Goal: Task Accomplishment & Management: Manage account settings

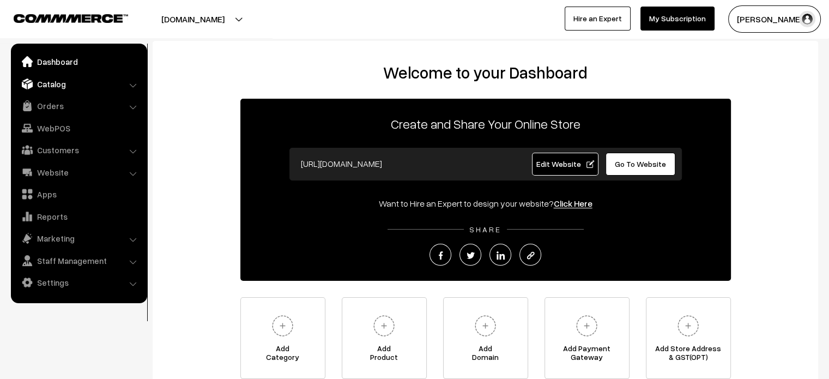
click at [117, 83] on link "Catalog" at bounding box center [79, 84] width 130 height 20
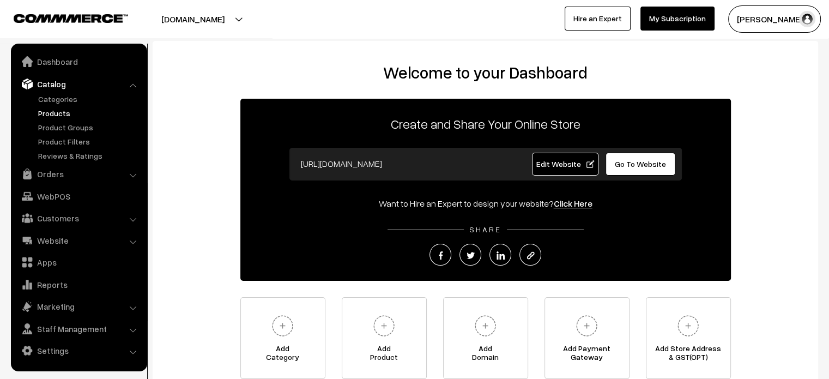
click at [56, 115] on link "Products" at bounding box center [89, 112] width 108 height 11
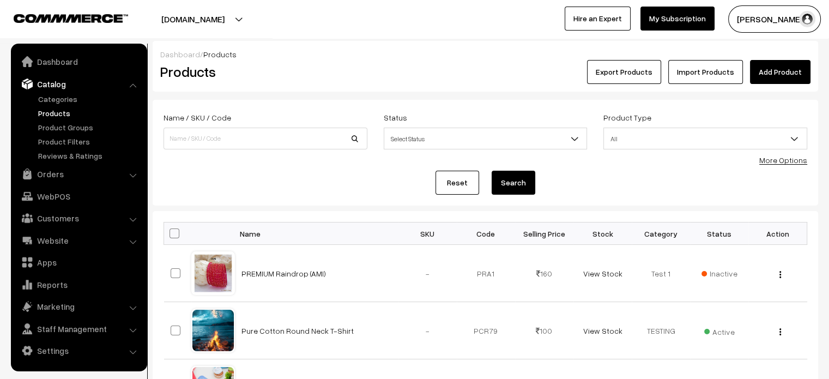
click at [776, 86] on div "Dashboard / Products Products Export Products Import Products Add Product" at bounding box center [485, 66] width 665 height 51
click at [778, 77] on link "Add Product" at bounding box center [780, 72] width 60 height 24
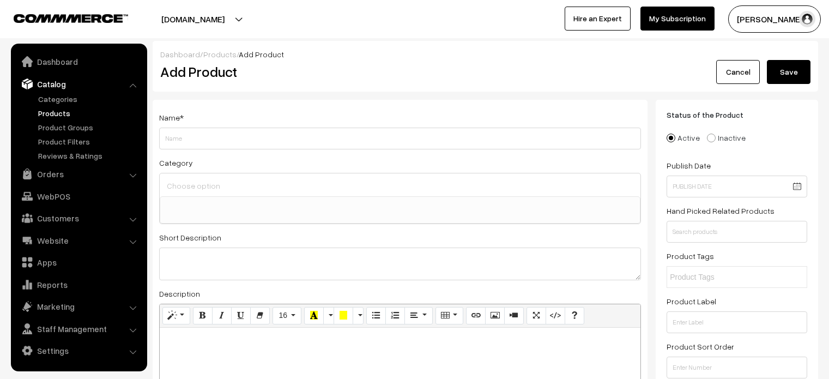
select select
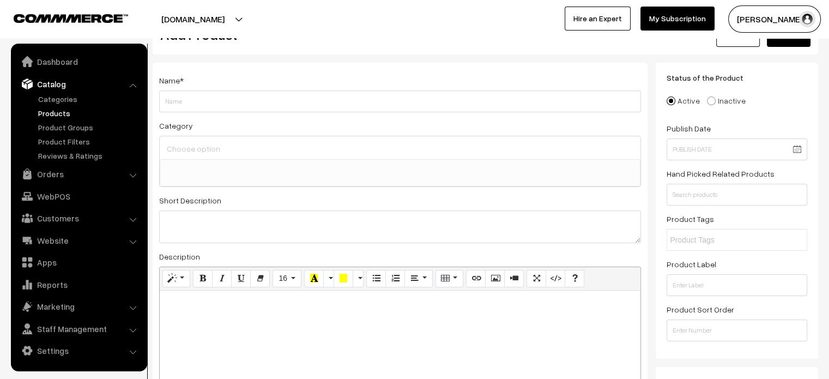
scroll to position [41, 0]
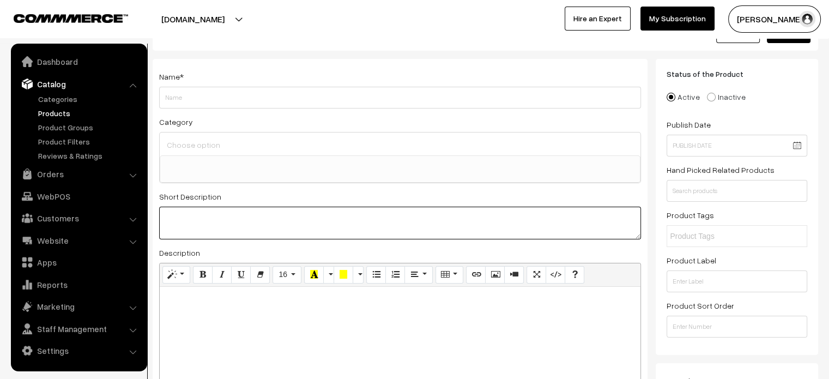
click at [228, 223] on textarea at bounding box center [400, 222] width 482 height 33
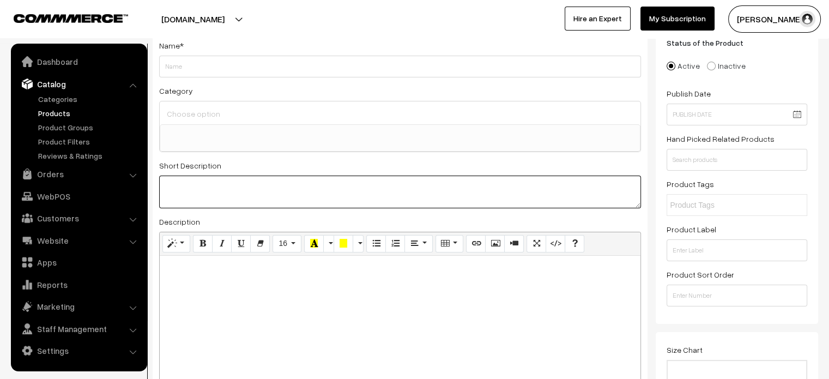
scroll to position [76, 0]
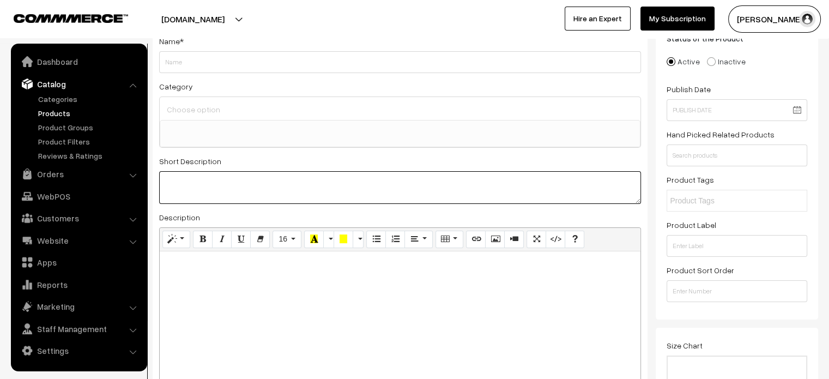
click at [400, 178] on textarea at bounding box center [400, 187] width 482 height 33
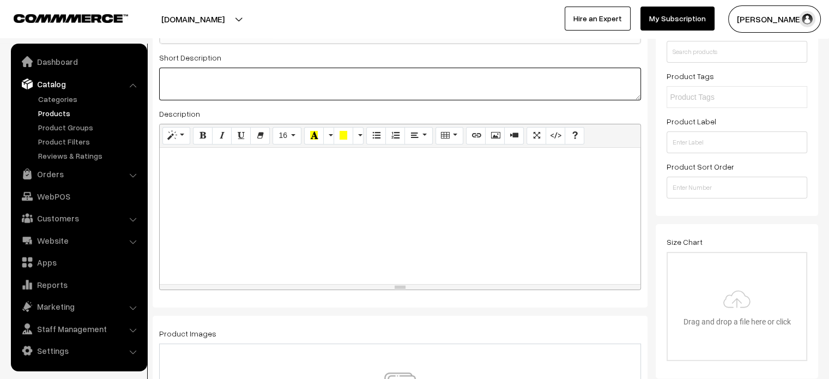
scroll to position [181, 0]
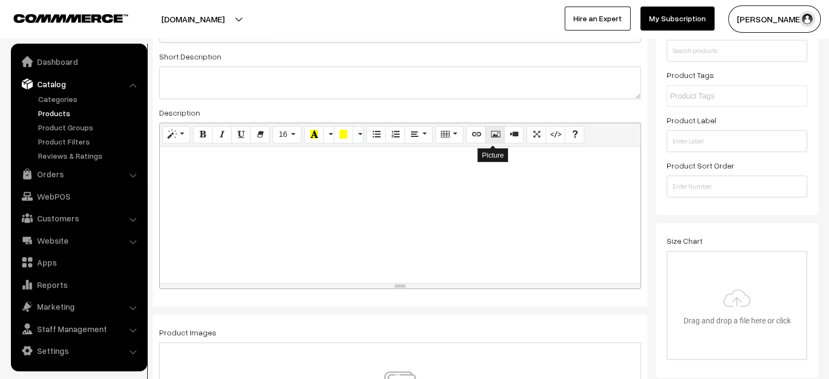
click at [492, 130] on icon "Picture" at bounding box center [495, 134] width 8 height 9
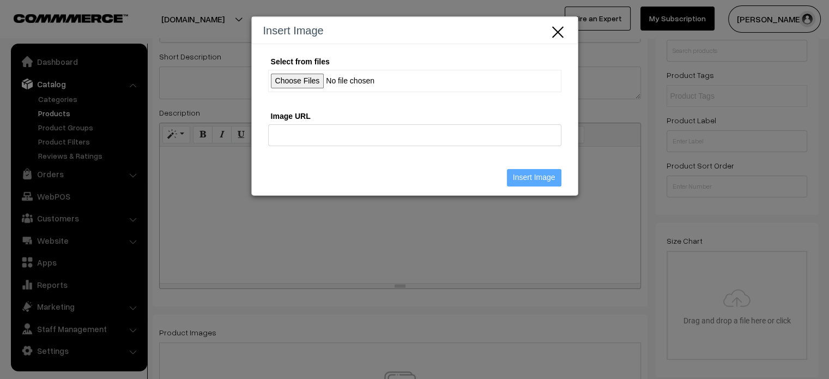
click at [555, 32] on icon "Close" at bounding box center [558, 31] width 16 height 18
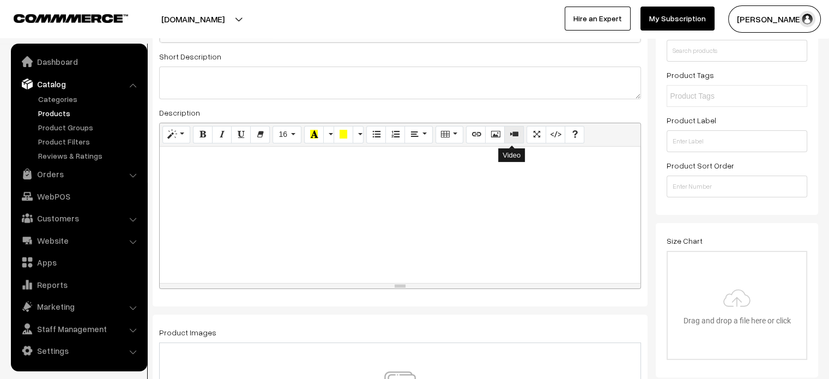
click at [508, 140] on button "Video" at bounding box center [514, 134] width 20 height 17
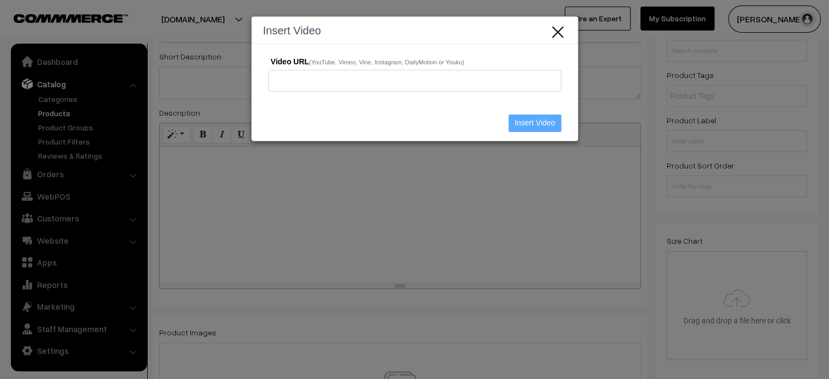
click at [564, 32] on icon "Close" at bounding box center [558, 31] width 16 height 18
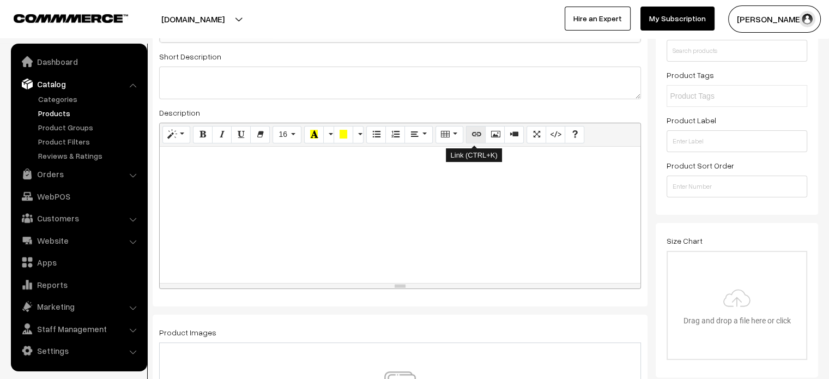
click at [479, 137] on button "Link (CTRL+K)" at bounding box center [476, 134] width 20 height 17
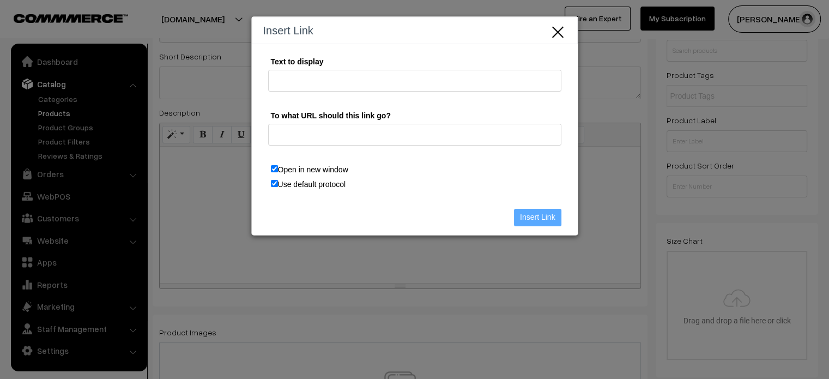
click at [557, 27] on icon "Close" at bounding box center [558, 31] width 16 height 18
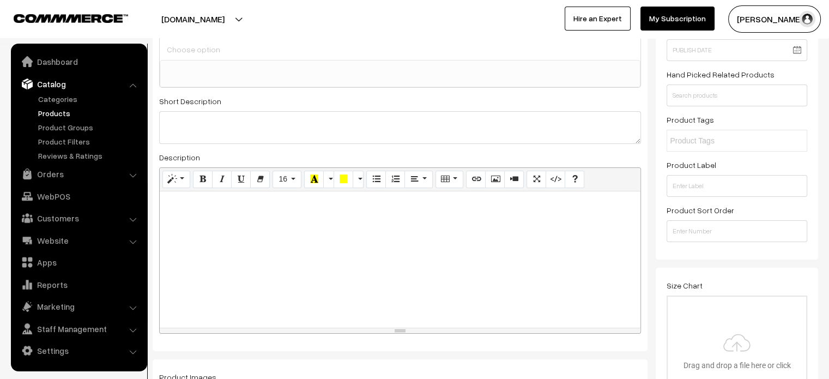
scroll to position [137, 0]
click at [715, 232] on input "number" at bounding box center [736, 231] width 141 height 22
type input "1"
click at [697, 139] on input "text" at bounding box center [716, 140] width 95 height 11
click at [693, 165] on label "Product Label" at bounding box center [691, 164] width 50 height 11
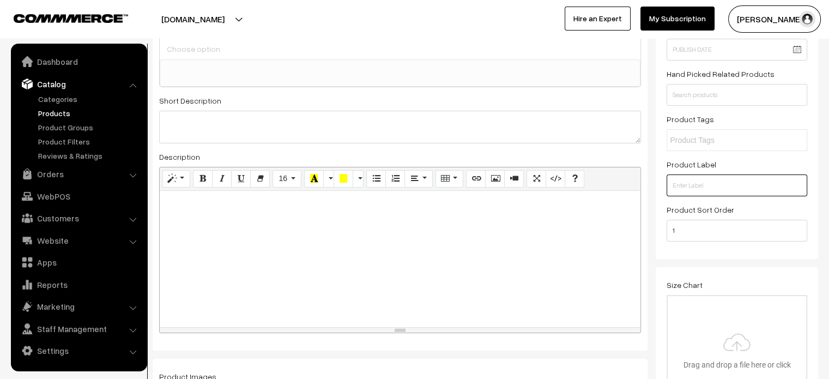
click at [699, 192] on input "text" at bounding box center [736, 185] width 141 height 22
click at [263, 21] on button "[DOMAIN_NAME]" at bounding box center [192, 18] width 139 height 27
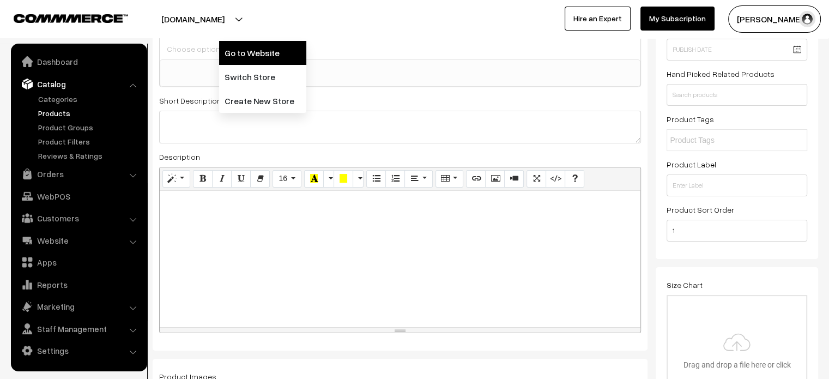
click at [268, 59] on link "Go to Website" at bounding box center [262, 53] width 87 height 24
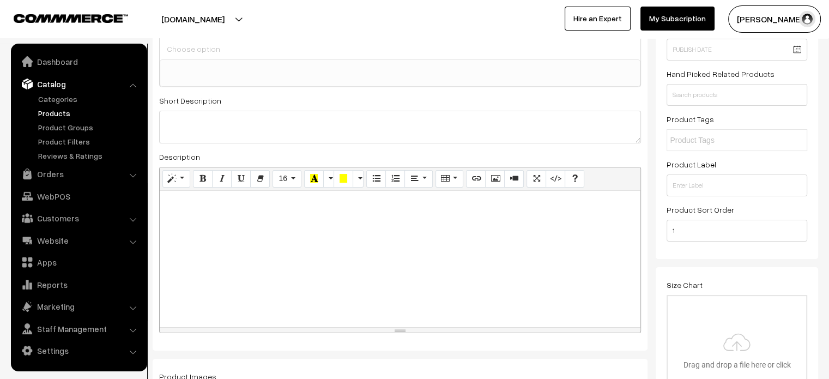
click at [59, 111] on link "Products" at bounding box center [89, 112] width 108 height 11
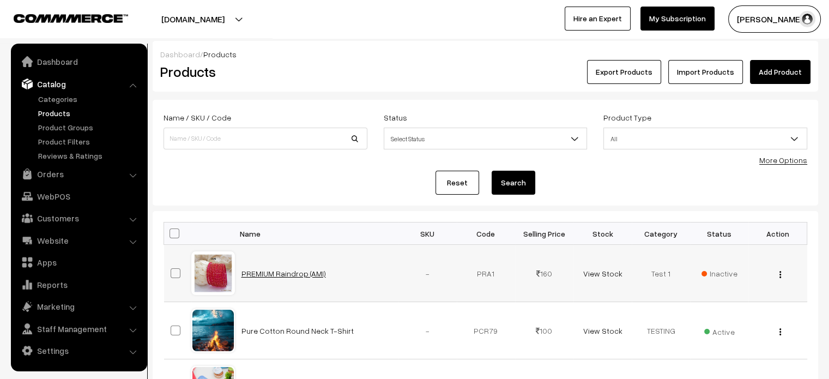
click at [285, 270] on link "PREMIUM Raindrop (AMI)" at bounding box center [283, 273] width 84 height 9
click at [297, 328] on link "Pure Cotton Round Neck T-Shirt" at bounding box center [297, 330] width 112 height 9
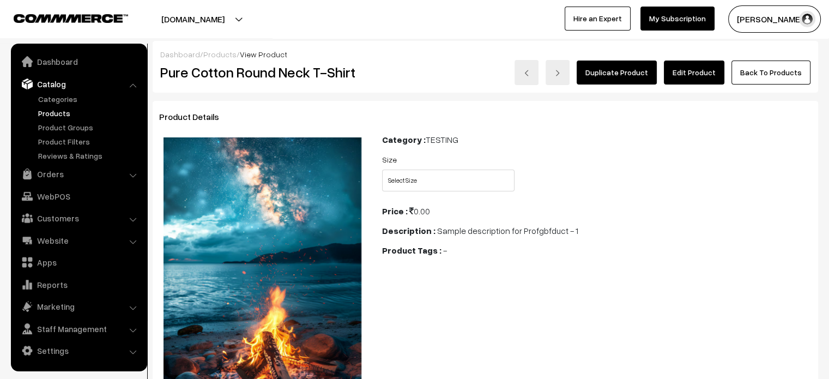
click at [701, 72] on link "Edit Product" at bounding box center [694, 72] width 60 height 24
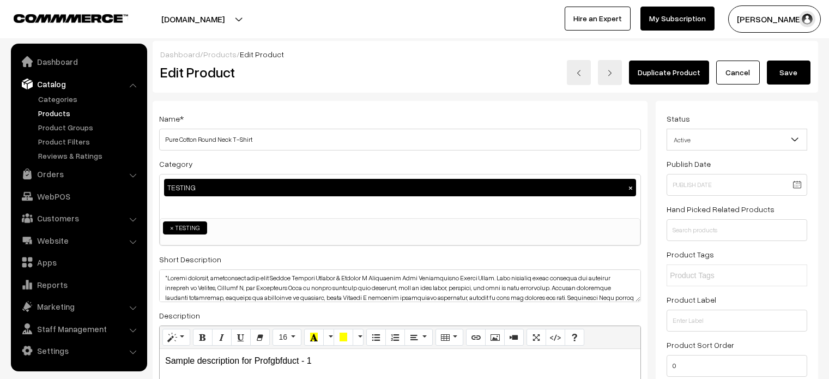
scroll to position [105, 0]
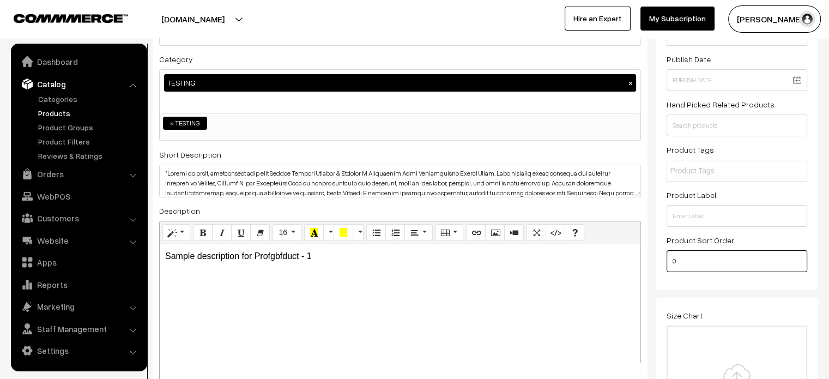
click at [684, 264] on input "0" at bounding box center [736, 261] width 141 height 22
type input "1"
click at [688, 218] on input "text" at bounding box center [736, 216] width 141 height 22
click at [655, 166] on div "Status Active Inactive Active Publish Date Product Type -- Select -- -- Select …" at bounding box center [736, 142] width 162 height 293
click at [689, 214] on input "SALE" at bounding box center [736, 216] width 141 height 22
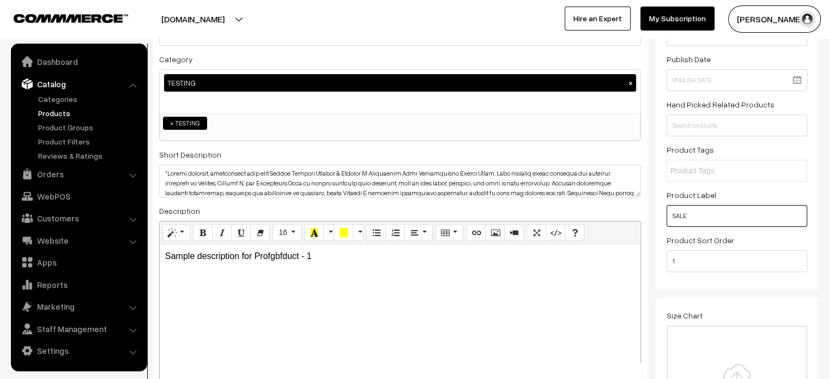
click at [689, 214] on input "SALE" at bounding box center [736, 216] width 141 height 22
type input "NEW"
click at [661, 196] on div "Status Active Inactive Active Publish Date Product Type -- Select -- -- Select …" at bounding box center [736, 142] width 162 height 293
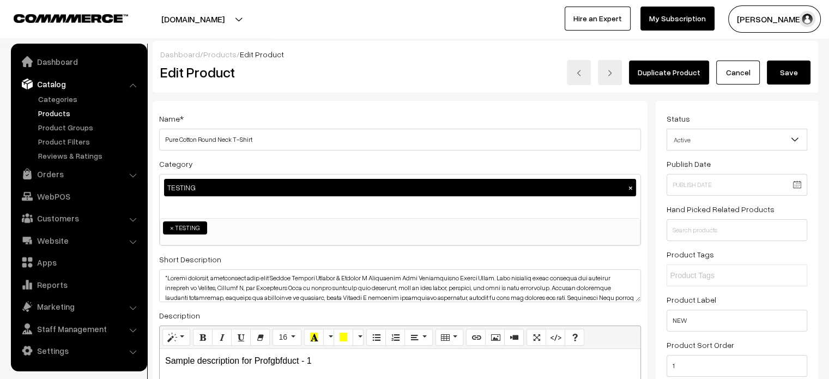
click at [781, 62] on button "Save" at bounding box center [788, 72] width 44 height 24
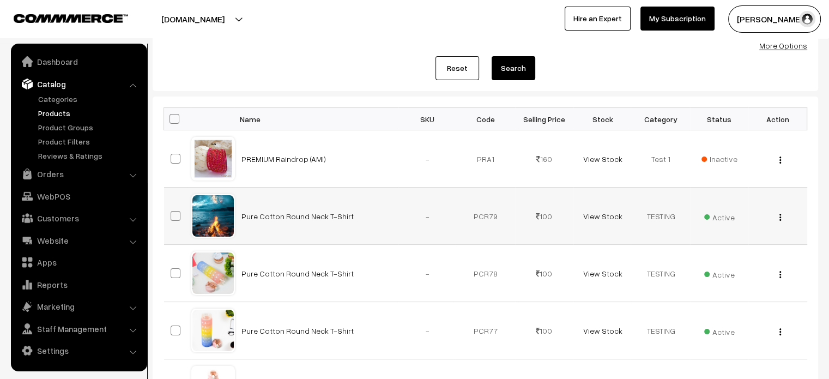
scroll to position [115, 0]
click at [320, 213] on link "Pure Cotton Round Neck T-Shirt" at bounding box center [297, 214] width 112 height 9
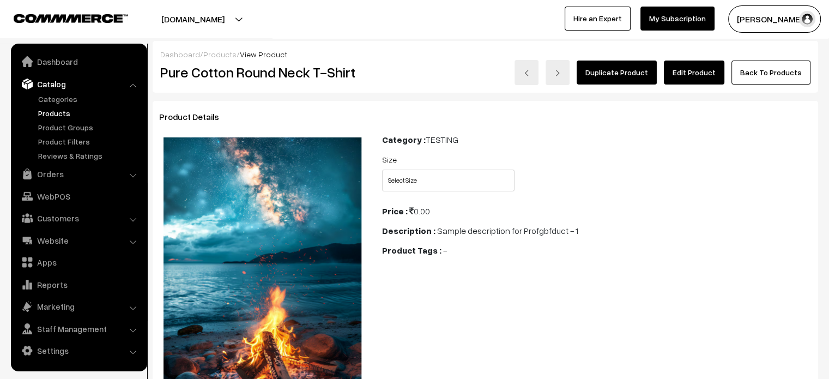
click at [713, 60] on link "Edit Product" at bounding box center [694, 72] width 60 height 24
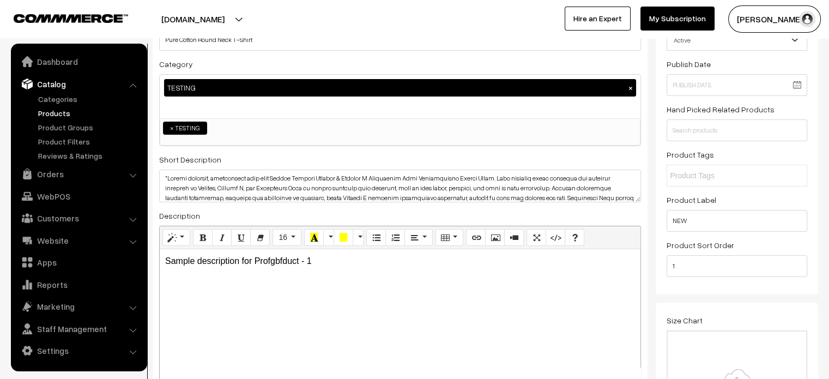
scroll to position [100, 0]
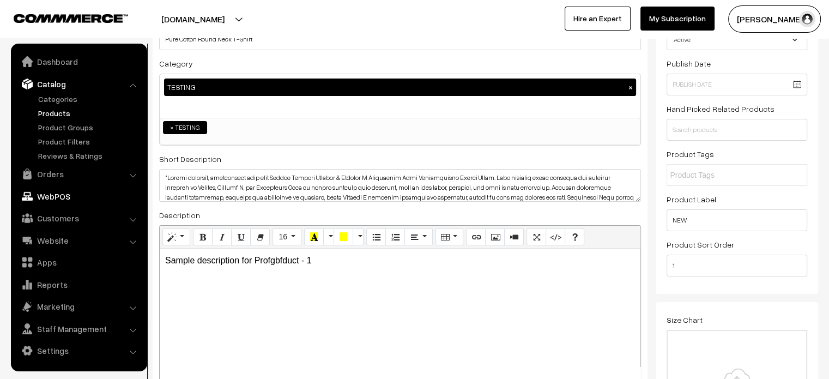
click at [70, 195] on link "WebPOS" at bounding box center [79, 196] width 130 height 20
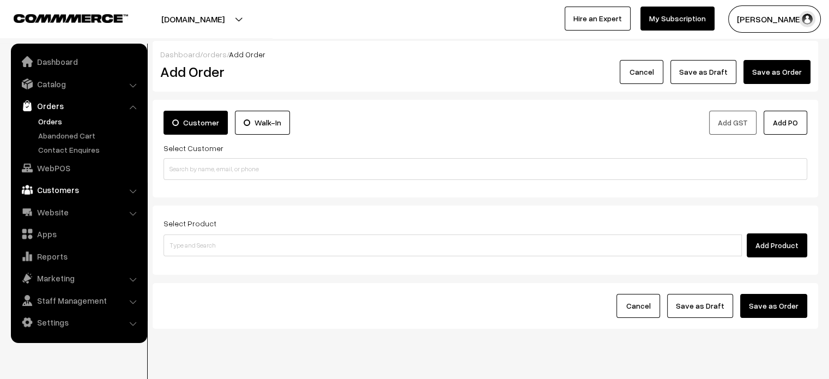
click at [88, 187] on link "Customers" at bounding box center [79, 190] width 130 height 20
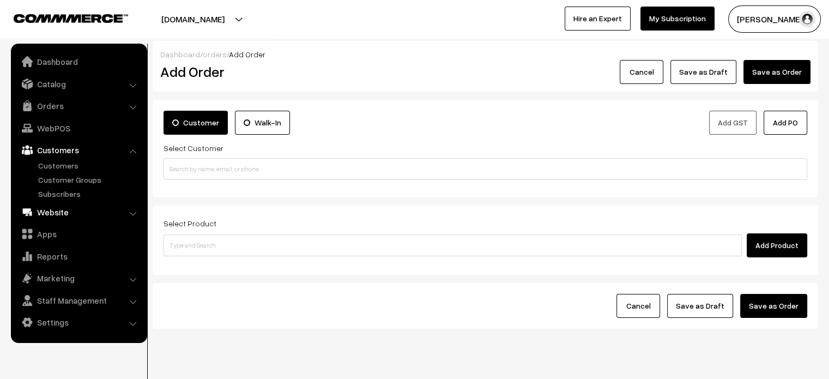
click at [57, 211] on link "Website" at bounding box center [79, 212] width 130 height 20
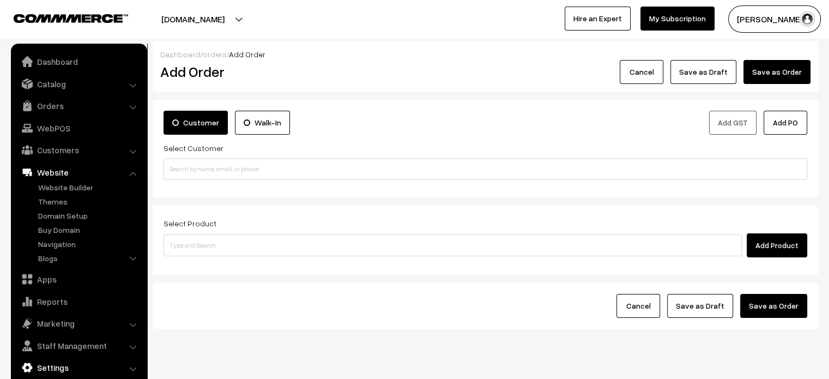
click at [57, 364] on link "Settings" at bounding box center [79, 367] width 130 height 20
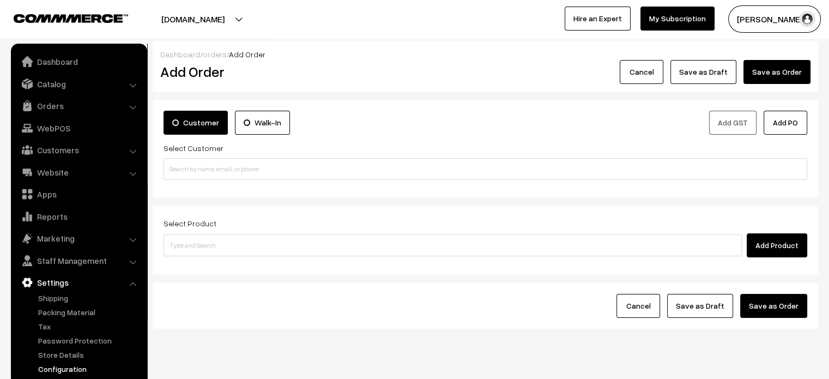
click at [73, 369] on link "Configuration" at bounding box center [89, 368] width 108 height 11
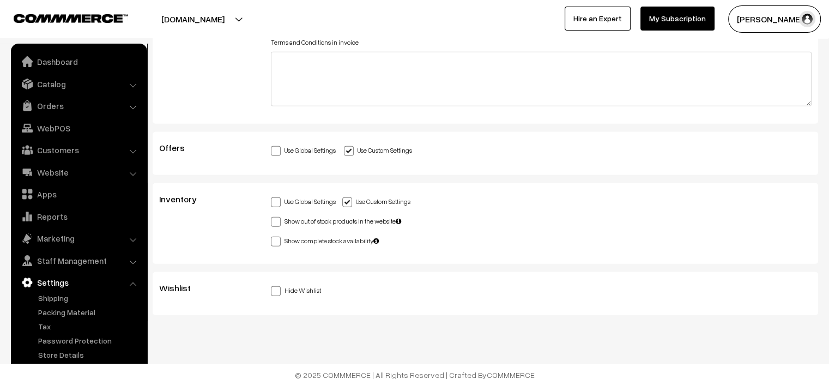
scroll to position [2944, 0]
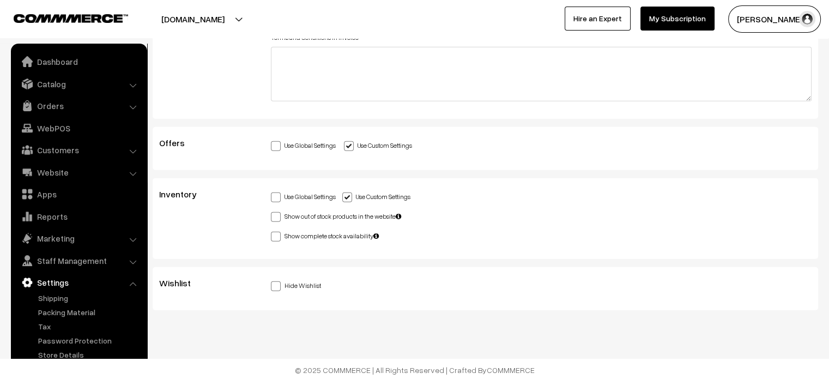
click at [275, 282] on span at bounding box center [276, 286] width 10 height 10
click at [275, 282] on input "Hide Wishlist" at bounding box center [274, 284] width 7 height 7
click at [275, 282] on span at bounding box center [276, 286] width 10 height 10
click at [275, 282] on input "Hide Wishlist" at bounding box center [274, 284] width 7 height 7
checkbox input "false"
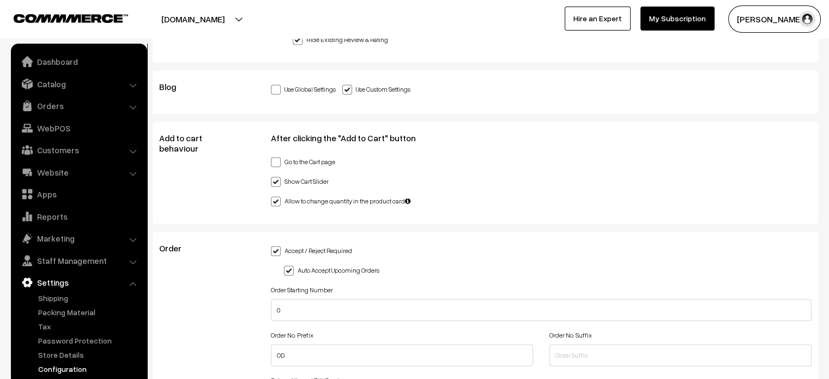
scroll to position [2245, 0]
click at [65, 167] on link "Website" at bounding box center [79, 172] width 130 height 20
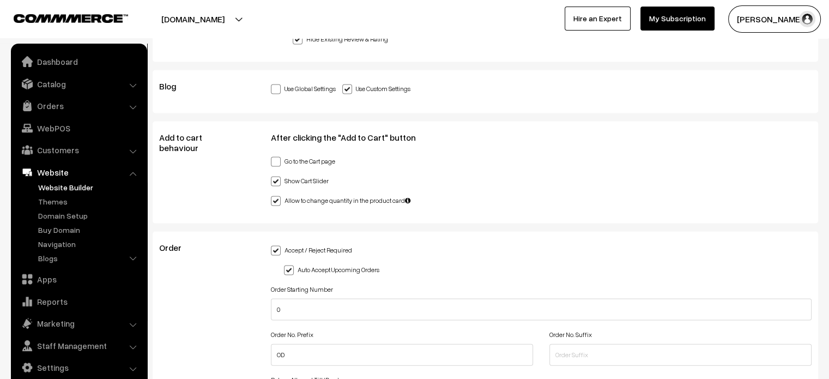
click at [72, 192] on link "Website Builder" at bounding box center [89, 186] width 108 height 11
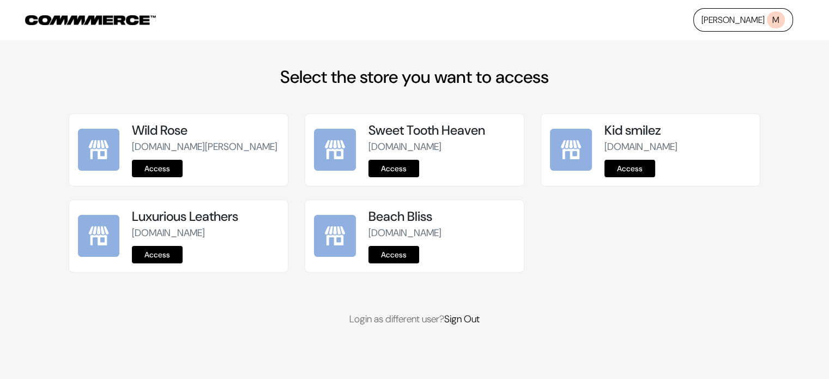
click at [388, 263] on link "Access" at bounding box center [393, 254] width 51 height 17
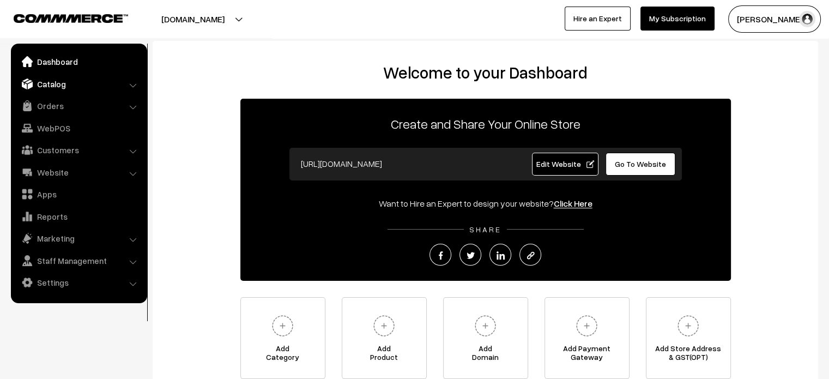
click at [50, 88] on link "Catalog" at bounding box center [79, 84] width 130 height 20
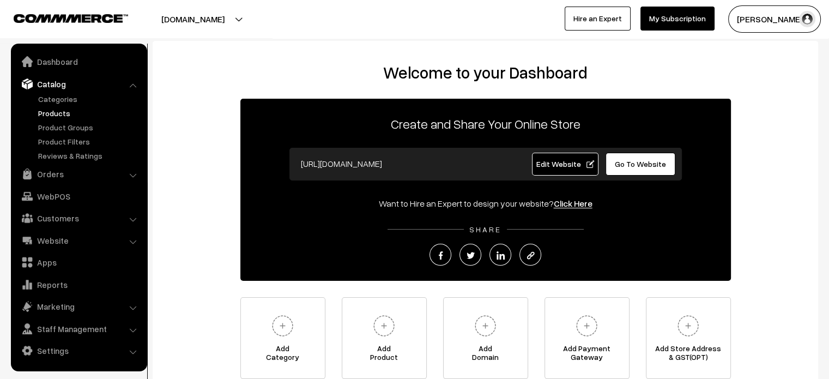
click at [60, 111] on link "Products" at bounding box center [89, 112] width 108 height 11
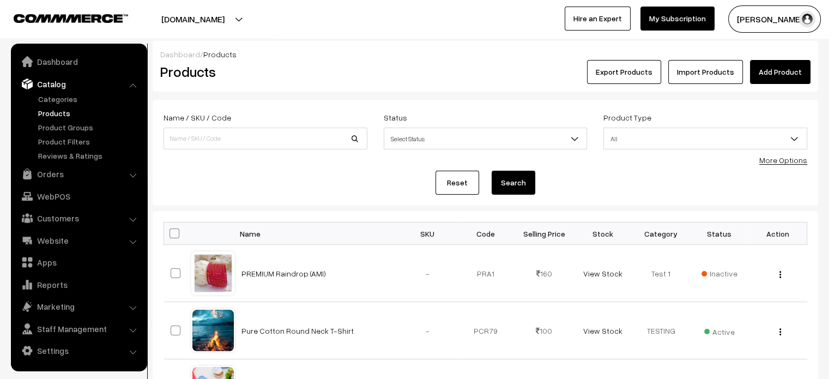
click at [784, 73] on link "Add Product" at bounding box center [780, 72] width 60 height 24
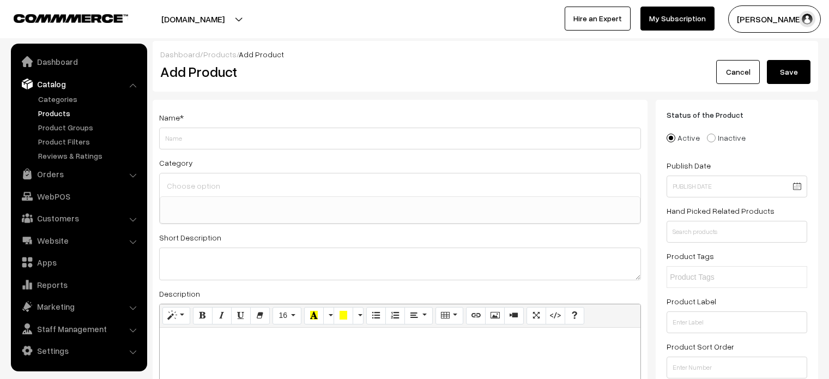
select select
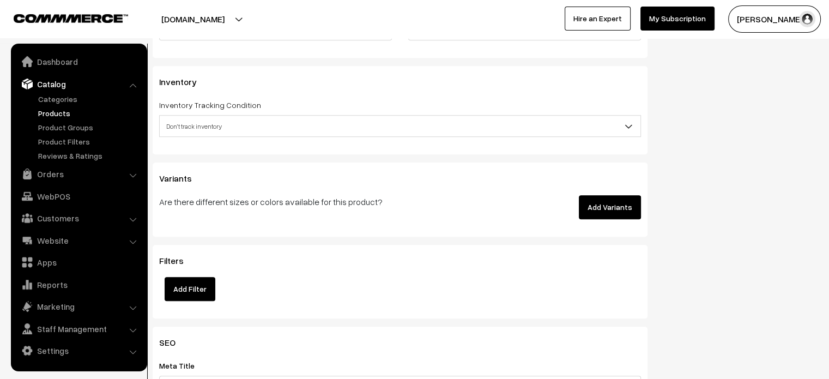
scroll to position [1155, 0]
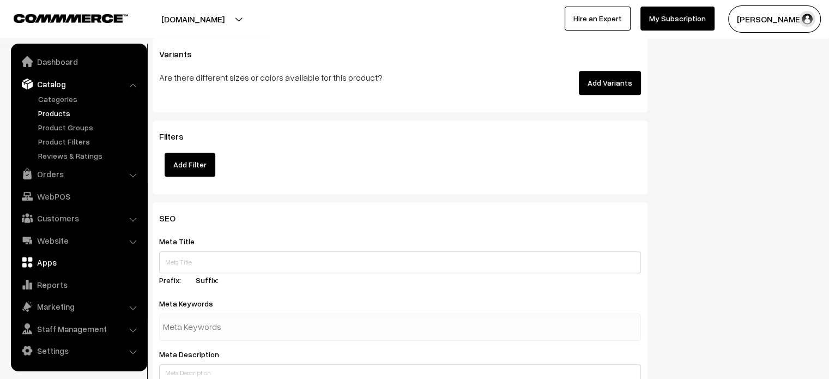
click at [53, 260] on link "Apps" at bounding box center [79, 262] width 130 height 20
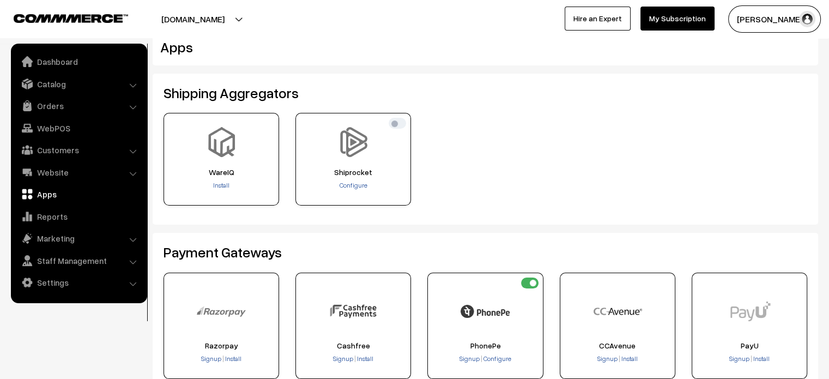
scroll to position [10, 0]
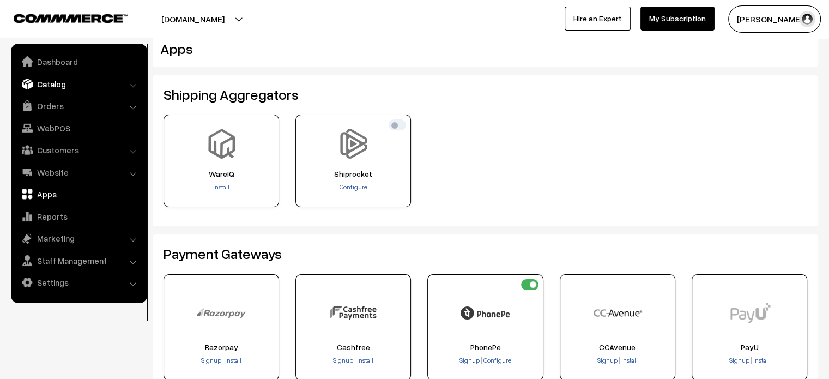
click at [56, 89] on link "Catalog" at bounding box center [79, 84] width 130 height 20
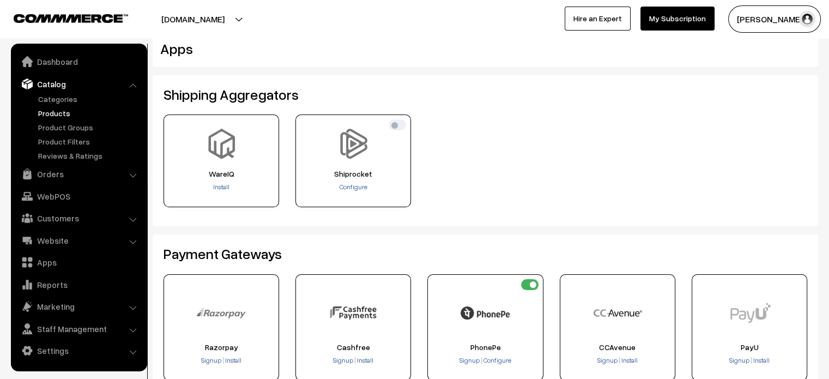
click at [61, 114] on link "Products" at bounding box center [89, 112] width 108 height 11
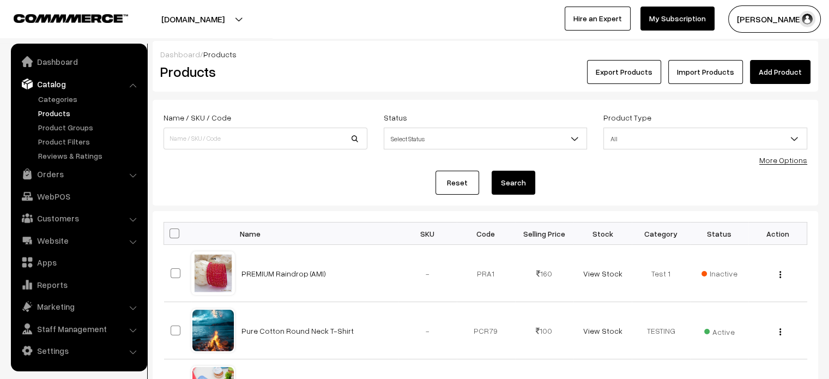
click at [293, 332] on link "Pure Cotton Round Neck T-Shirt" at bounding box center [297, 330] width 112 height 9
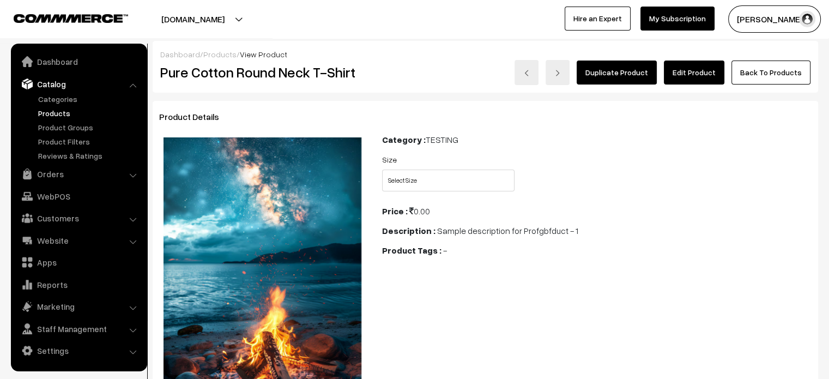
click at [692, 74] on link "Edit Product" at bounding box center [694, 72] width 60 height 24
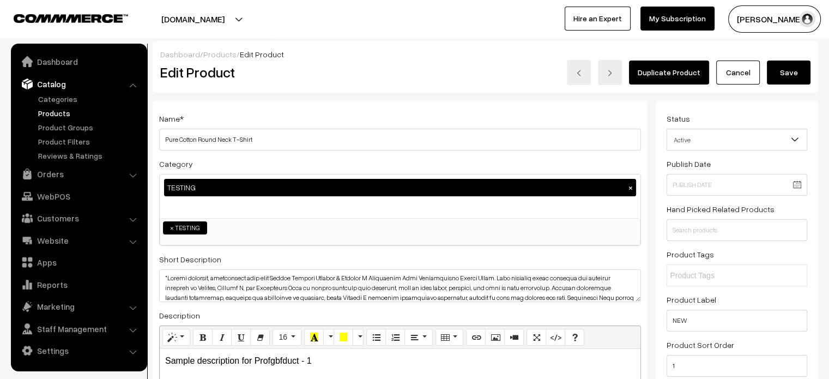
scroll to position [83, 0]
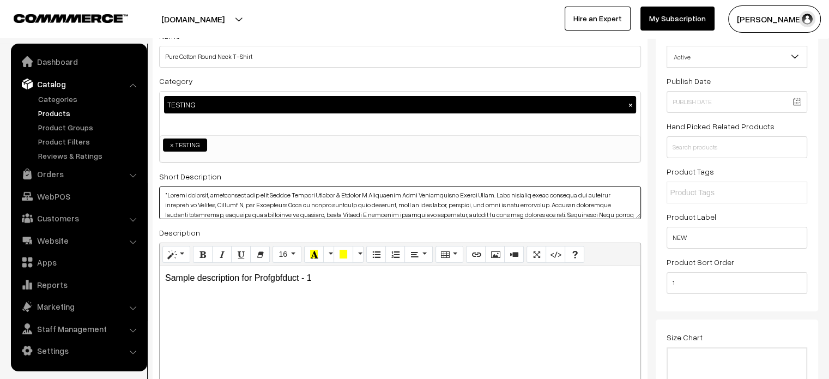
click at [282, 197] on textarea at bounding box center [400, 202] width 482 height 33
paste textarea "Upload Date: [DATE] SKU: WF-4997 Catalog: Vandana Fashion Nazakat Vol 11 Unstit…"
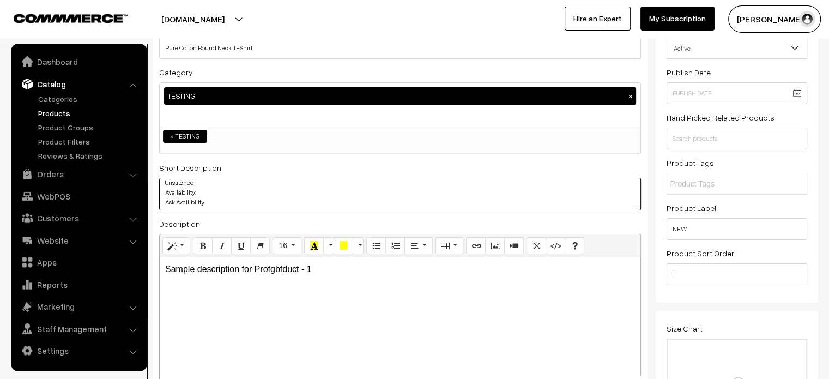
scroll to position [94, 0]
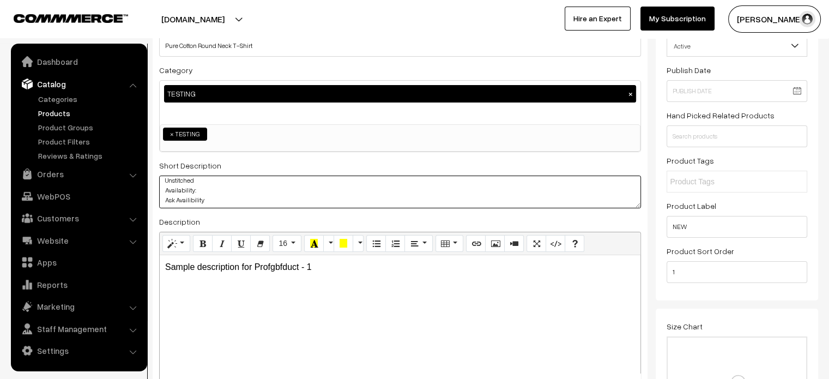
type textarea "Upload Date: 2025-09-11 SKU: WF-4997 Catalog: Vandana Fashion Nazakat Vol 11 Un…"
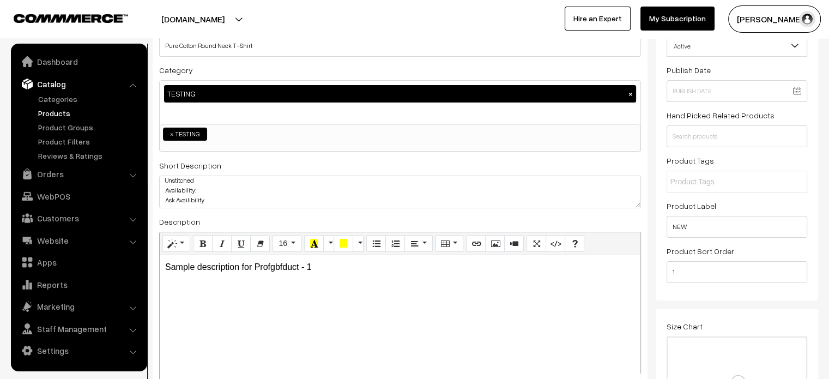
click at [69, 112] on link "Products" at bounding box center [89, 112] width 108 height 11
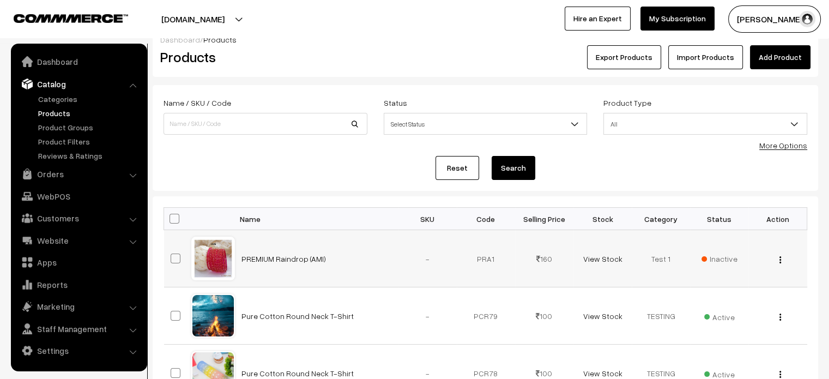
scroll to position [15, 0]
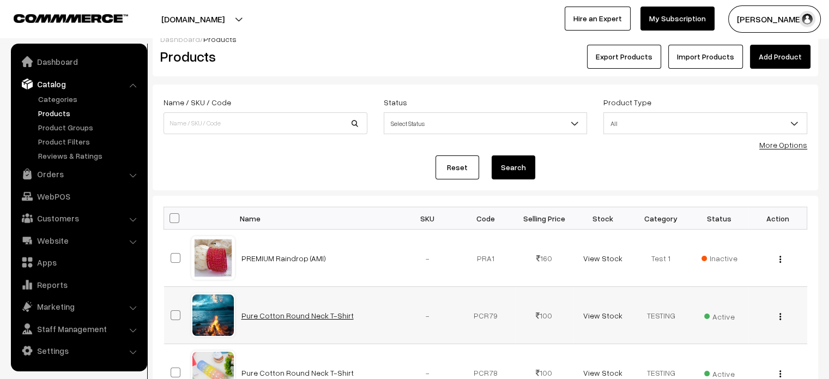
click at [289, 318] on link "Pure Cotton Round Neck T-Shirt" at bounding box center [297, 315] width 112 height 9
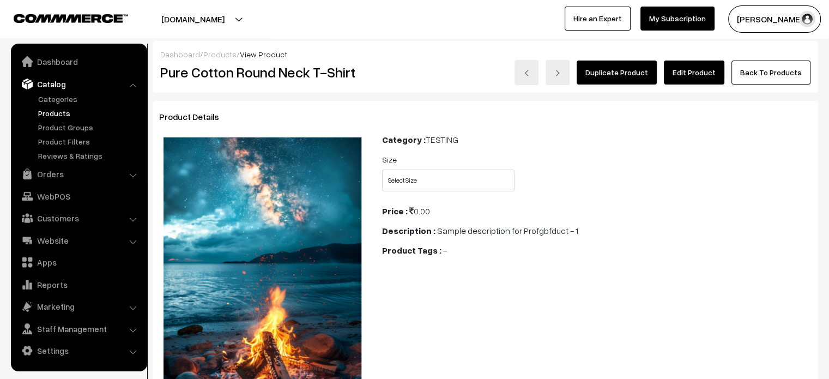
click at [686, 74] on link "Edit Product" at bounding box center [694, 72] width 60 height 24
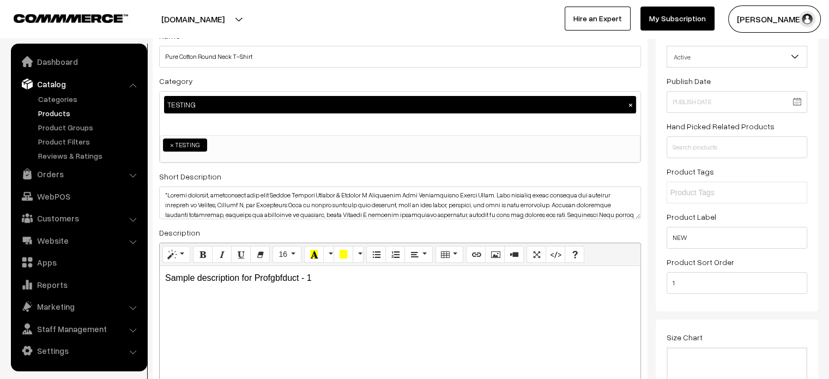
scroll to position [85, 0]
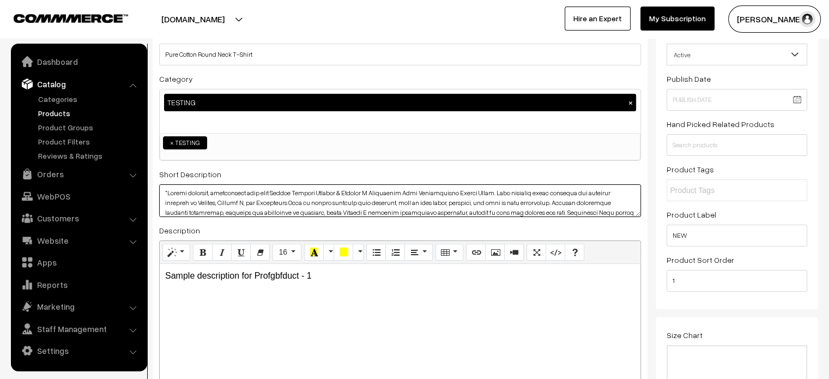
click at [267, 202] on textarea at bounding box center [400, 200] width 482 height 33
paste textarea "<img src="URL_OF_YOUR_IMAGE" alt="Description of image" />"
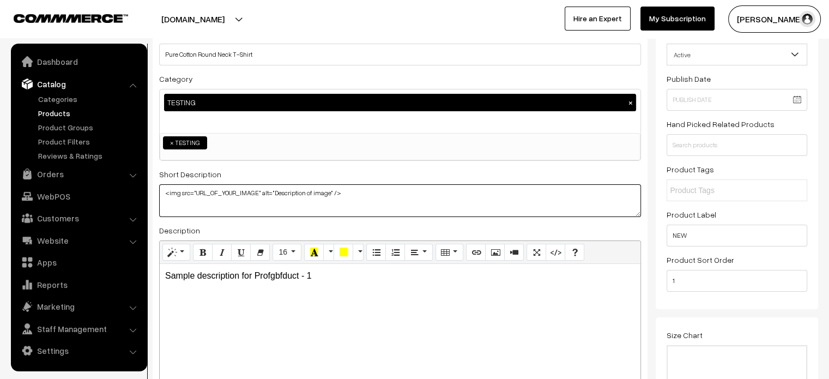
click at [271, 204] on textarea at bounding box center [400, 200] width 482 height 33
drag, startPoint x: 194, startPoint y: 190, endPoint x: 255, endPoint y: 192, distance: 61.6
click at [255, 192] on textarea at bounding box center [400, 200] width 482 height 33
paste textarea "https://www.wholesalefactory.in/images/product/sub_images/2025/09/vandana-fashi…"
click at [358, 215] on textarea at bounding box center [400, 200] width 482 height 33
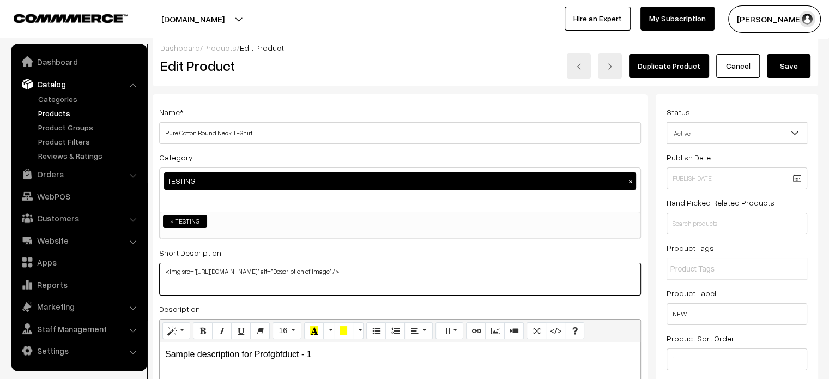
scroll to position [0, 0]
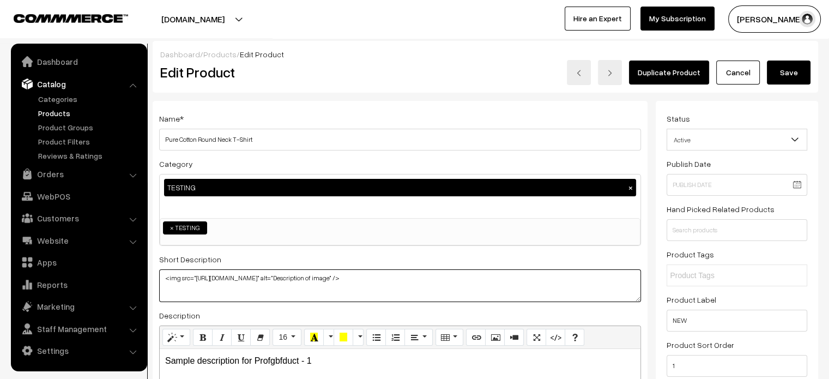
type textarea "<img src="https://www.wholesalefactory.in/images/product/sub_images/2025/09/van…"
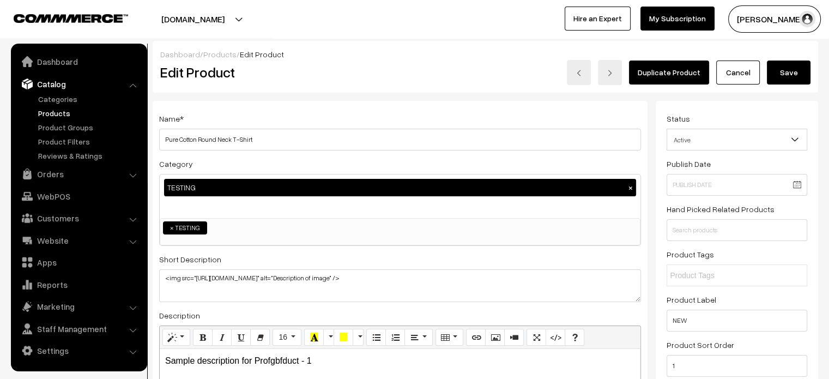
click at [793, 71] on button "Save" at bounding box center [788, 72] width 44 height 24
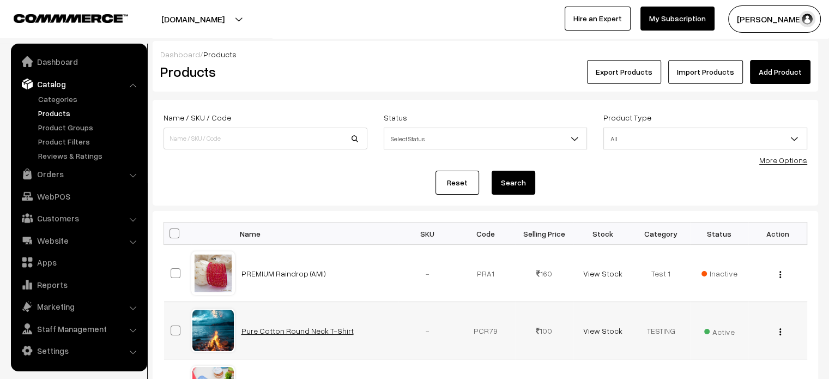
click at [299, 326] on link "Pure Cotton Round Neck T-Shirt" at bounding box center [297, 330] width 112 height 9
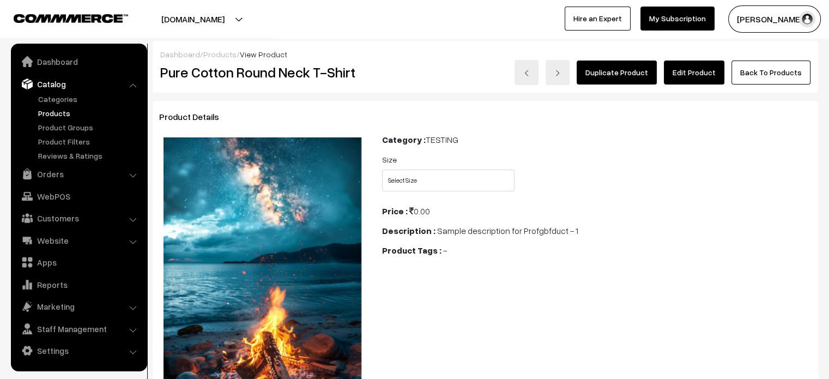
click at [684, 74] on link "Edit Product" at bounding box center [694, 72] width 60 height 24
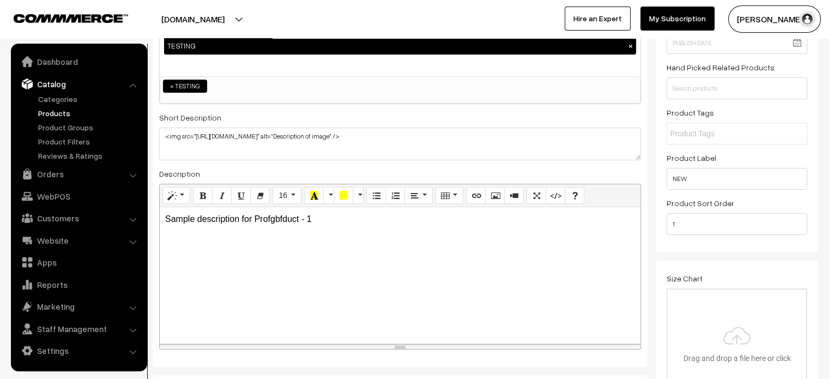
scroll to position [142, 0]
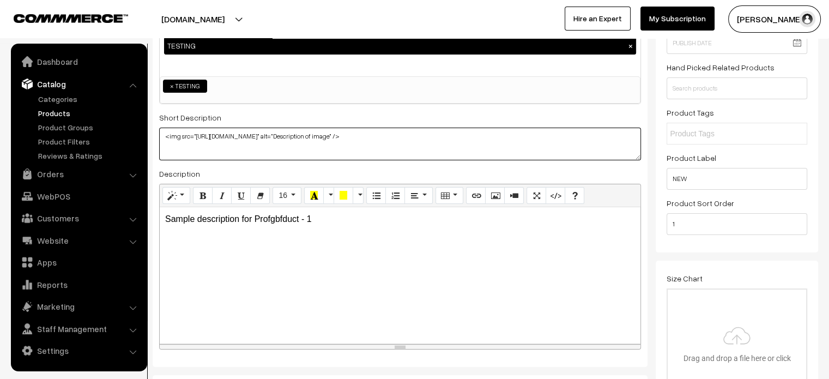
click at [312, 151] on textarea "<img src="[URL][DOMAIN_NAME]" alt="Description of image" />" at bounding box center [400, 143] width 482 height 33
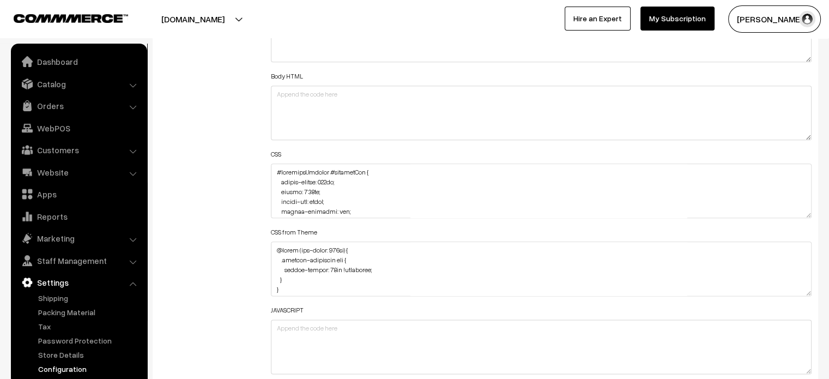
scroll to position [1471, 0]
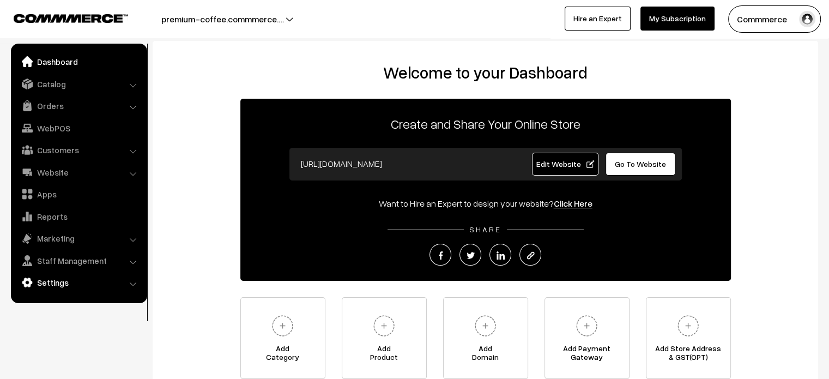
click at [57, 287] on link "Settings" at bounding box center [79, 282] width 130 height 20
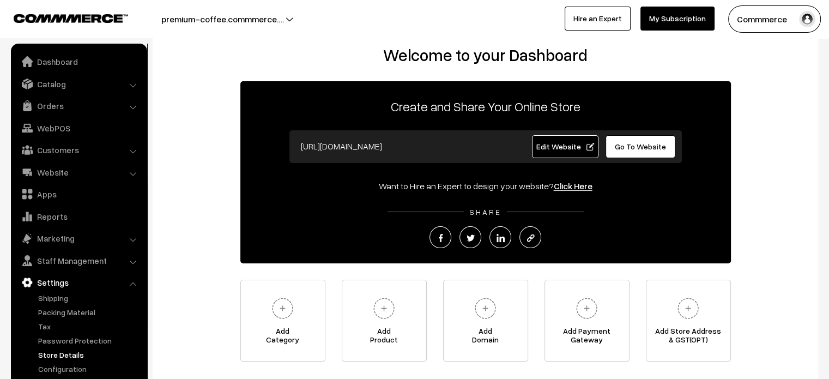
scroll to position [17, 0]
click at [65, 368] on link "Configuration" at bounding box center [89, 368] width 108 height 11
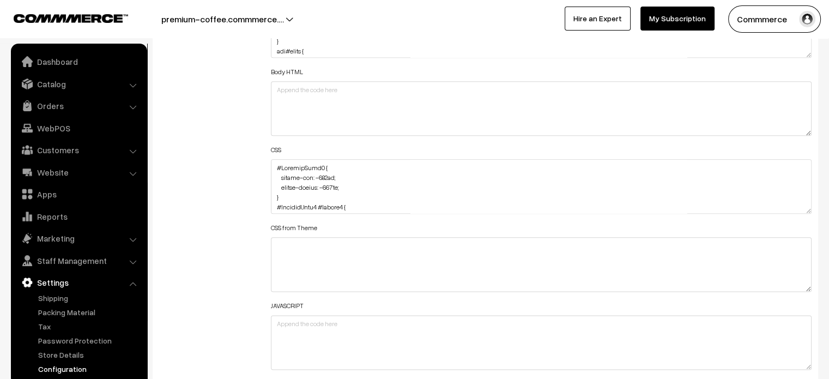
scroll to position [1292, 0]
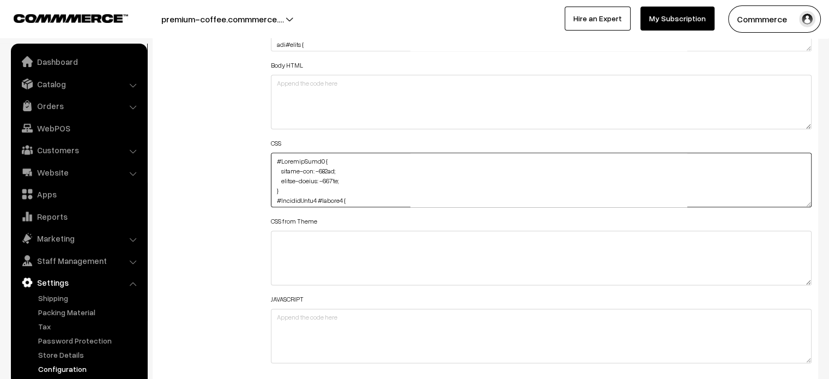
click at [482, 172] on textarea at bounding box center [541, 180] width 541 height 54
drag, startPoint x: 808, startPoint y: 202, endPoint x: 760, endPoint y: 404, distance: 207.8
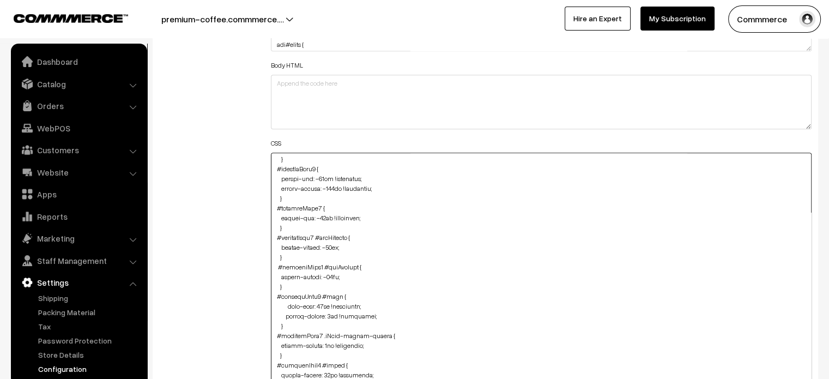
scroll to position [0, 0]
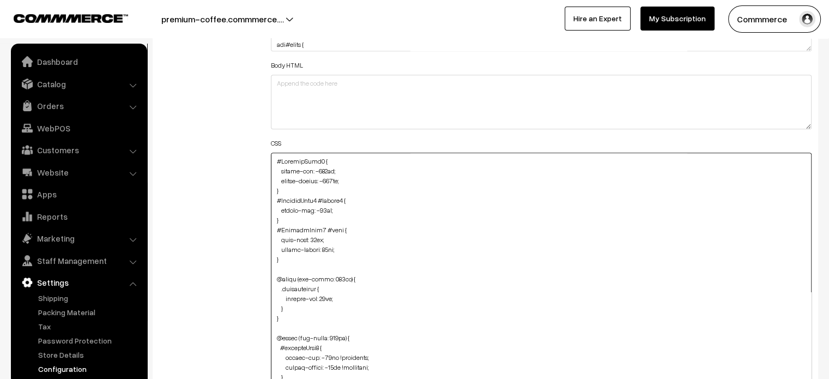
click at [378, 236] on textarea at bounding box center [541, 281] width 541 height 256
click at [293, 251] on textarea at bounding box center [541, 281] width 541 height 256
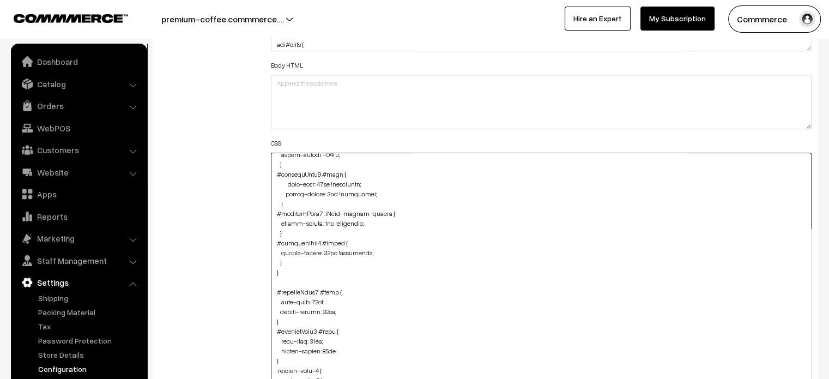
scroll to position [340, 0]
click at [288, 261] on textarea at bounding box center [541, 281] width 541 height 256
paste textarea "#productType4 #button2 { left: 1px; height: 35px; }"
click at [272, 299] on textarea at bounding box center [541, 281] width 541 height 256
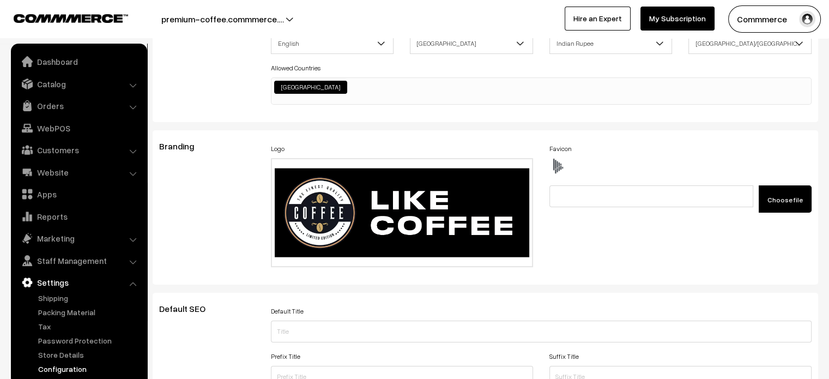
scroll to position [0, 0]
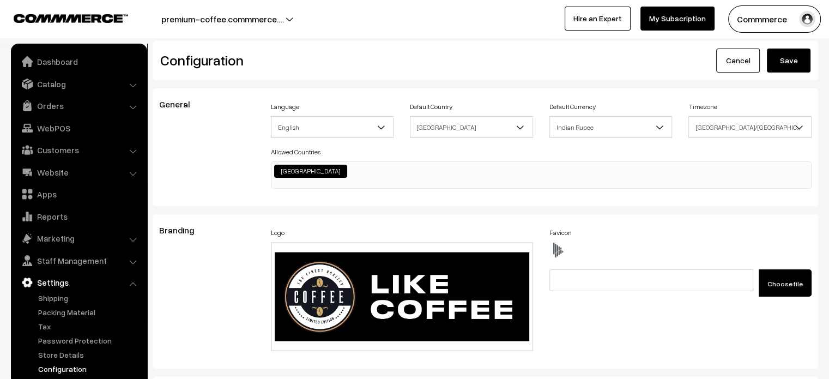
type textarea "#ProductType5 { margin-top: -110px; margin-bottom: -110px; } #ProductType5 #but…"
click at [791, 60] on button "Save" at bounding box center [788, 60] width 44 height 24
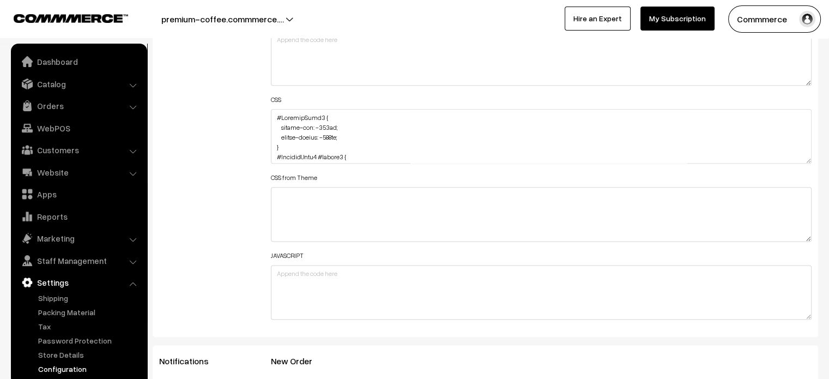
scroll to position [22, 0]
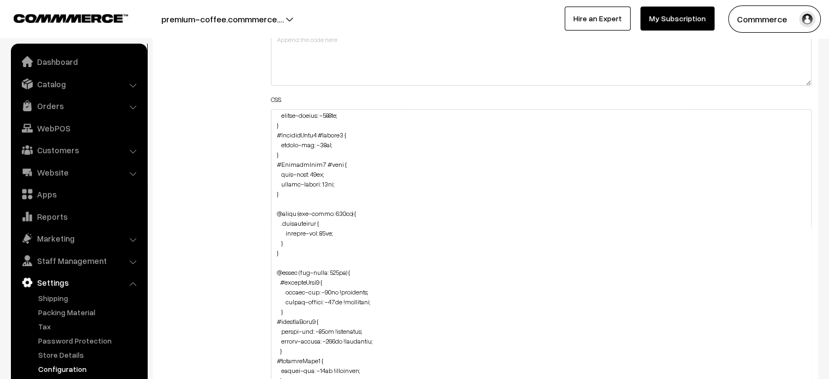
drag, startPoint x: 807, startPoint y: 159, endPoint x: 775, endPoint y: 404, distance: 247.8
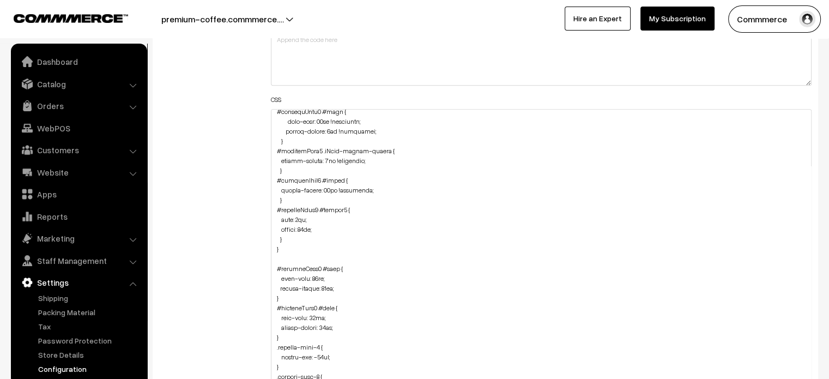
scroll to position [351, 0]
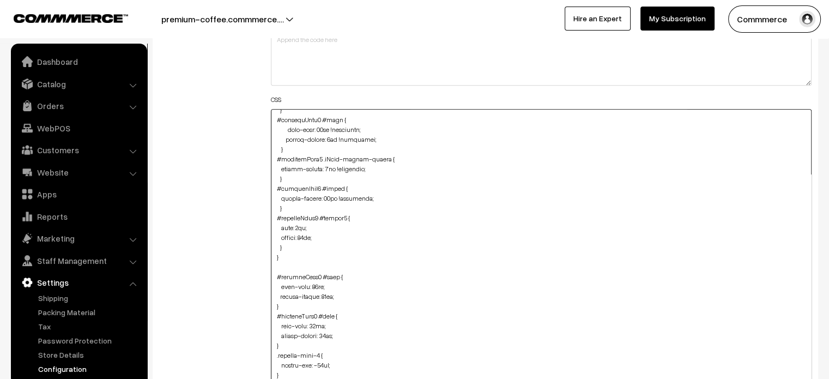
click at [295, 249] on textarea at bounding box center [541, 259] width 541 height 300
paste textarea "#productType3 #button2 { margin-top: 20px; width: 135px; }"
click at [272, 283] on textarea at bounding box center [541, 259] width 541 height 300
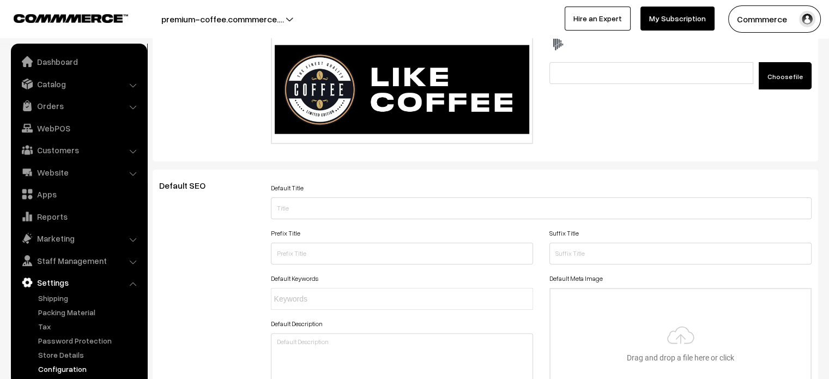
scroll to position [0, 0]
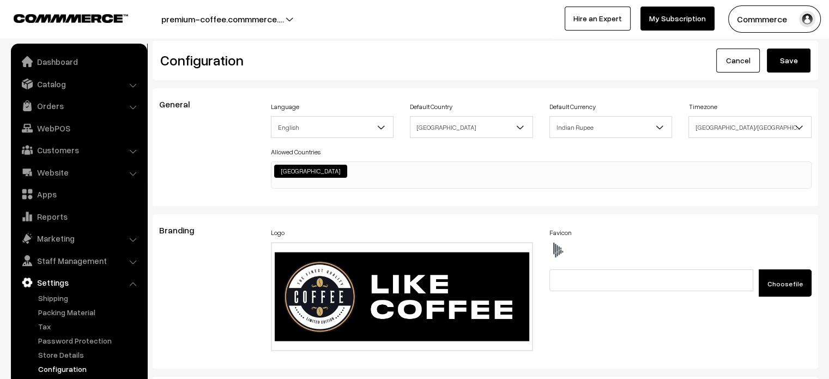
type textarea "#ProductType5 { margin-top: -110px; margin-bottom: -110px; } #ProductType5 #but…"
click at [791, 62] on button "Save" at bounding box center [788, 60] width 44 height 24
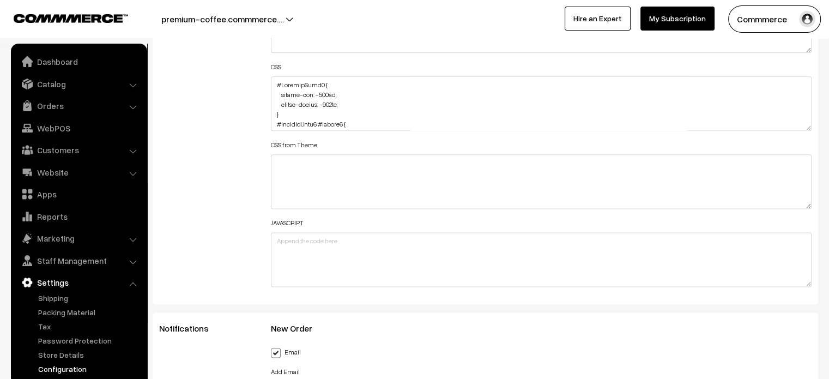
scroll to position [1401, 0]
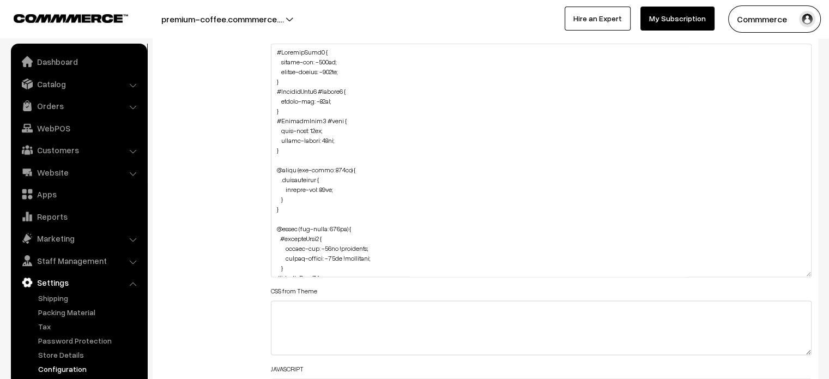
drag, startPoint x: 809, startPoint y: 92, endPoint x: 728, endPoint y: 404, distance: 323.2
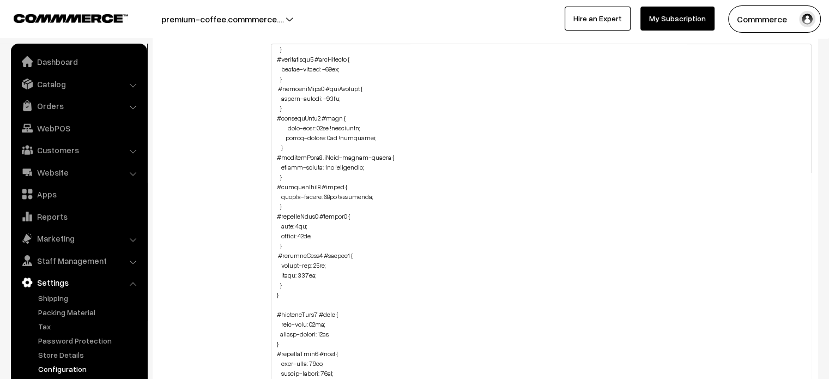
scroll to position [288, 0]
click at [306, 276] on textarea at bounding box center [541, 227] width 541 height 367
type textarea "#ProductType5 { margin-top: -110px; margin-bottom: -110px; } #ProductType5 #but…"
click at [249, 261] on div "Additional HTML/JS/CSS" at bounding box center [207, 222] width 112 height 702
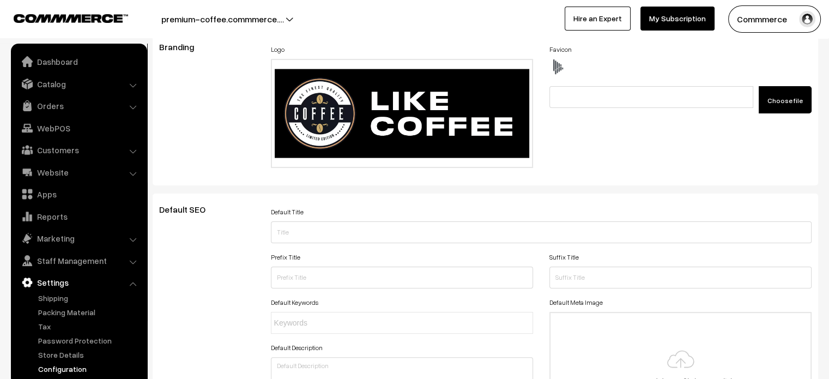
scroll to position [0, 0]
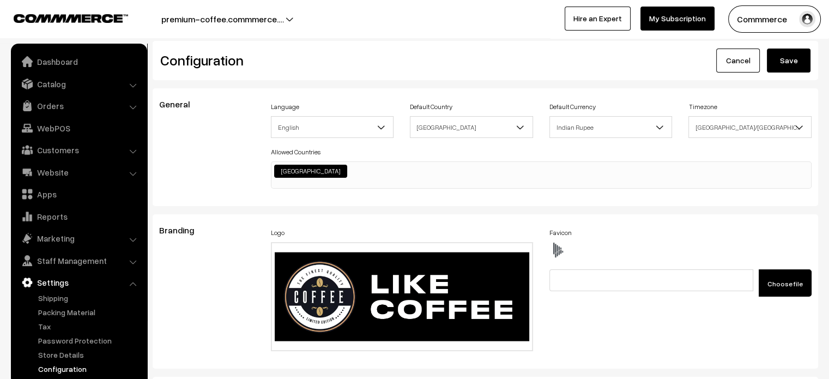
click at [776, 66] on button "Save" at bounding box center [788, 60] width 44 height 24
click at [403, 60] on h2 "Configuration" at bounding box center [318, 60] width 317 height 17
click at [405, 60] on h2 "Configuration" at bounding box center [318, 60] width 317 height 17
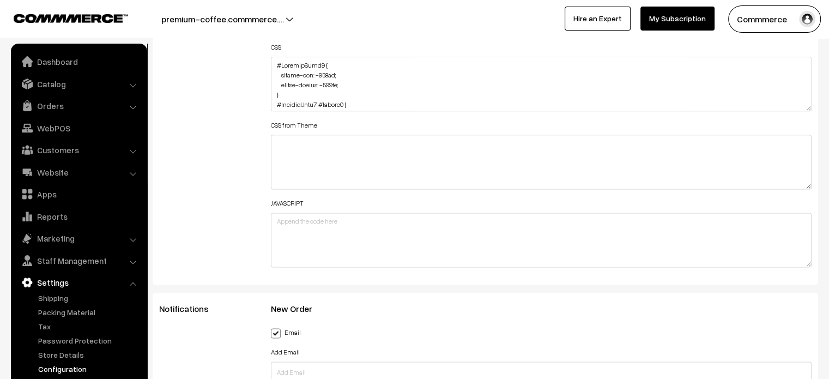
scroll to position [1385, 0]
drag, startPoint x: 805, startPoint y: 108, endPoint x: 776, endPoint y: 404, distance: 297.2
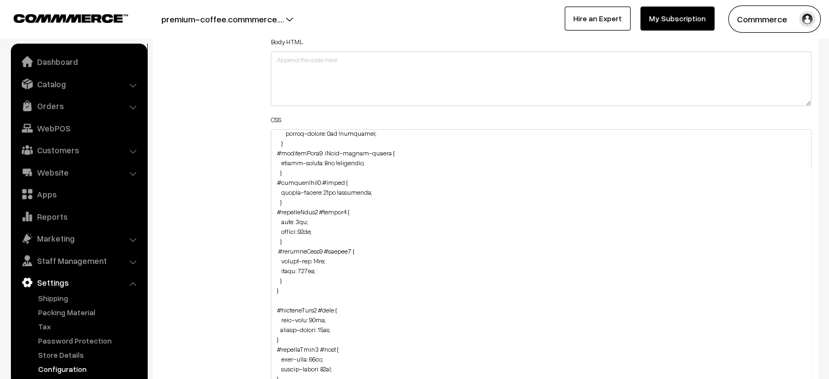
scroll to position [377, 0]
click at [317, 268] on textarea at bounding box center [541, 304] width 541 height 350
click at [345, 167] on textarea at bounding box center [541, 304] width 541 height 350
drag, startPoint x: 337, startPoint y: 162, endPoint x: 366, endPoint y: 162, distance: 28.9
click at [366, 162] on textarea at bounding box center [541, 304] width 541 height 350
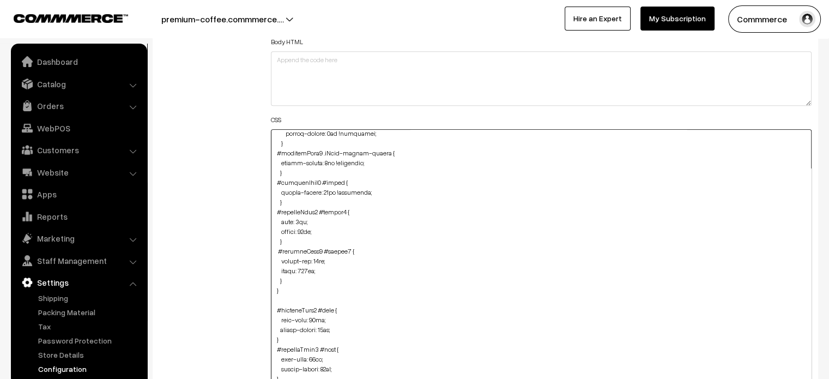
click at [314, 268] on textarea at bounding box center [541, 304] width 541 height 350
paste textarea "!important"
type textarea "#ProductType5 { margin-top: -110px; margin-bottom: -110px; } #ProductType5 #but…"
click at [246, 225] on div "Additional HTML/JS/CSS" at bounding box center [207, 298] width 112 height 685
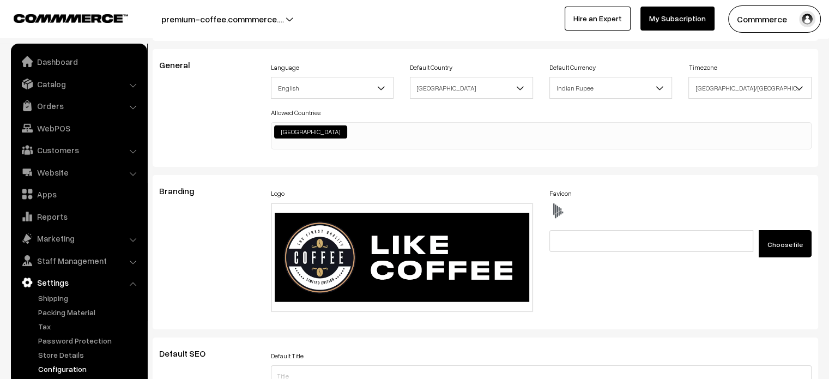
scroll to position [0, 0]
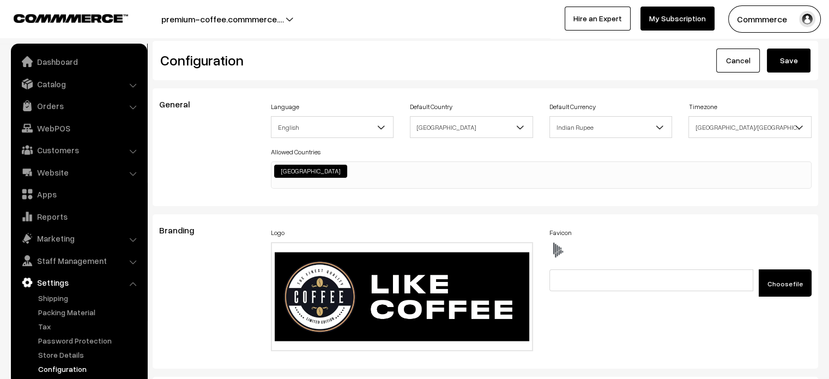
click at [785, 62] on button "Save" at bounding box center [788, 60] width 44 height 24
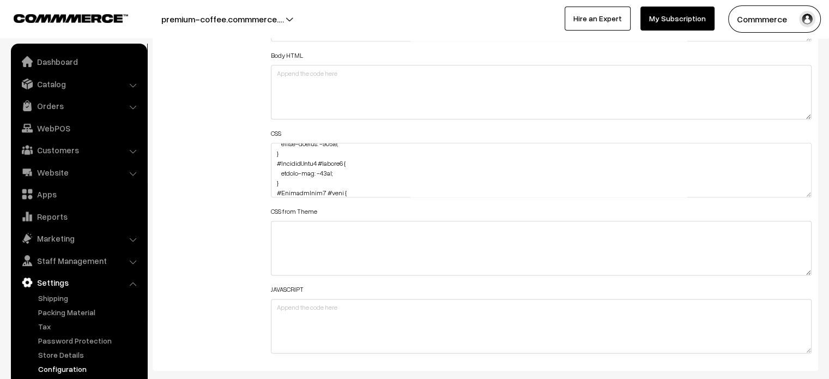
scroll to position [29, 0]
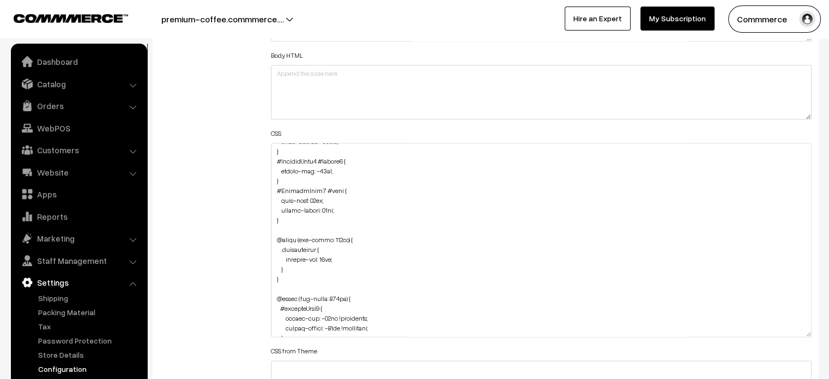
drag, startPoint x: 810, startPoint y: 193, endPoint x: 780, endPoint y: 404, distance: 213.0
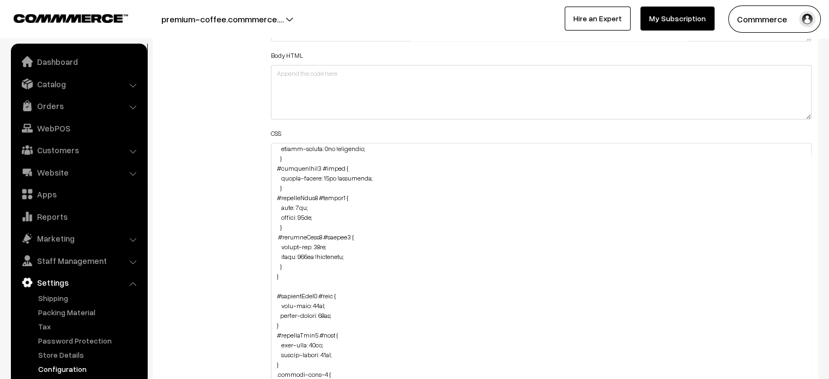
scroll to position [405, 0]
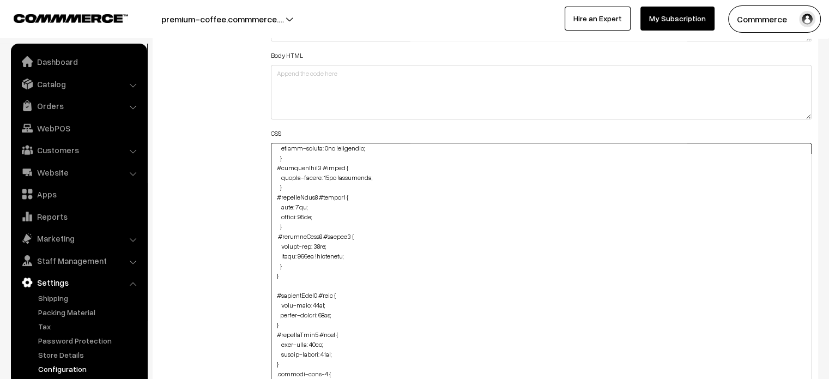
click at [287, 261] on textarea at bounding box center [541, 275] width 541 height 265
paste textarea "#ProductType5 #button2 { margin-top: -35px; width: 155px; left: -14px; height: …"
click at [275, 324] on textarea at bounding box center [541, 275] width 541 height 265
type textarea "#ProductType5 { margin-top: -110px; margin-bottom: -110px; } #ProductType5 #but…"
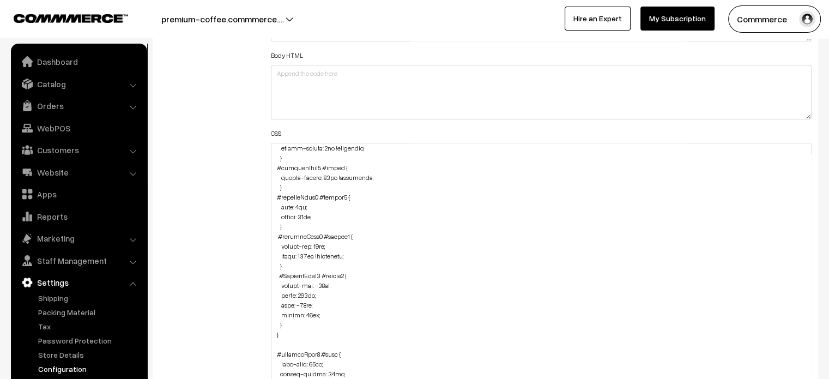
click at [253, 317] on div "Additional HTML/JS/CSS" at bounding box center [207, 270] width 112 height 600
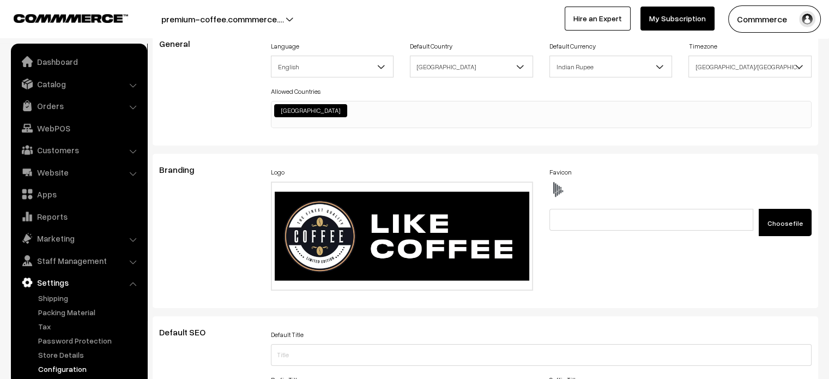
scroll to position [0, 0]
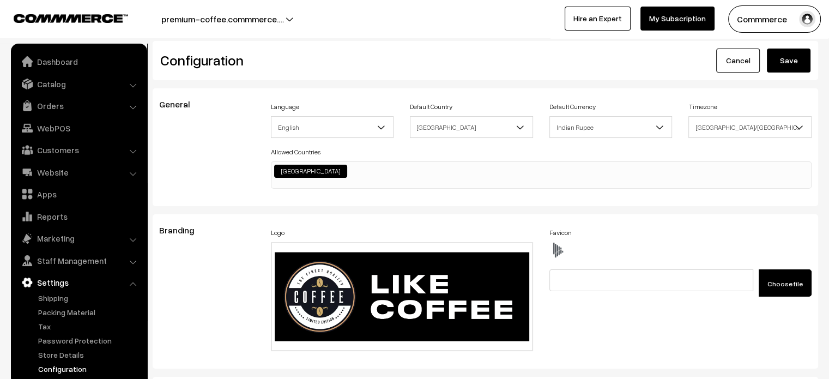
click at [776, 58] on button "Save" at bounding box center [788, 60] width 44 height 24
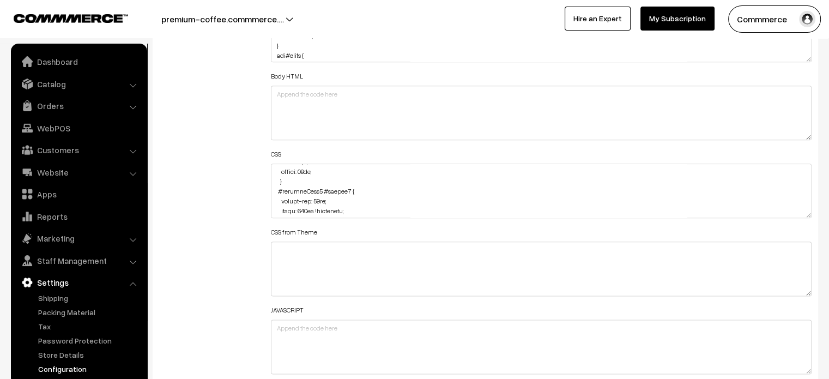
scroll to position [775, 0]
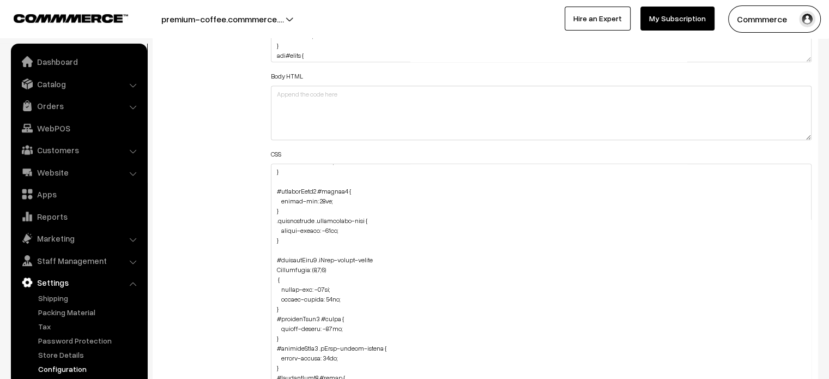
drag, startPoint x: 807, startPoint y: 215, endPoint x: 750, endPoint y: 404, distance: 197.9
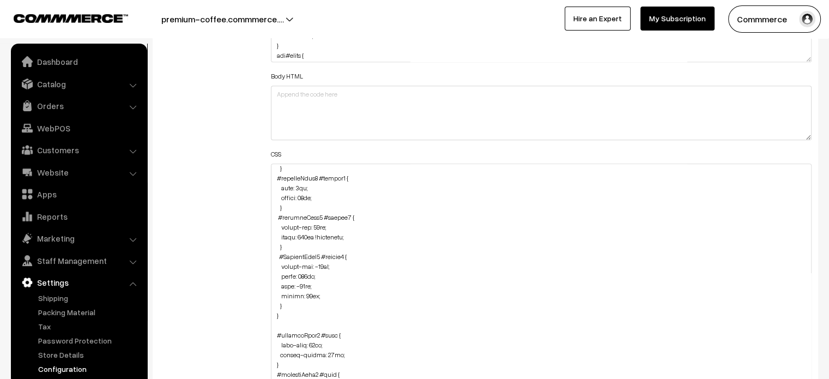
scroll to position [445, 0]
click at [350, 238] on textarea at bounding box center [541, 285] width 541 height 244
click at [308, 235] on textarea at bounding box center [541, 285] width 541 height 244
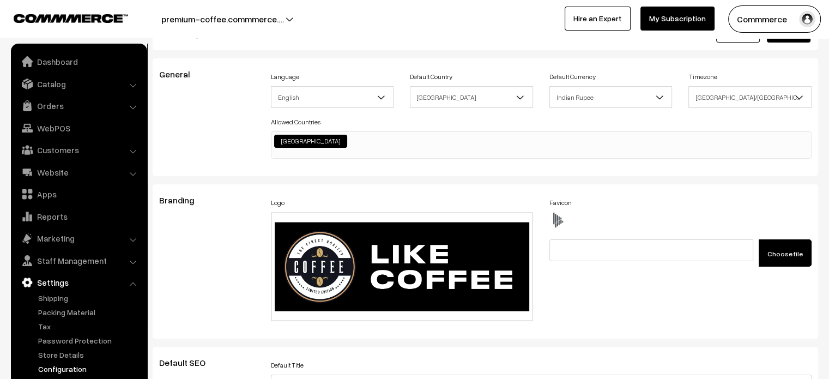
scroll to position [0, 0]
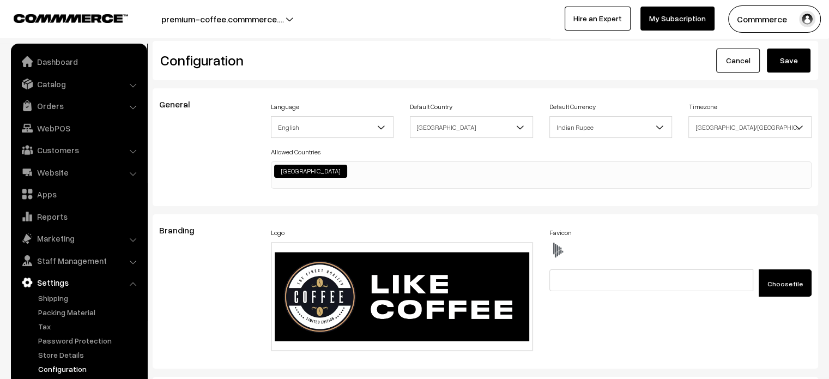
type textarea "#ProductType5 { margin-top: -110px; margin-bottom: -110px; } #ProductType5 #but…"
click at [801, 58] on button "Save" at bounding box center [788, 60] width 44 height 24
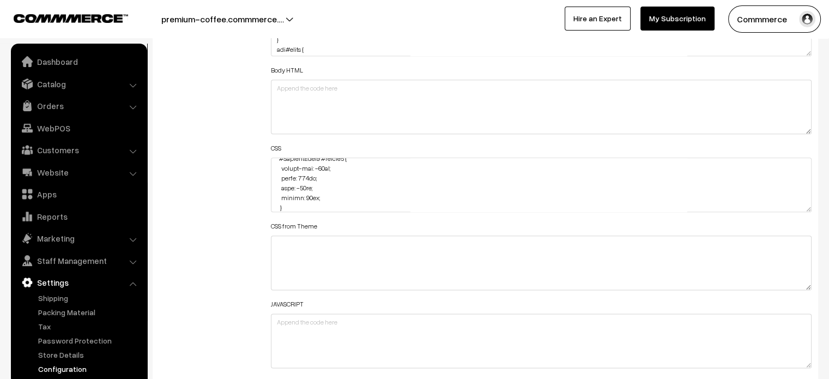
scroll to position [538, 0]
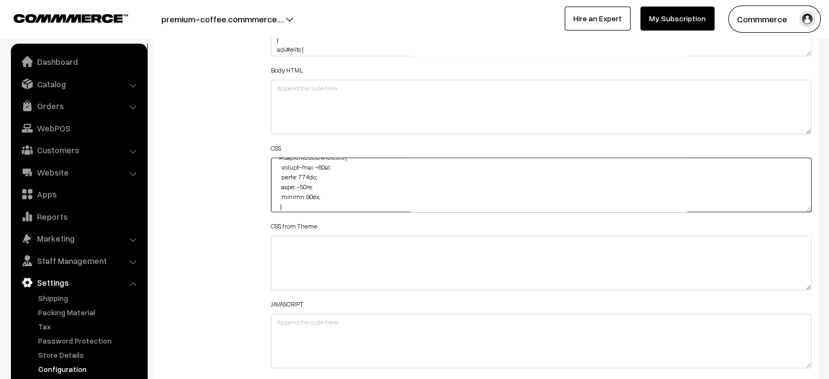
click at [306, 174] on textarea at bounding box center [541, 184] width 541 height 54
click at [301, 185] on textarea at bounding box center [541, 184] width 541 height 54
click at [373, 199] on textarea at bounding box center [541, 184] width 541 height 54
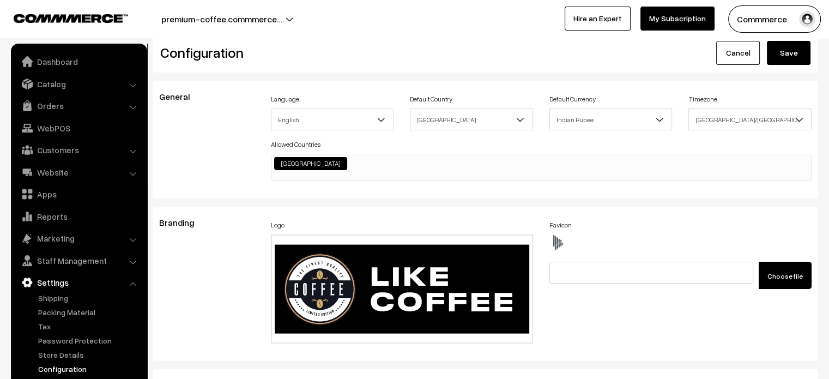
scroll to position [0, 0]
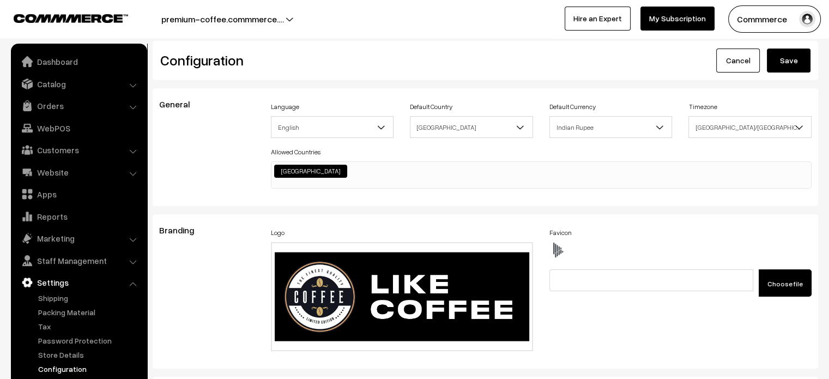
type textarea "#ProductType5 { margin-top: -110px; margin-bottom: -110px; } #ProductType5 #but…"
click at [774, 65] on button "Save" at bounding box center [788, 60] width 44 height 24
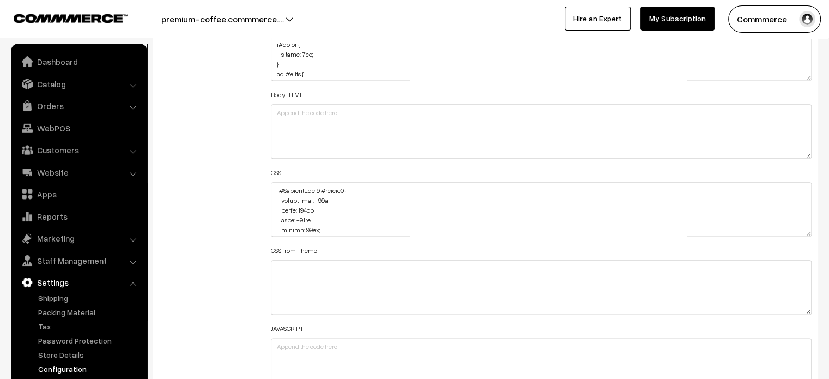
scroll to position [534, 0]
click at [300, 215] on textarea at bounding box center [541, 209] width 541 height 54
type textarea "#ProductType5 { margin-top: -110px; margin-bottom: -110px; } #ProductType5 #but…"
click at [252, 209] on div "Additional HTML/JS/CSS" at bounding box center [207, 203] width 112 height 389
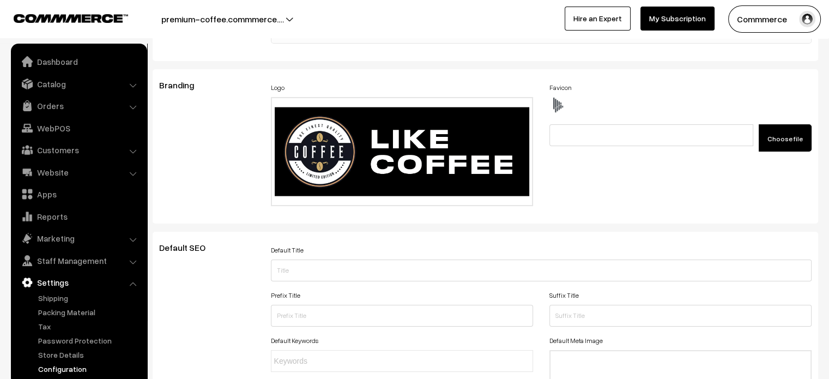
scroll to position [0, 0]
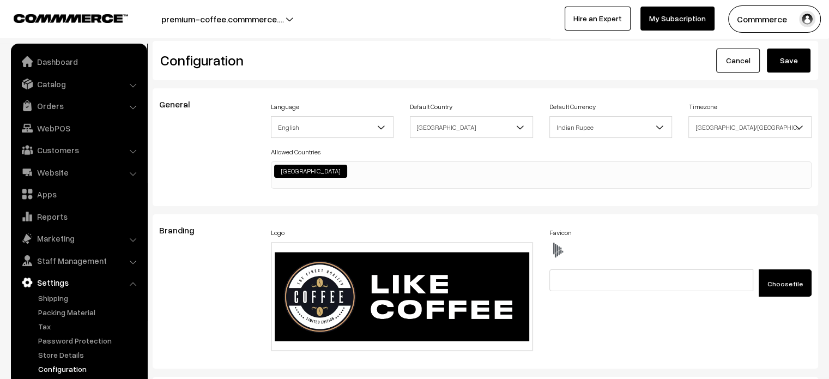
click at [788, 67] on button "Save" at bounding box center [788, 60] width 44 height 24
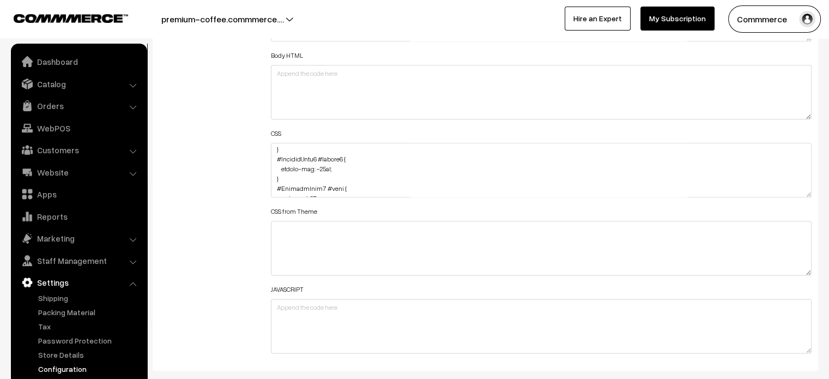
scroll to position [32, 0]
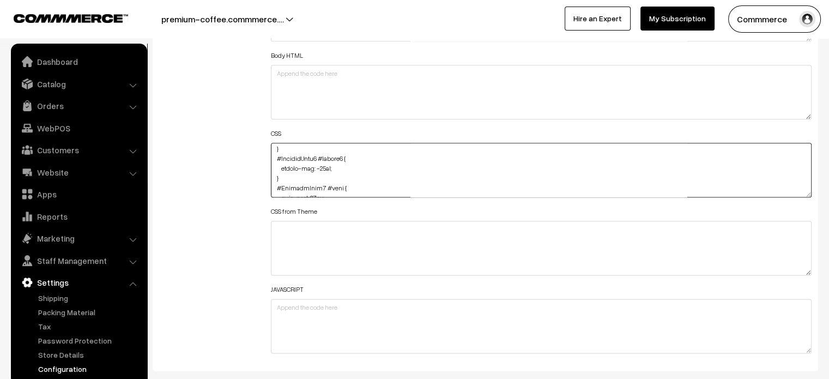
drag, startPoint x: 280, startPoint y: 167, endPoint x: 344, endPoint y: 167, distance: 64.3
click at [344, 167] on textarea at bounding box center [541, 170] width 541 height 54
paste textarea "margin-top: -35px; width: 246px; height: 40px; left: 1"
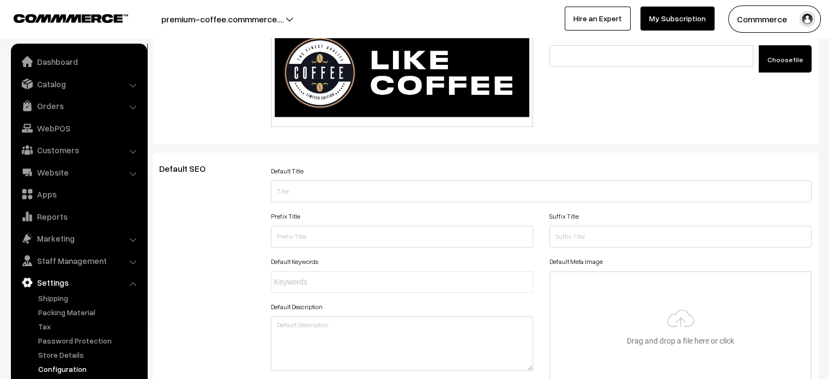
scroll to position [0, 0]
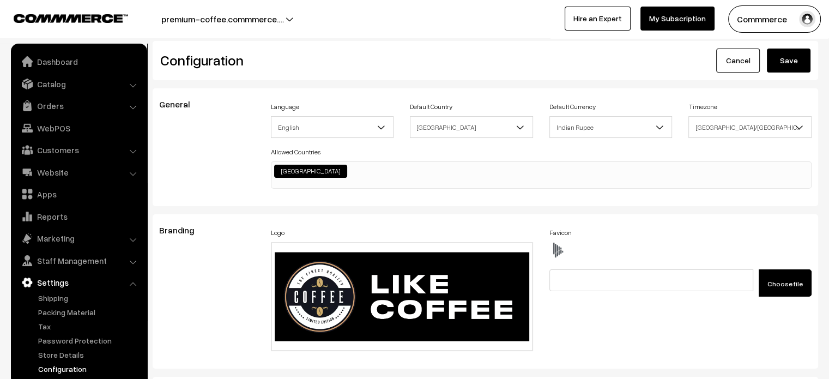
type textarea "#ProductType5 { margin-top: -110px; margin-bottom: -110px; } #ProductType5 #but…"
click at [792, 69] on button "Save" at bounding box center [788, 60] width 44 height 24
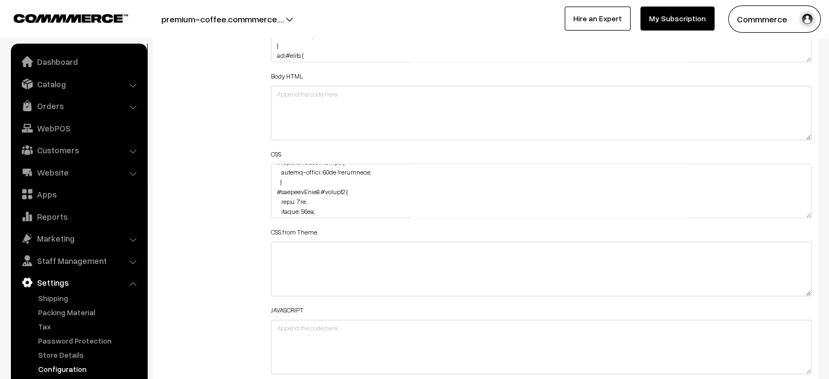
scroll to position [460, 0]
drag, startPoint x: 807, startPoint y: 214, endPoint x: 780, endPoint y: 404, distance: 192.1
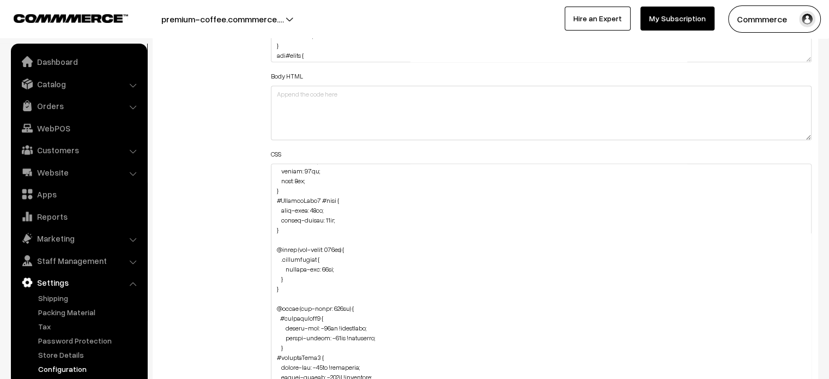
scroll to position [0, 0]
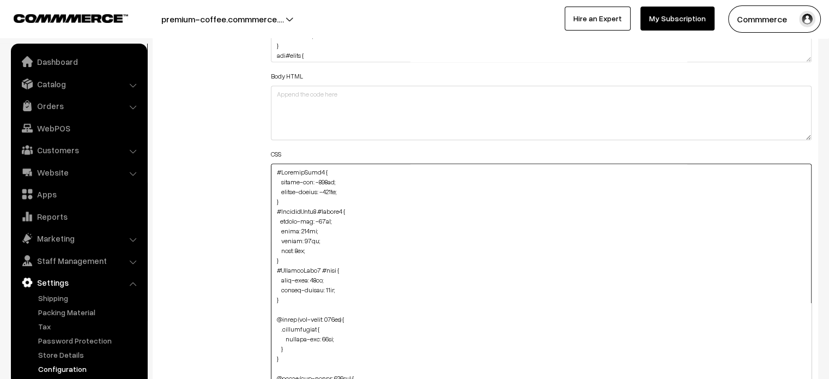
click at [275, 169] on textarea at bounding box center [541, 285] width 541 height 244
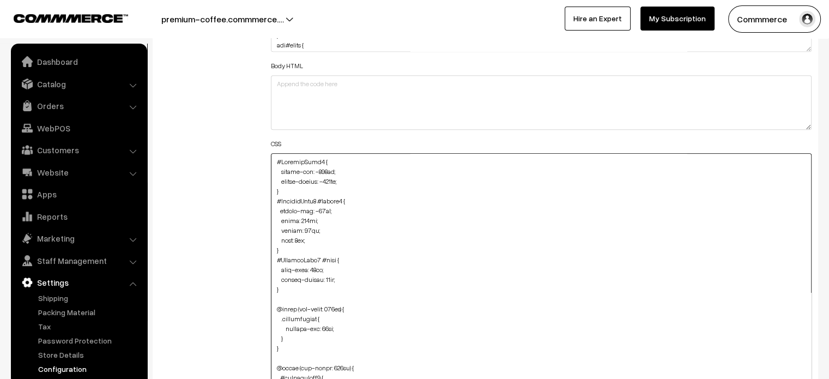
paste textarea "#productType4 #button2 { height: 40px; width: 253px; }"
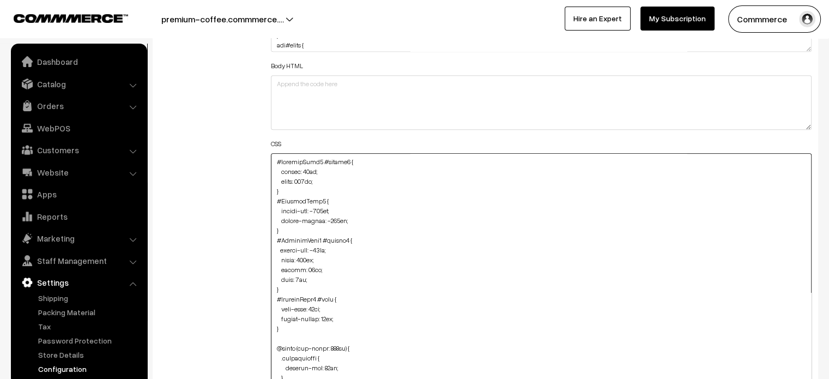
scroll to position [1320, 0]
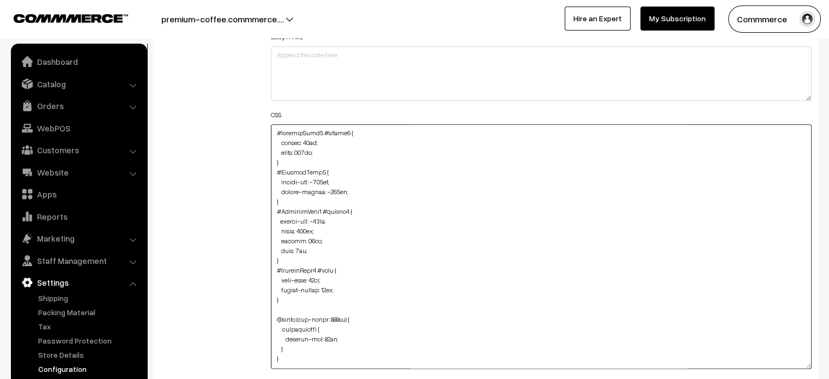
type textarea "#productType4 #button2 { height: 40px; width: 253px; } #ProductType5 { margin-t…"
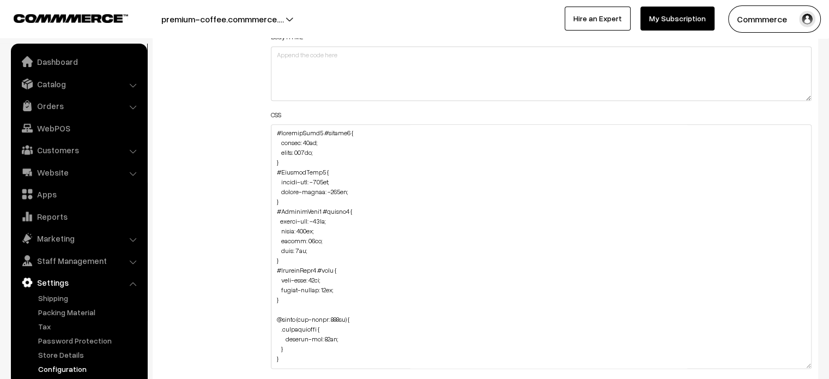
click at [251, 167] on div "Additional HTML/JS/CSS" at bounding box center [207, 241] width 112 height 579
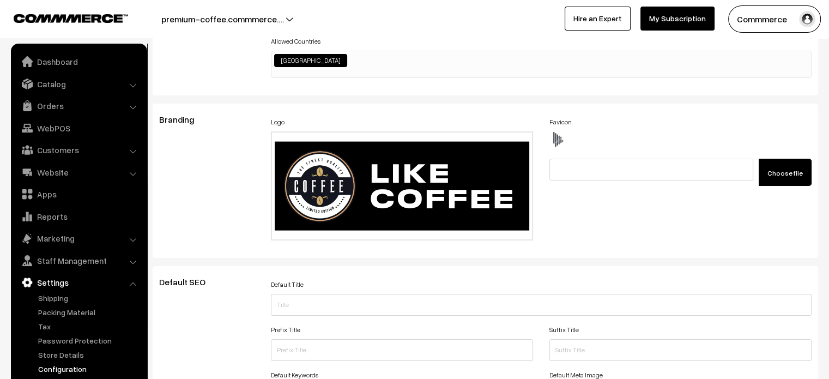
scroll to position [0, 0]
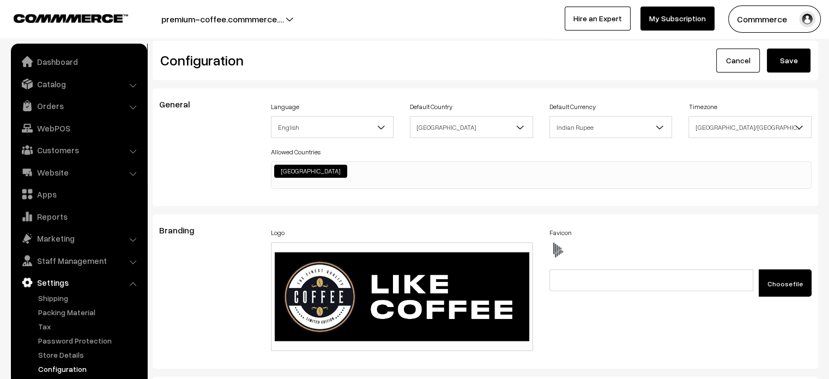
click at [787, 66] on button "Save" at bounding box center [788, 60] width 44 height 24
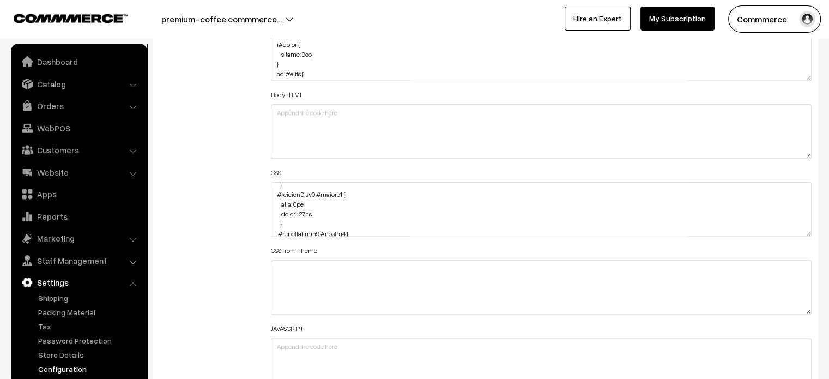
scroll to position [518, 0]
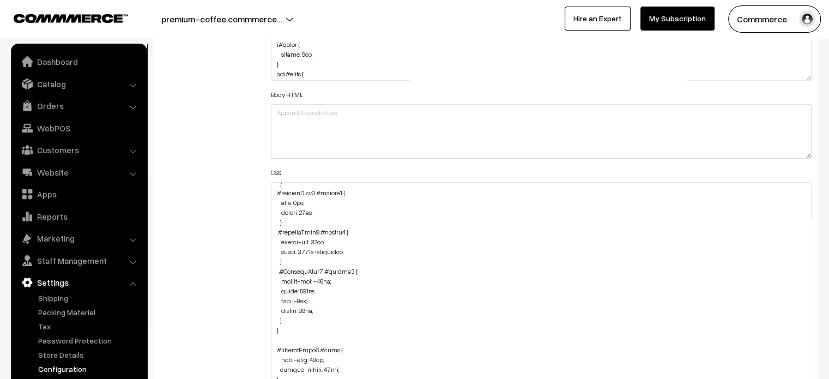
drag, startPoint x: 807, startPoint y: 233, endPoint x: 717, endPoint y: 404, distance: 193.5
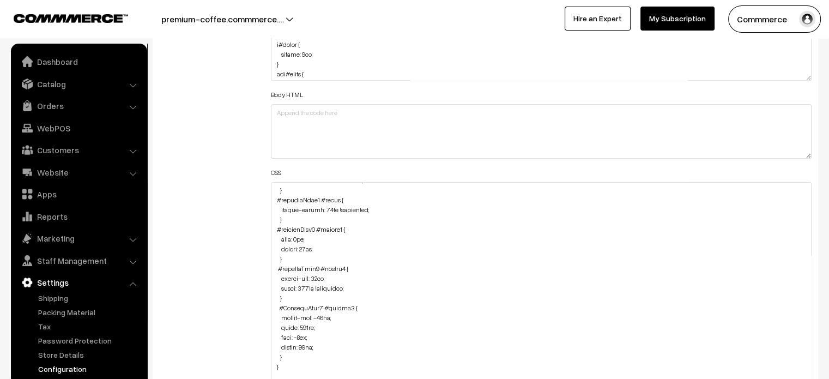
scroll to position [484, 0]
click at [322, 245] on textarea at bounding box center [541, 295] width 541 height 226
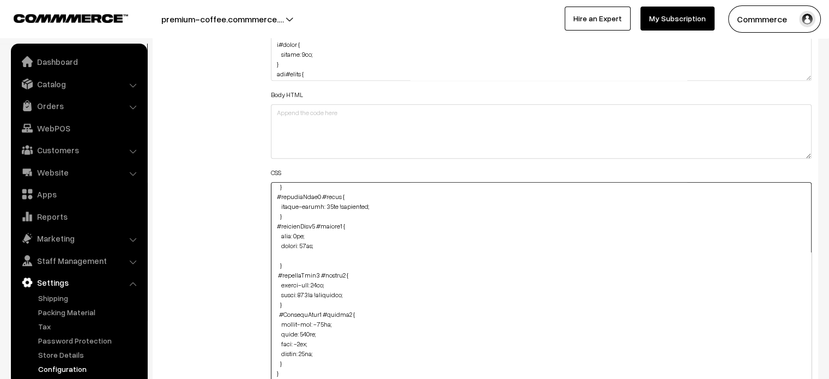
paste textarea "width: 150px;"
type textarea "#productType4 #button2 { height: 40px; width: 253px; } #ProductType5 { margin-t…"
click at [214, 245] on div "Additional HTML/JS/CSS" at bounding box center [207, 289] width 112 height 561
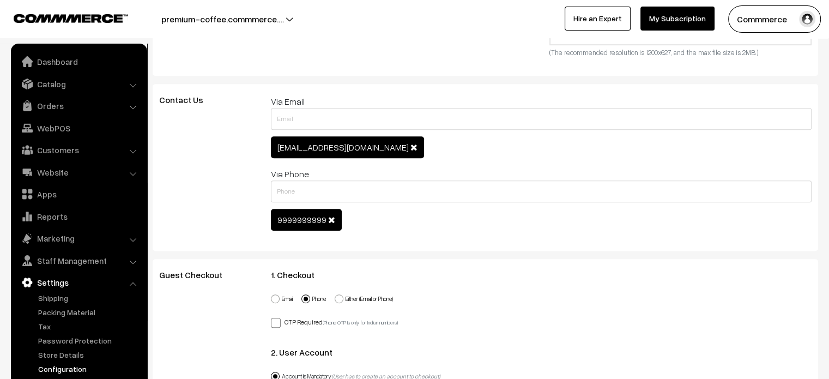
scroll to position [0, 0]
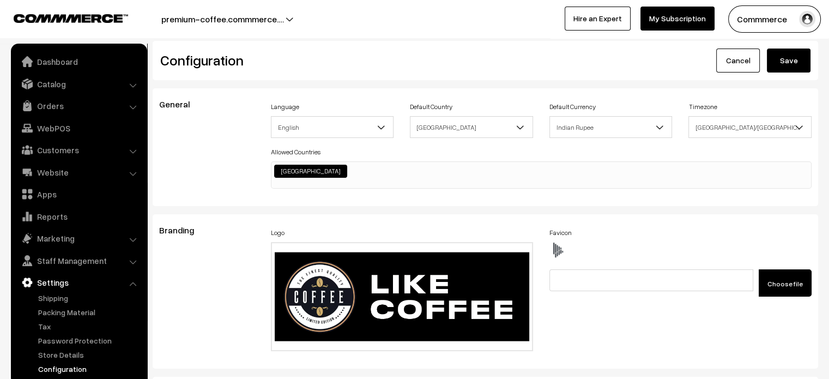
click at [780, 65] on button "Save" at bounding box center [788, 60] width 44 height 24
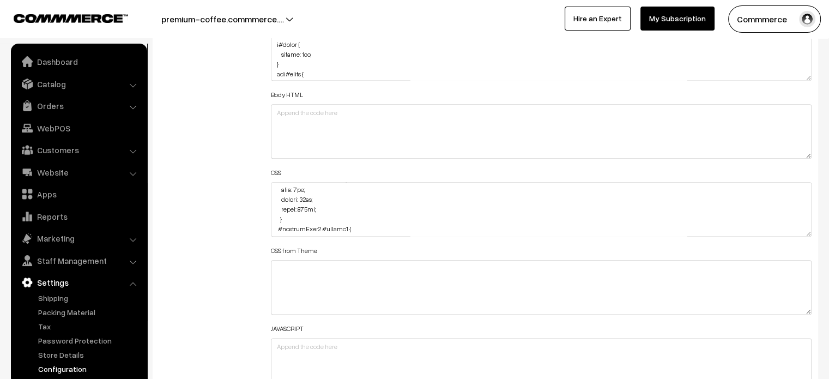
scroll to position [534, 0]
click at [307, 203] on textarea at bounding box center [541, 209] width 541 height 54
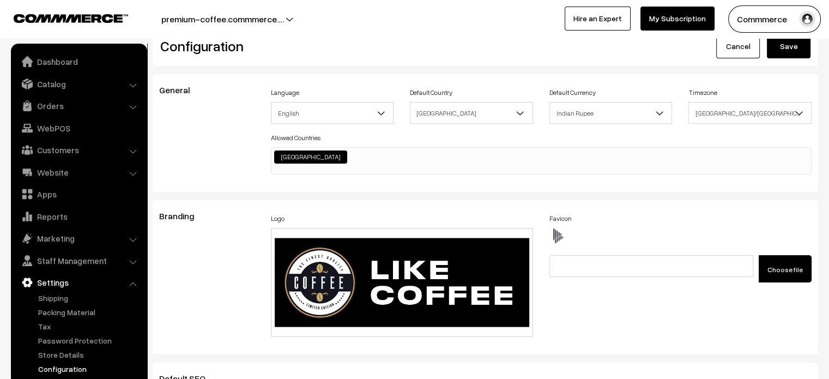
scroll to position [0, 0]
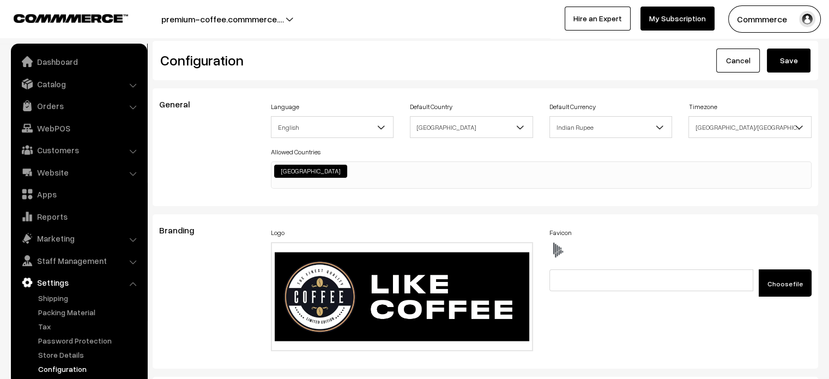
type textarea "#productType4 #button2 { height: 40px; width: 253px; } #ProductType5 { margin-t…"
click at [786, 59] on button "Save" at bounding box center [788, 60] width 44 height 24
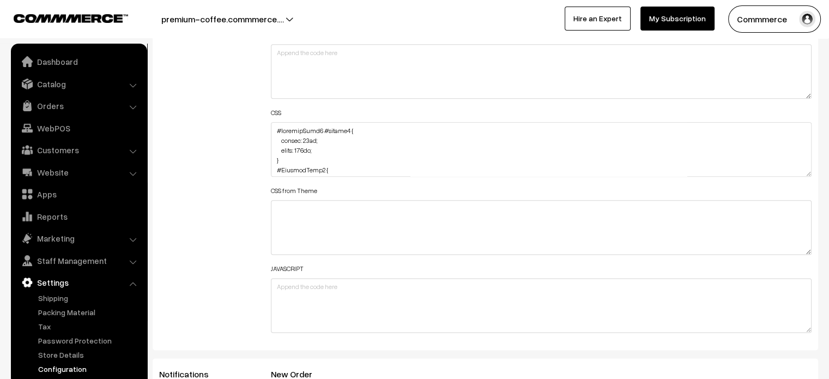
scroll to position [1320, 0]
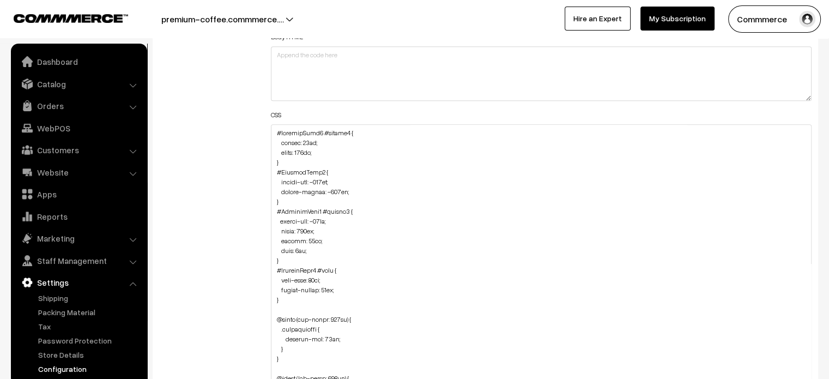
drag, startPoint x: 808, startPoint y: 174, endPoint x: 788, endPoint y: 404, distance: 230.8
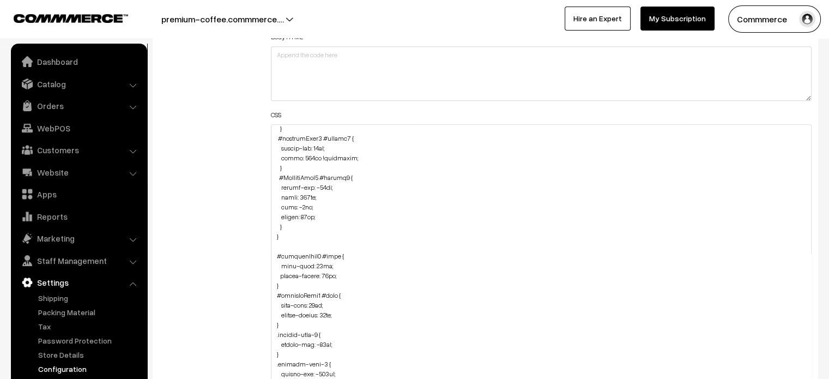
scroll to position [564, 0]
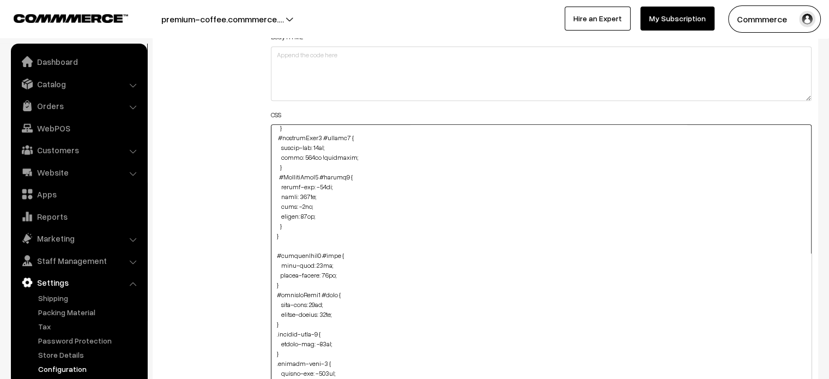
click at [292, 225] on textarea at bounding box center [541, 266] width 541 height 284
paste textarea "#headerBottom { margin-top: -5px; }"
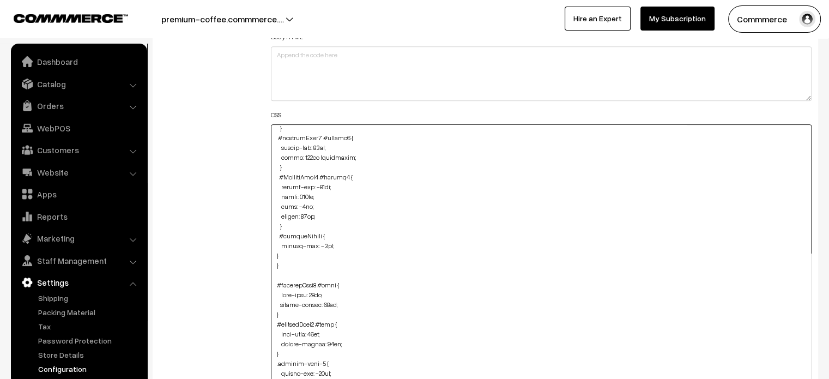
click at [272, 257] on textarea at bounding box center [541, 266] width 541 height 284
type textarea "#productType4 #button2 { height: 40px; width: 253px; } #ProductType5 { margin-t…"
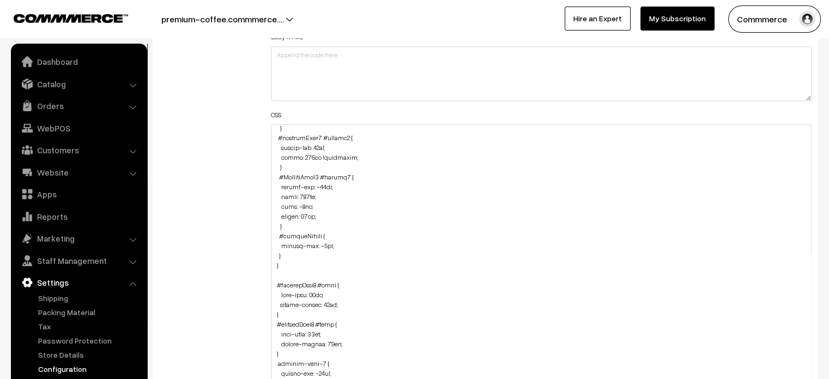
click at [255, 255] on div "Additional HTML/JS/CSS" at bounding box center [207, 261] width 112 height 619
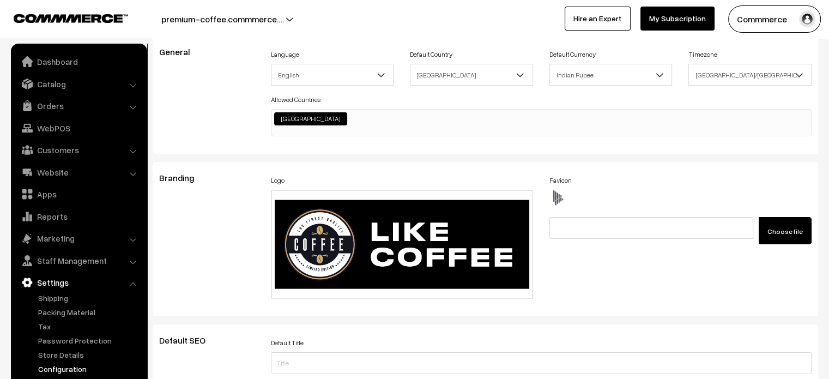
scroll to position [0, 0]
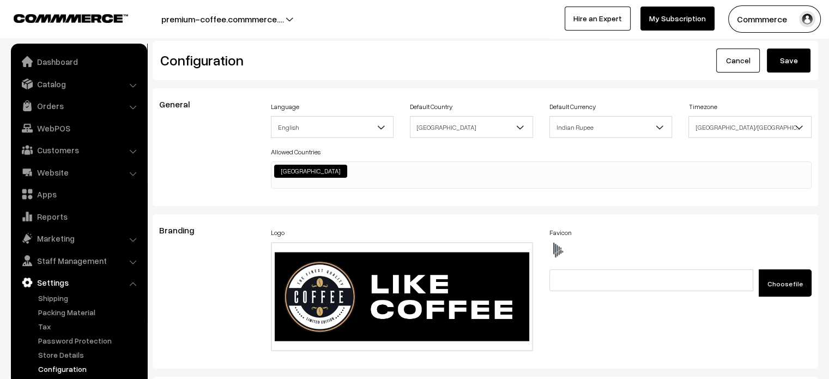
click at [787, 63] on button "Save" at bounding box center [788, 60] width 44 height 24
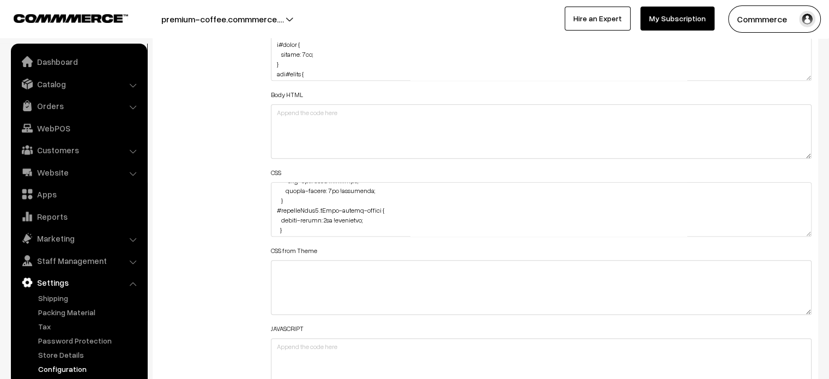
scroll to position [442, 0]
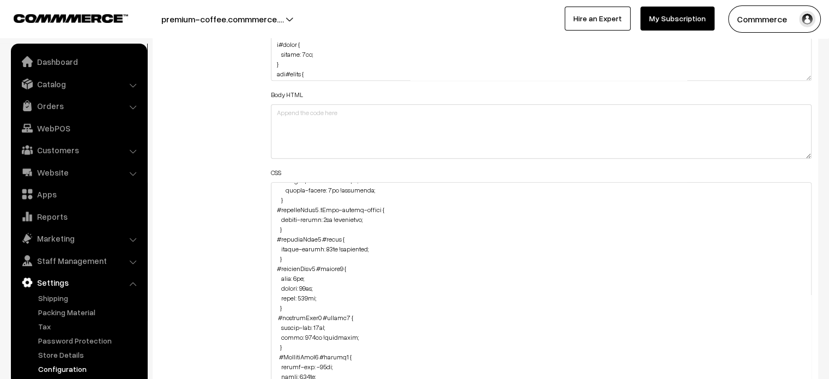
drag, startPoint x: 805, startPoint y: 231, endPoint x: 784, endPoint y: 404, distance: 174.5
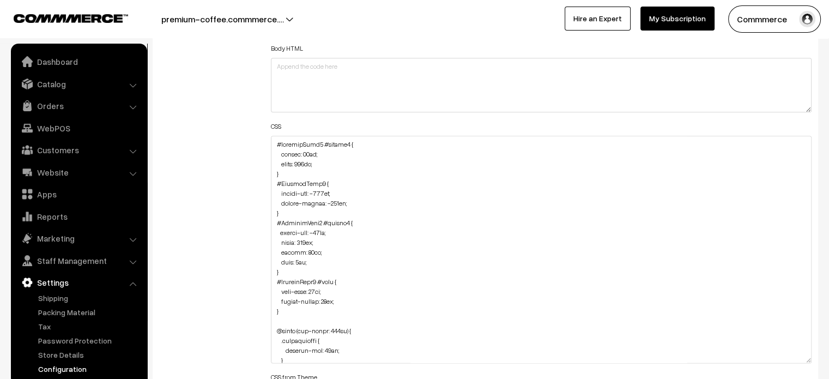
scroll to position [414, 0]
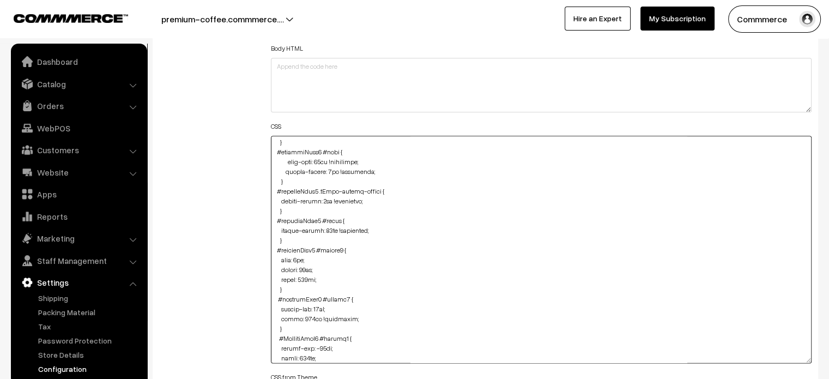
click at [294, 257] on textarea at bounding box center [541, 249] width 541 height 227
type textarea "#productType4 #button2 { height: 40px; width: 253px; } #ProductType5 { margin-t…"
click at [245, 257] on div "Additional HTML/JS/CSS" at bounding box center [207, 244] width 112 height 562
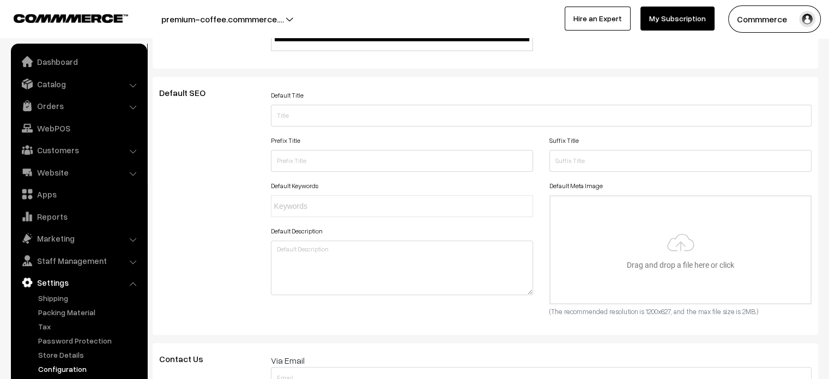
scroll to position [0, 0]
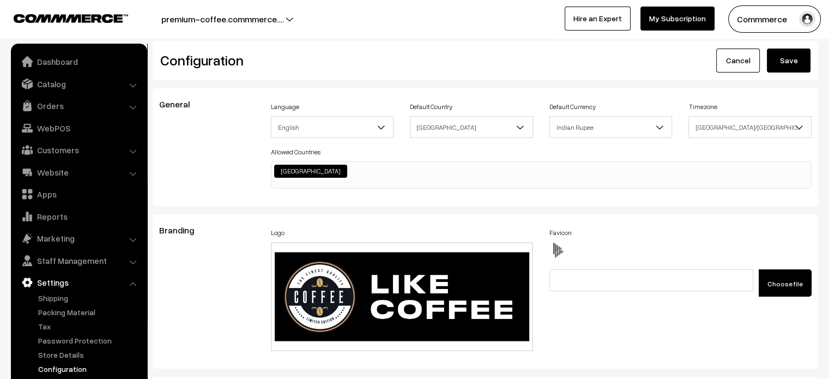
click at [769, 65] on button "Save" at bounding box center [788, 60] width 44 height 24
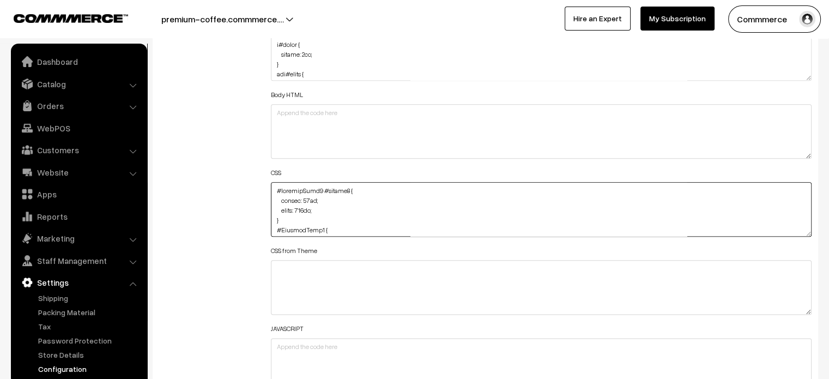
click at [315, 200] on textarea at bounding box center [541, 209] width 541 height 54
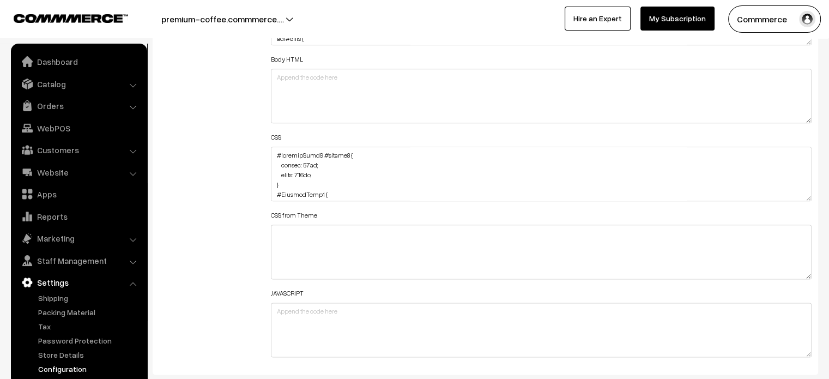
scroll to position [501, 0]
drag, startPoint x: 338, startPoint y: 154, endPoint x: 367, endPoint y: 154, distance: 29.4
click at [367, 154] on textarea at bounding box center [541, 174] width 541 height 54
click at [302, 181] on textarea at bounding box center [541, 174] width 541 height 54
paste textarea "!important"
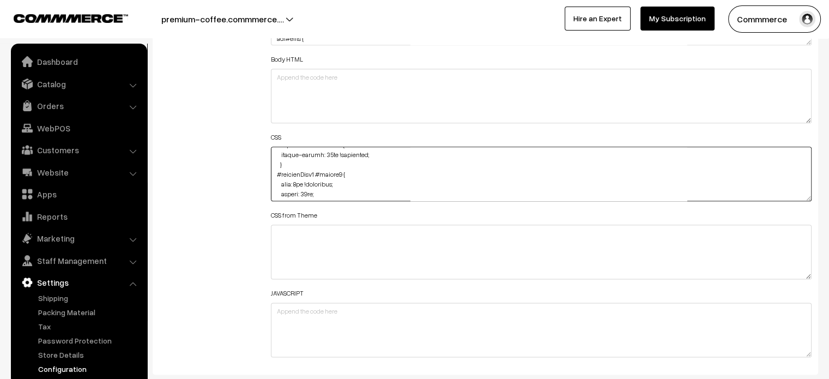
type textarea "#productType4 #button2 { height: 40px; width: 253px; } #ProductType5 { margin-t…"
click at [195, 193] on div "Additional HTML/JS/CSS" at bounding box center [207, 168] width 112 height 389
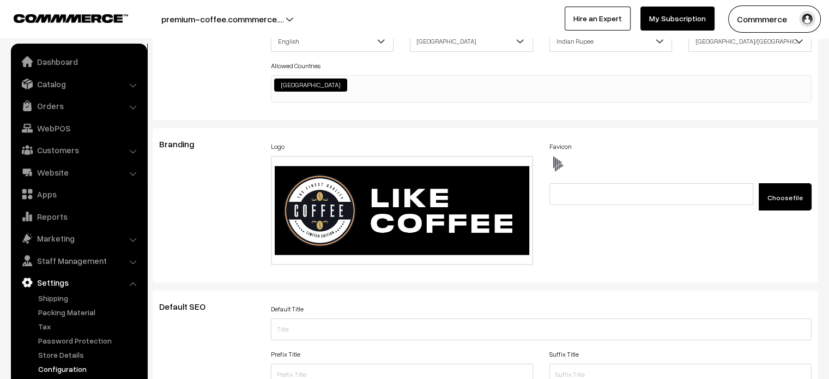
scroll to position [0, 0]
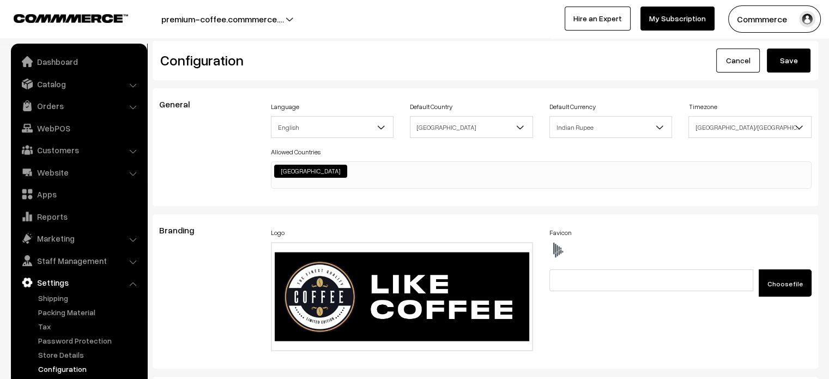
click at [799, 59] on button "Save" at bounding box center [788, 60] width 44 height 24
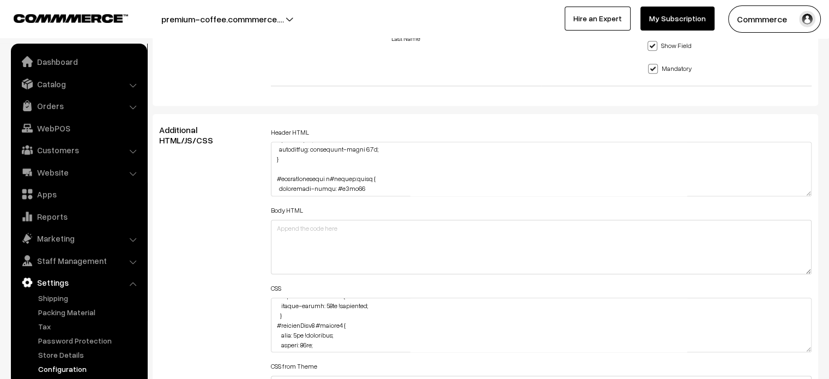
scroll to position [231, 0]
click at [296, 335] on textarea at bounding box center [541, 324] width 541 height 54
type textarea "#productType4 #button2 { height: 40px; width: 253px; } #ProductType5 { margin-t…"
click at [239, 296] on div "Additional HTML/JS/CSS" at bounding box center [207, 319] width 112 height 389
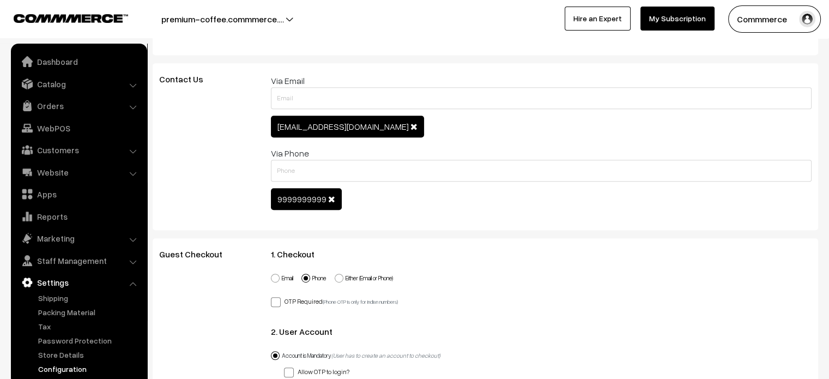
scroll to position [0, 0]
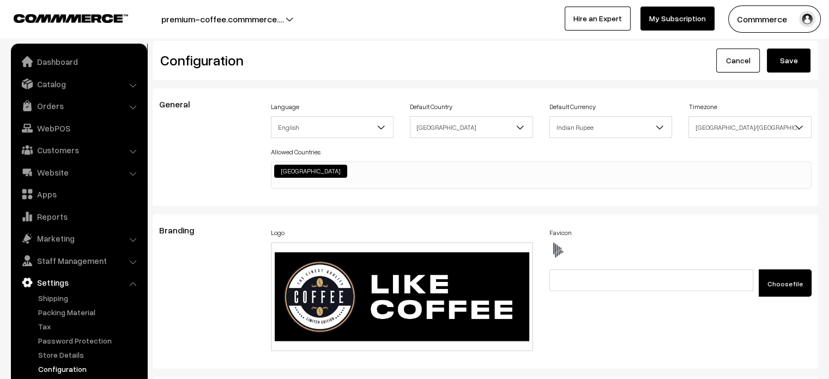
click at [776, 62] on button "Save" at bounding box center [788, 60] width 44 height 24
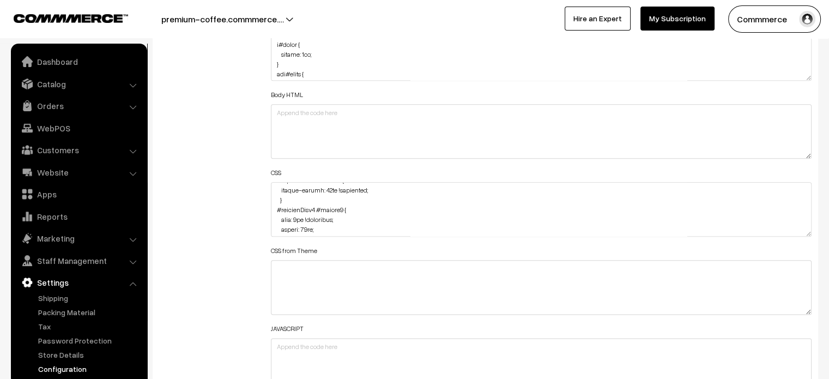
scroll to position [515, 0]
click at [306, 222] on textarea at bounding box center [541, 209] width 541 height 54
type textarea "#productType4 #button2 { height: 40px; width: 253px; } #ProductType5 { margin-t…"
click at [230, 198] on div "Additional HTML/JS/CSS" at bounding box center [207, 203] width 112 height 389
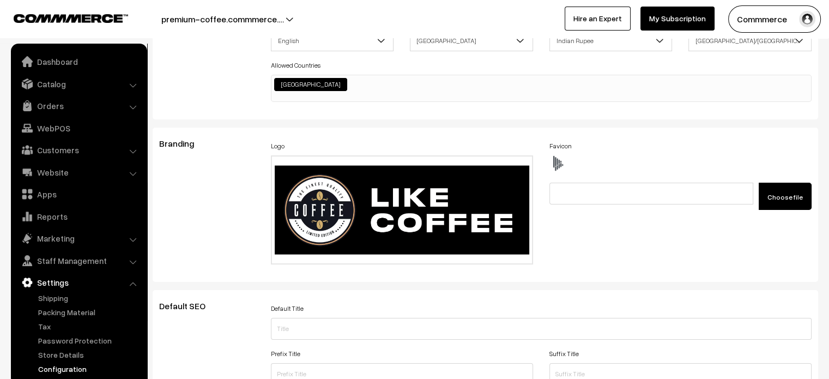
scroll to position [0, 0]
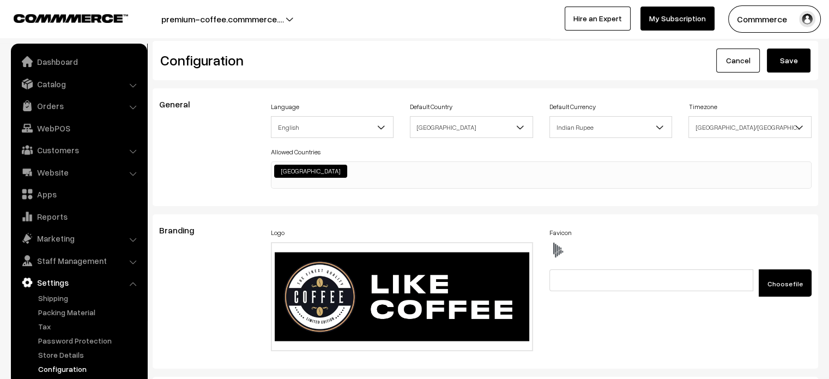
click at [795, 65] on button "Save" at bounding box center [788, 60] width 44 height 24
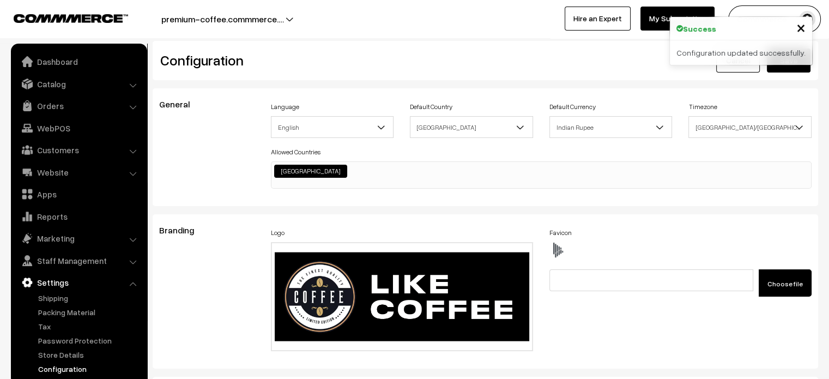
scroll to position [835, 0]
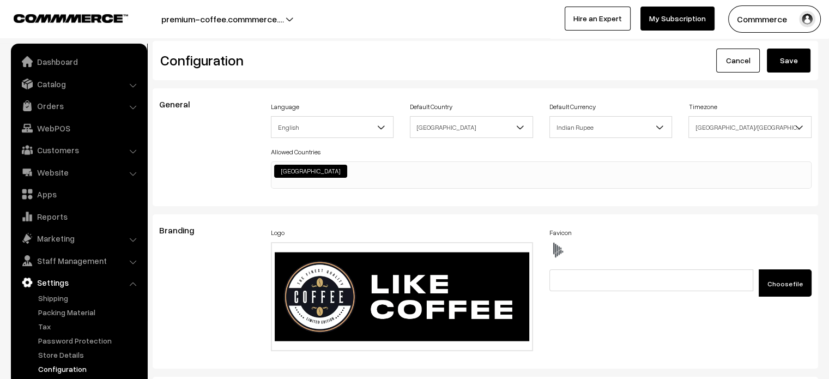
click at [429, 74] on div "Configuration Cancel Save" at bounding box center [485, 60] width 665 height 39
click at [392, 100] on div "Language English English" at bounding box center [332, 118] width 123 height 39
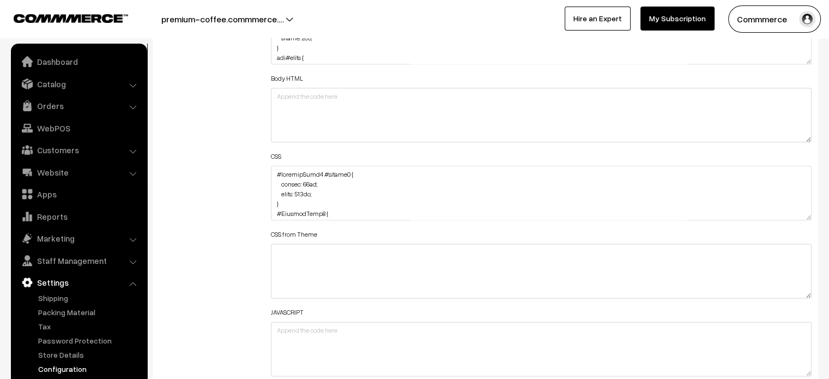
scroll to position [501, 0]
drag, startPoint x: 304, startPoint y: 200, endPoint x: 331, endPoint y: 200, distance: 27.2
click at [331, 200] on textarea at bounding box center [541, 193] width 541 height 54
click at [312, 195] on textarea at bounding box center [541, 193] width 541 height 54
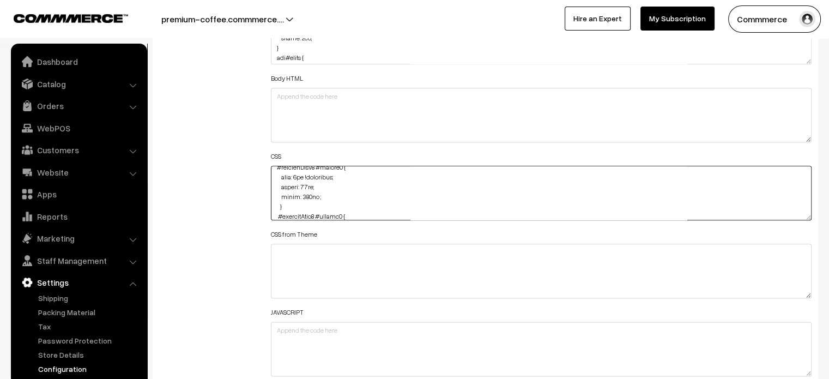
paste textarea "!important"
type textarea "#productType4 #button2 { height: 40px; width: 253px; } #ProductType5 { margin-t…"
click at [258, 202] on div "Additional HTML/JS/CSS" at bounding box center [207, 187] width 112 height 389
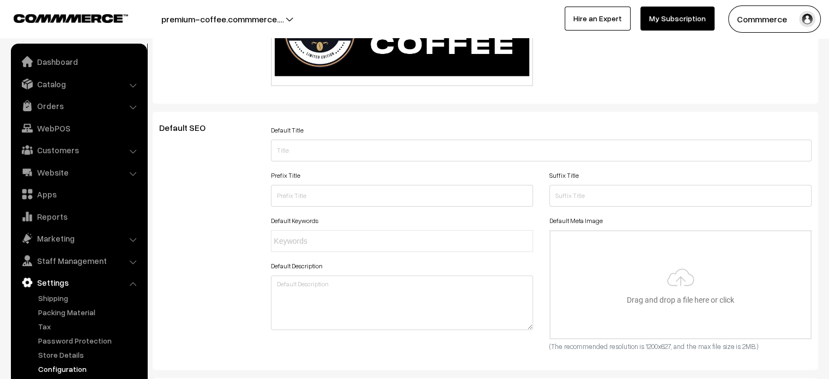
scroll to position [0, 0]
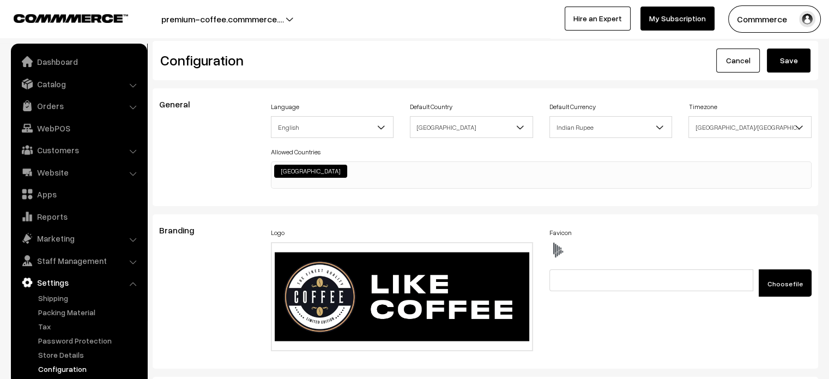
click at [795, 63] on button "Save" at bounding box center [788, 60] width 44 height 24
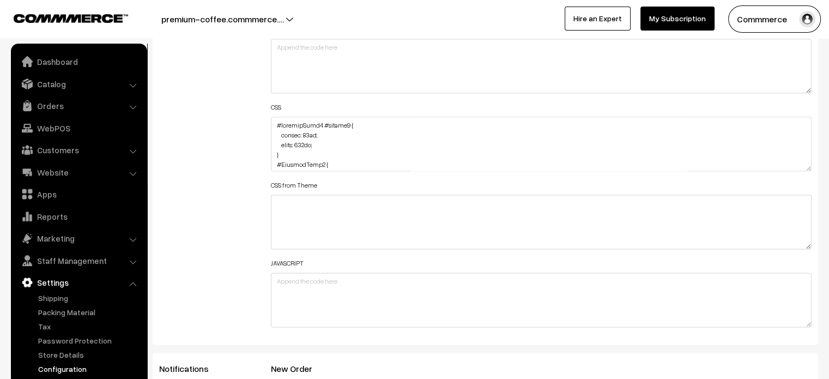
scroll to position [1329, 0]
drag, startPoint x: 805, startPoint y: 165, endPoint x: 753, endPoint y: 404, distance: 245.2
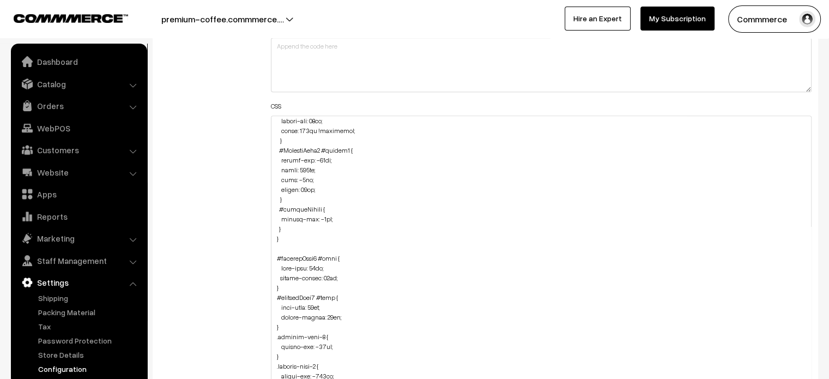
scroll to position [588, 0]
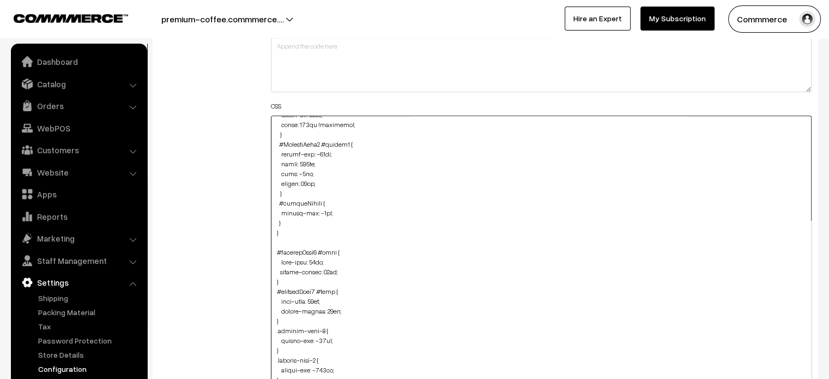
click at [294, 222] on textarea at bounding box center [541, 262] width 541 height 294
paste textarea ".product-component .slick-slide #productCard button { margin-left: 4px; width: …"
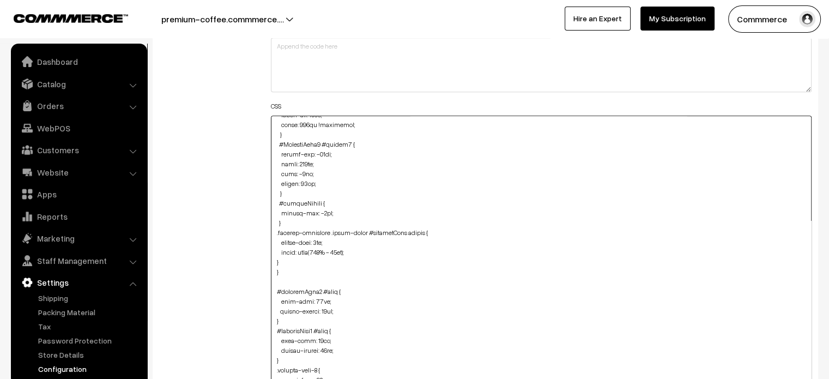
click at [355, 251] on textarea at bounding box center [541, 262] width 541 height 294
click at [325, 238] on textarea at bounding box center [541, 262] width 541 height 294
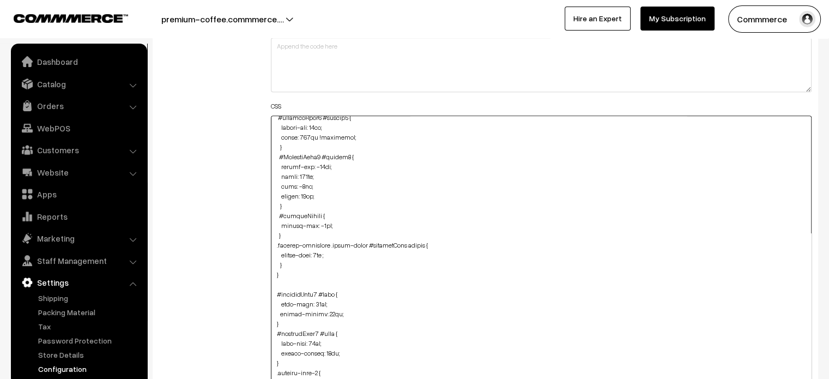
scroll to position [572, 0]
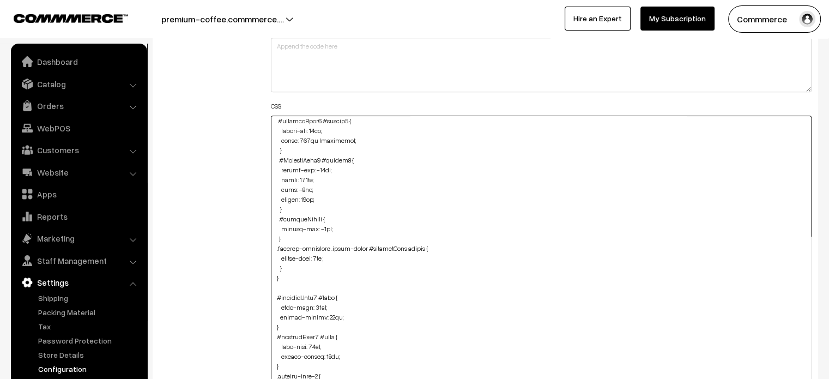
drag, startPoint x: 315, startPoint y: 122, endPoint x: 343, endPoint y: 135, distance: 31.2
click at [343, 135] on textarea at bounding box center [541, 262] width 541 height 294
click at [325, 254] on textarea at bounding box center [541, 262] width 541 height 294
paste textarea "!important"
type textarea "#productType4 #button2 { height: 40px; width: 253px; } #ProductType5 { margin-t…"
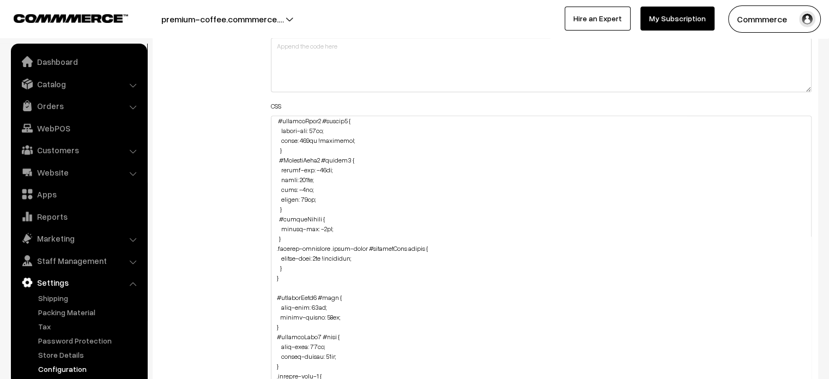
click at [220, 257] on div "Additional HTML/JS/CSS" at bounding box center [207, 257] width 112 height 629
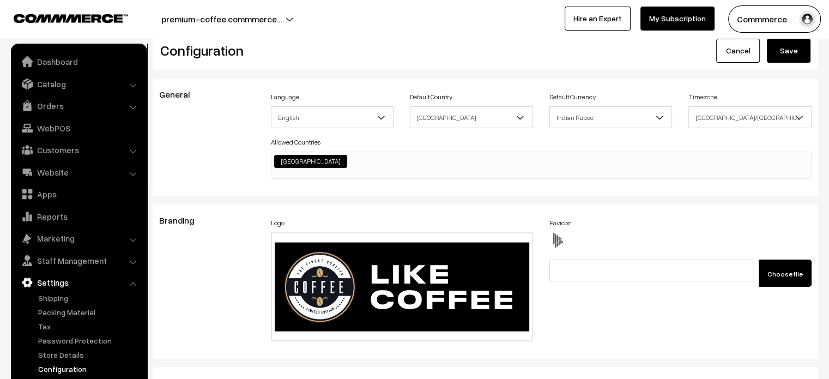
scroll to position [0, 0]
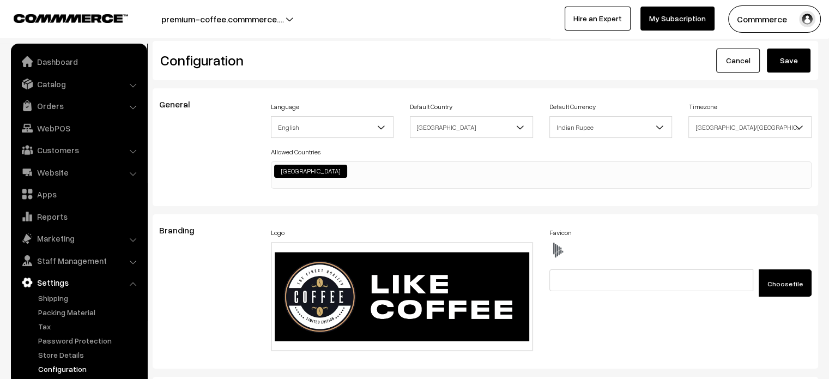
click at [784, 66] on button "Save" at bounding box center [788, 60] width 44 height 24
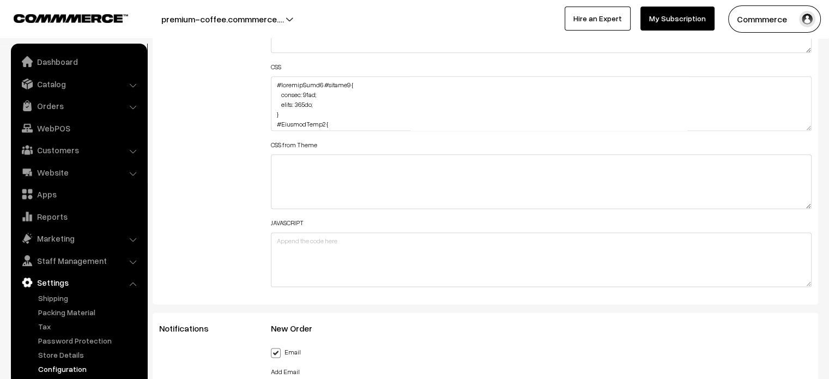
scroll to position [1368, 0]
drag, startPoint x: 808, startPoint y: 125, endPoint x: 697, endPoint y: 404, distance: 300.2
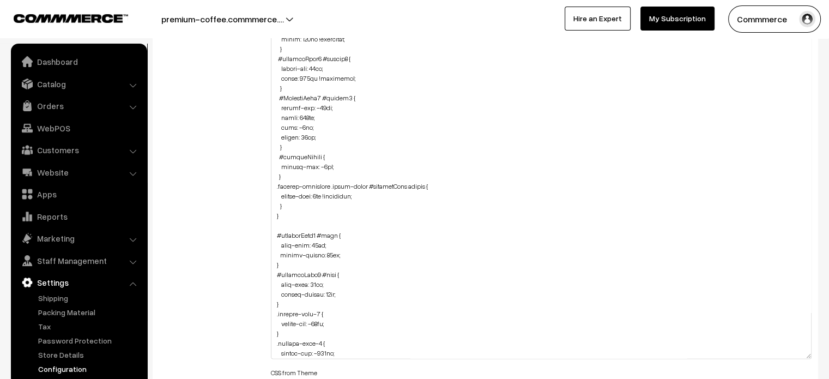
scroll to position [534, 0]
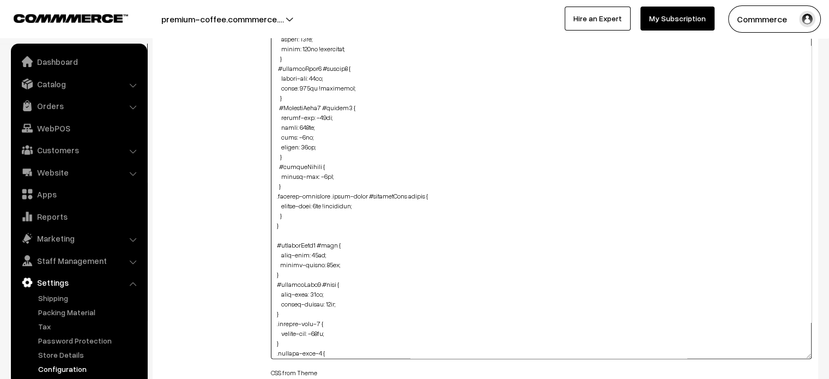
drag, startPoint x: 273, startPoint y: 194, endPoint x: 290, endPoint y: 219, distance: 29.8
click at [290, 219] on textarea at bounding box center [541, 191] width 541 height 333
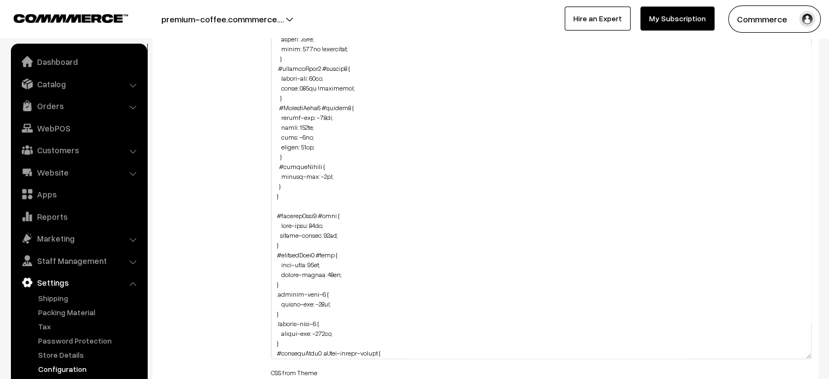
click at [248, 204] on div "Additional HTML/JS/CSS" at bounding box center [207, 186] width 112 height 668
click at [286, 187] on textarea at bounding box center [541, 191] width 541 height 333
click at [357, 91] on textarea at bounding box center [541, 191] width 541 height 333
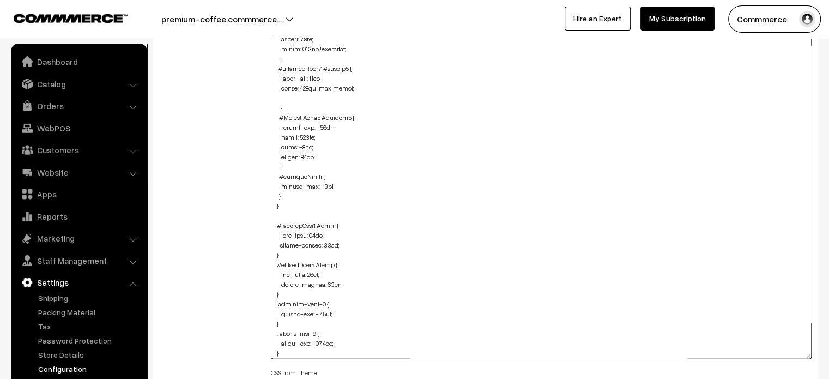
click at [347, 87] on textarea at bounding box center [541, 191] width 541 height 333
click at [285, 95] on textarea at bounding box center [541, 191] width 541 height 333
paste textarea "margin-left: 4px !important;"
drag, startPoint x: 283, startPoint y: 95, endPoint x: 424, endPoint y: 64, distance: 144.1
click at [424, 64] on textarea at bounding box center [541, 191] width 541 height 333
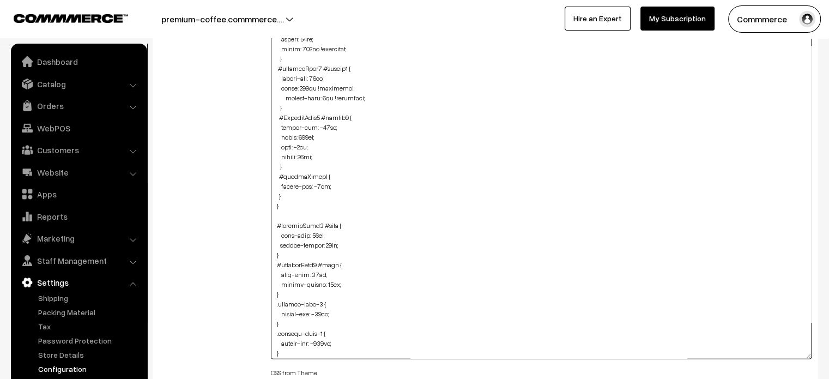
click at [284, 95] on textarea at bounding box center [541, 191] width 541 height 333
type textarea "#productType4 #button2 { height: 40px; width: 253px; } #ProductType5 { margin-t…"
click at [228, 196] on div "Additional HTML/JS/CSS" at bounding box center [207, 186] width 112 height 668
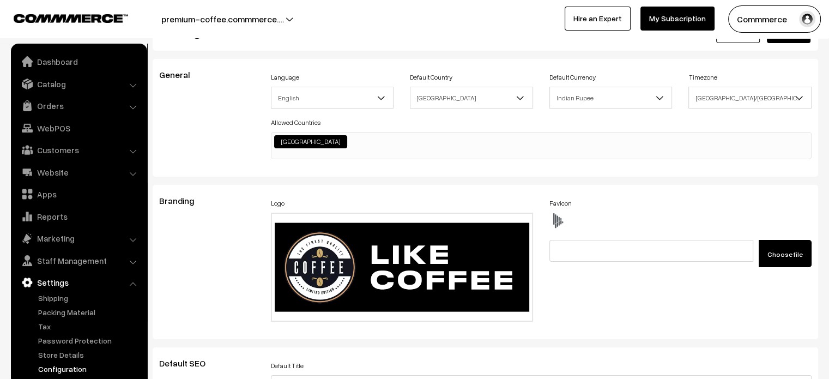
scroll to position [0, 0]
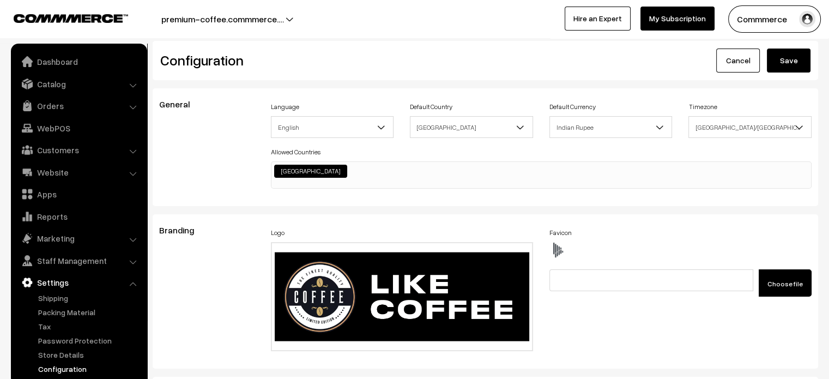
click at [789, 63] on button "Save" at bounding box center [788, 60] width 44 height 24
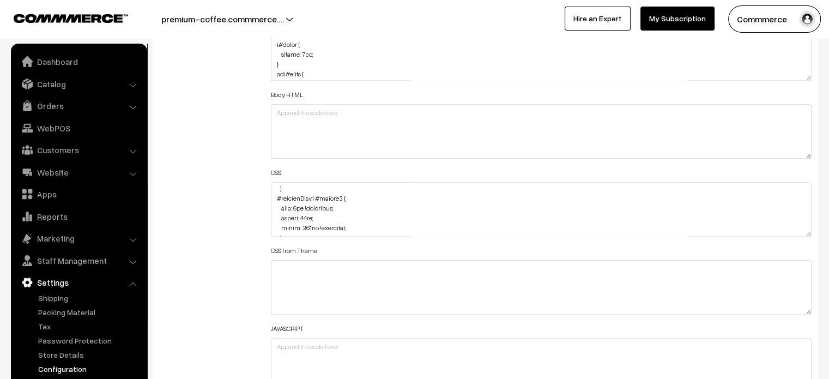
scroll to position [516, 0]
click at [296, 206] on textarea at bounding box center [541, 209] width 541 height 54
click at [301, 200] on textarea at bounding box center [541, 209] width 541 height 54
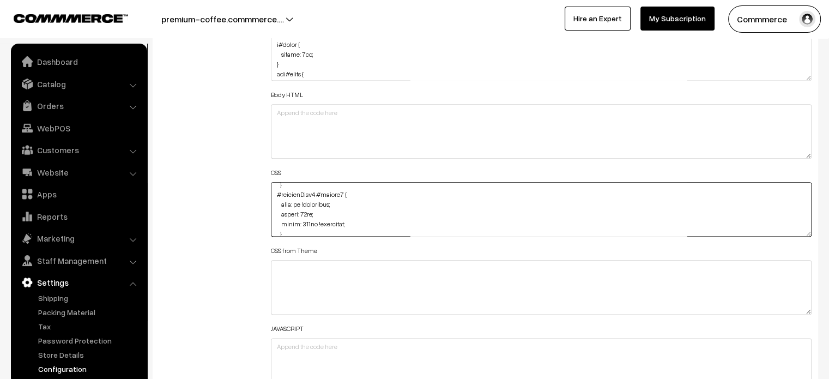
paste textarea "margin-left: 4"
click at [287, 202] on textarea at bounding box center [541, 209] width 541 height 54
click at [188, 156] on div "Additional HTML/JS/CSS" at bounding box center [207, 203] width 112 height 389
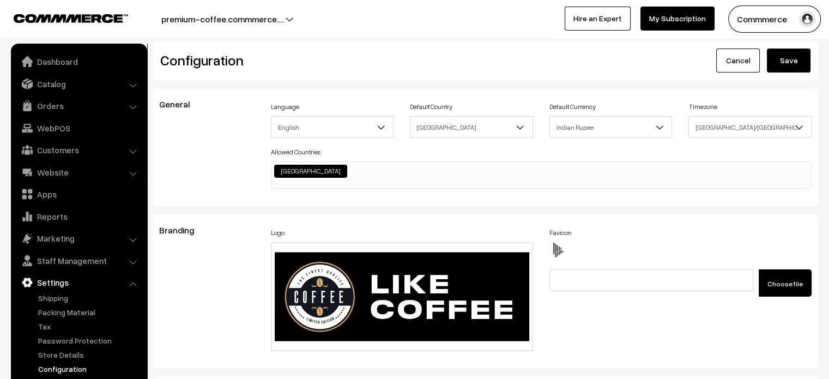
scroll to position [1266, 0]
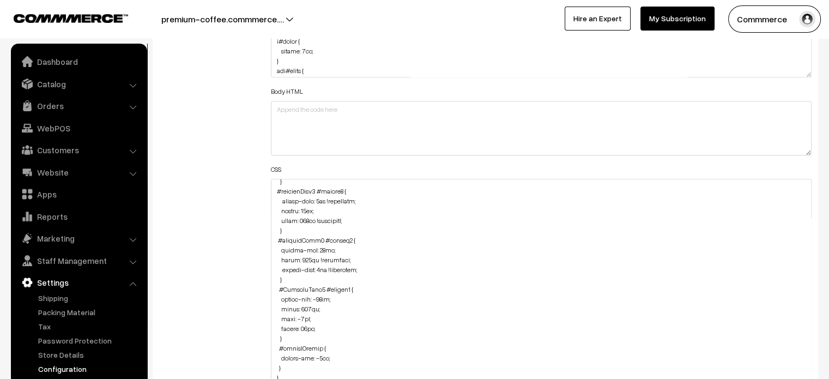
drag, startPoint x: 807, startPoint y: 227, endPoint x: 753, endPoint y: 404, distance: 185.6
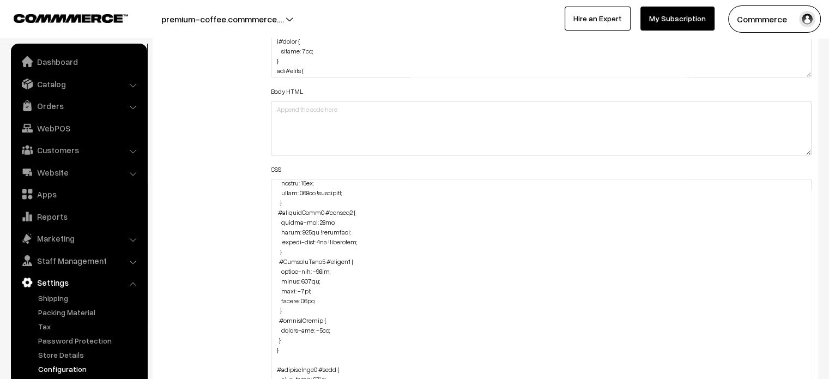
scroll to position [546, 0]
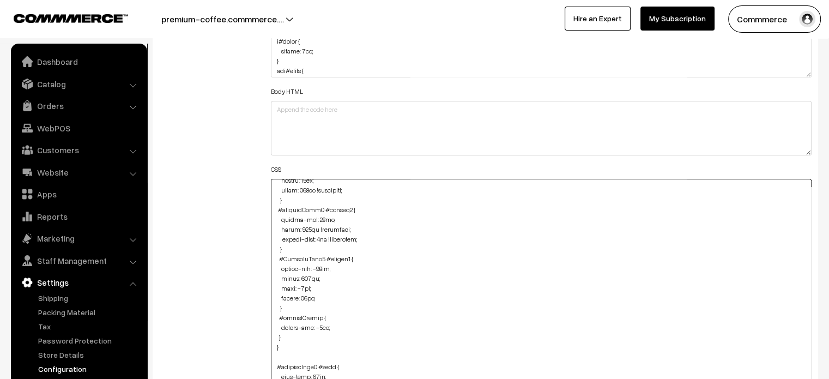
drag, startPoint x: 309, startPoint y: 288, endPoint x: 279, endPoint y: 289, distance: 30.5
click at [279, 289] on textarea at bounding box center [541, 295] width 541 height 232
paste textarea "margin-left: 4px !important;"
click at [285, 288] on textarea at bounding box center [541, 295] width 541 height 232
type textarea "#productType4 #button2 { height: 40px; width: 253px; } #ProductType5 { margin-t…"
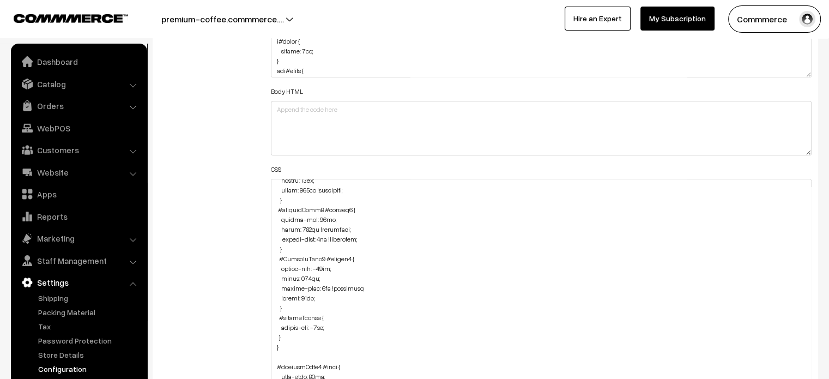
click at [221, 266] on div "Additional HTML/JS/CSS" at bounding box center [207, 289] width 112 height 567
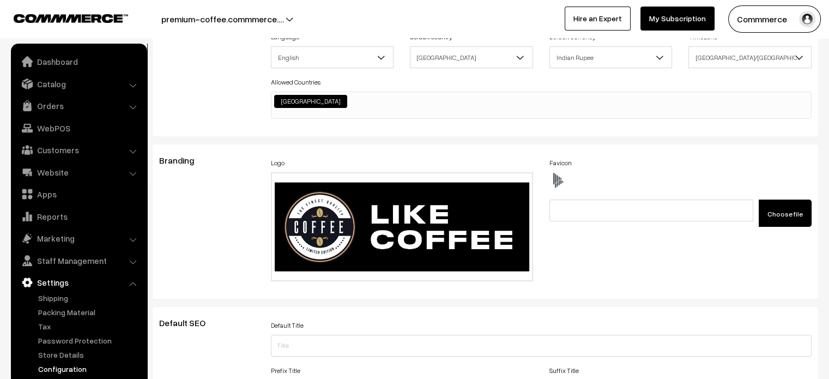
scroll to position [0, 0]
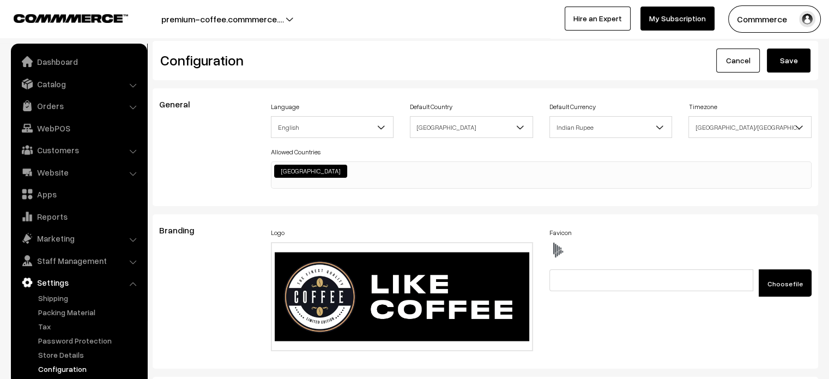
click at [798, 64] on button "Save" at bounding box center [788, 60] width 44 height 24
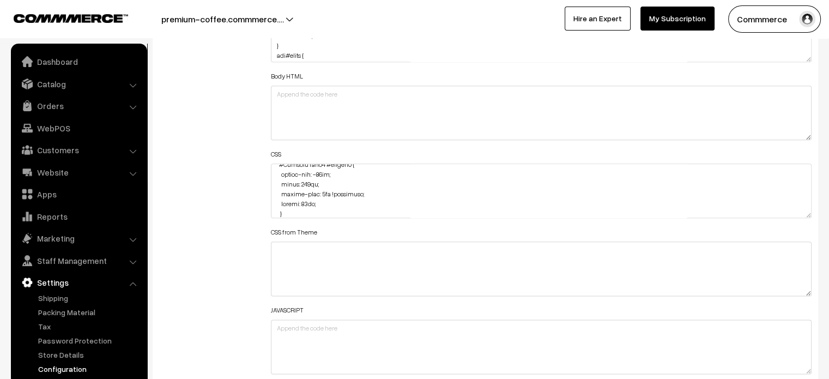
scroll to position [626, 0]
click at [318, 191] on textarea at bounding box center [541, 190] width 541 height 54
click at [319, 201] on textarea at bounding box center [541, 190] width 541 height 54
type textarea "#productType4 #button2 { height: 40px; width: 253px; } #ProductType5 { margin-t…"
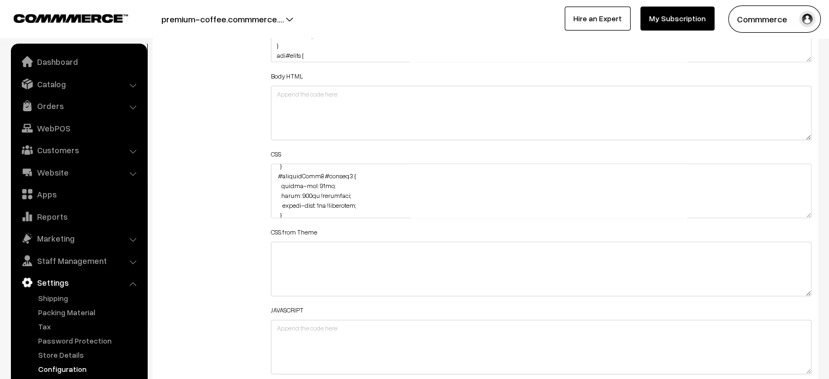
scroll to position [565, 0]
click at [182, 169] on div "Additional HTML/JS/CSS" at bounding box center [207, 185] width 112 height 389
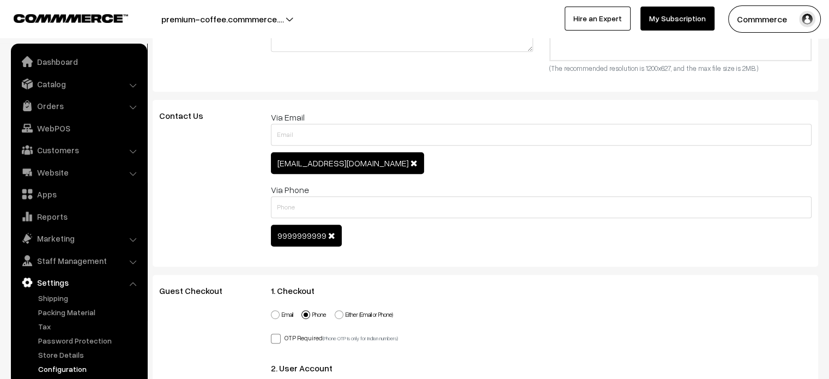
scroll to position [0, 0]
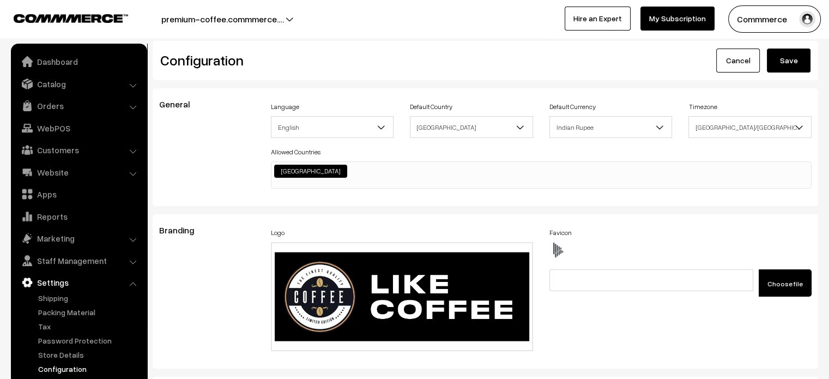
click at [791, 65] on button "Save" at bounding box center [788, 60] width 44 height 24
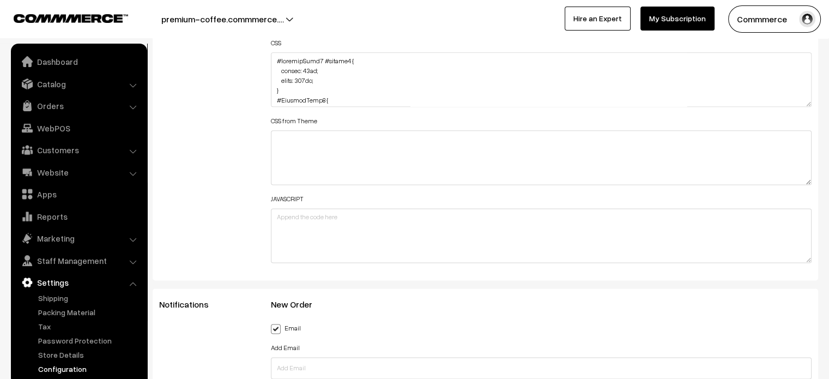
scroll to position [1390, 0]
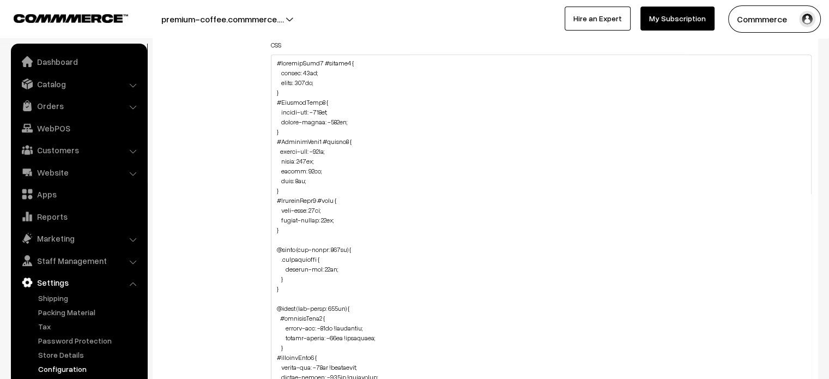
drag, startPoint x: 806, startPoint y: 102, endPoint x: 726, endPoint y: 404, distance: 312.2
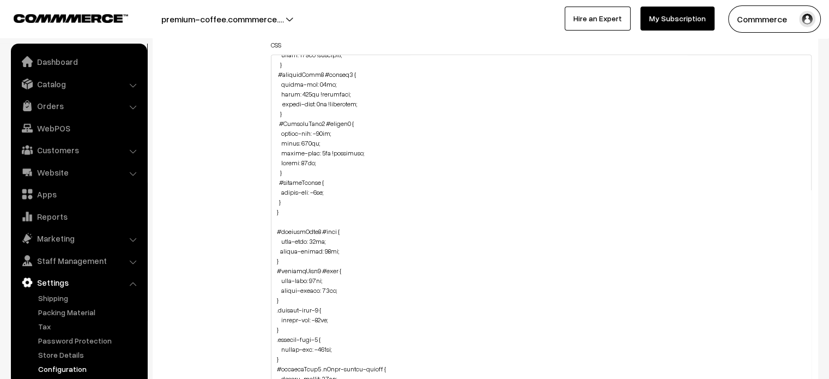
scroll to position [557, 0]
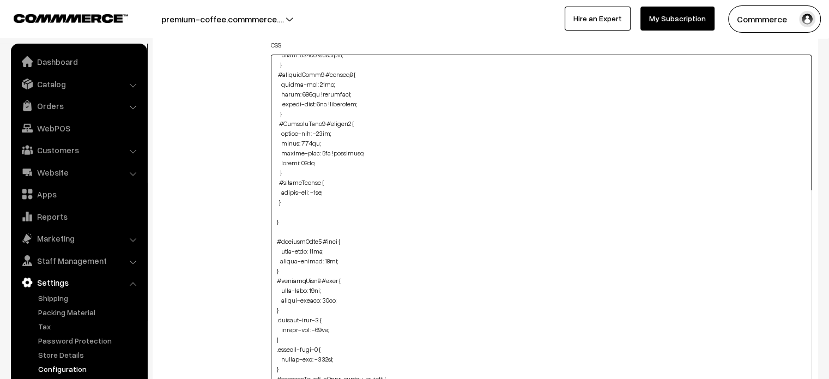
click at [292, 200] on textarea at bounding box center [541, 232] width 541 height 356
paste textarea "#productType4 #productImg { width: 150px; }"
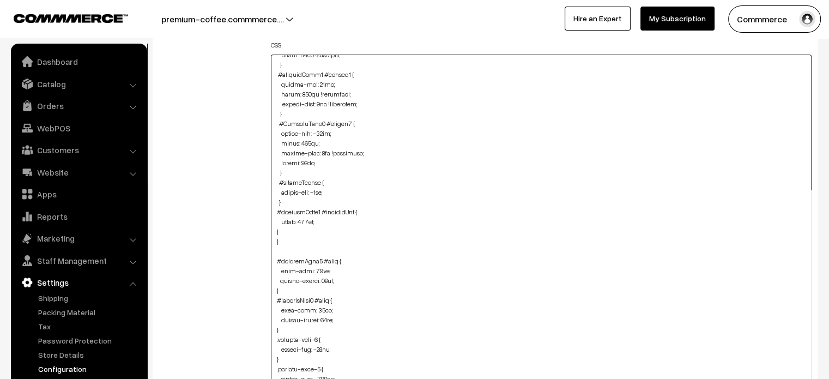
click at [272, 233] on textarea at bounding box center [541, 232] width 541 height 356
click at [285, 232] on textarea at bounding box center [541, 232] width 541 height 356
paste textarea "#ProductType5 #productImg { width: 150px; }"
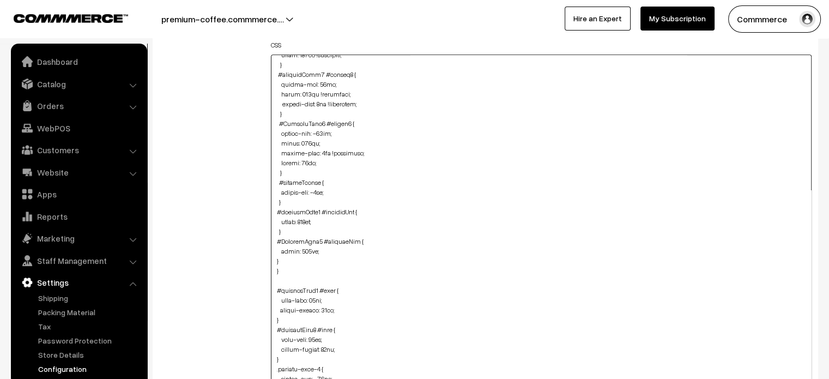
drag, startPoint x: 326, startPoint y: 152, endPoint x: 354, endPoint y: 152, distance: 27.8
click at [354, 152] on textarea at bounding box center [541, 232] width 541 height 356
click at [314, 221] on textarea at bounding box center [541, 232] width 541 height 356
paste textarea "!important"
click at [314, 249] on textarea at bounding box center [541, 232] width 541 height 356
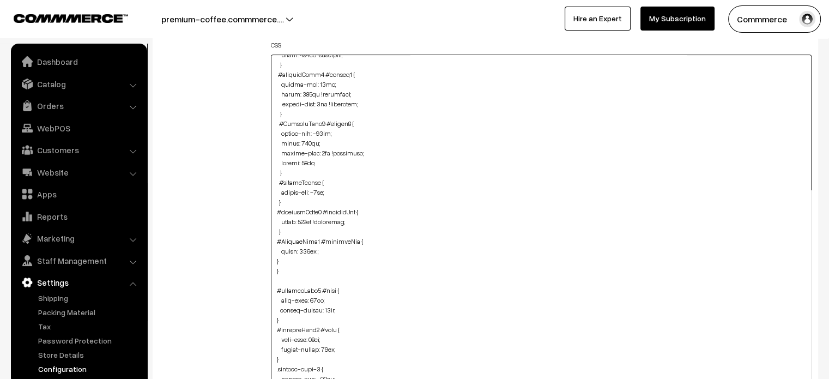
paste textarea "!important"
click at [272, 258] on textarea at bounding box center [541, 232] width 541 height 356
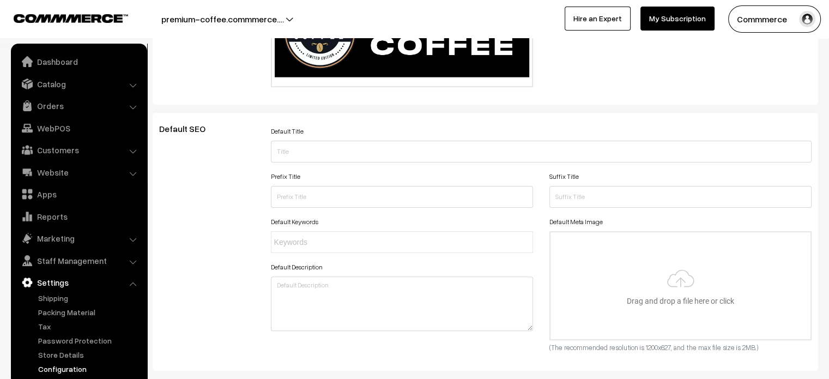
scroll to position [0, 0]
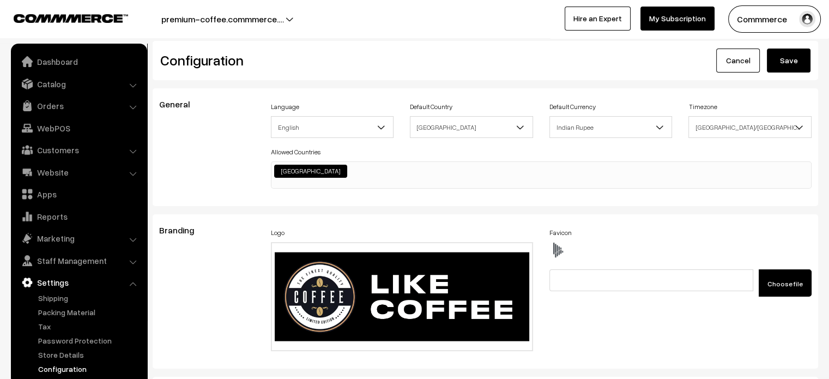
type textarea "#productType4 #button2 { height: 40px; width: 253px; } #ProductType5 { margin-t…"
click at [795, 59] on button "Save" at bounding box center [788, 60] width 44 height 24
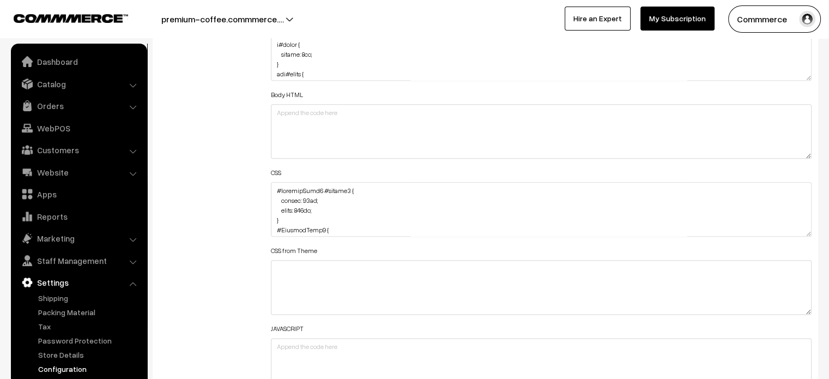
scroll to position [1138, 0]
drag, startPoint x: 811, startPoint y: 228, endPoint x: 784, endPoint y: 370, distance: 144.1
click at [784, 370] on div "Header HTML Body HTML CSS CSS from Theme JAVASCRIPT" at bounding box center [541, 200] width 541 height 383
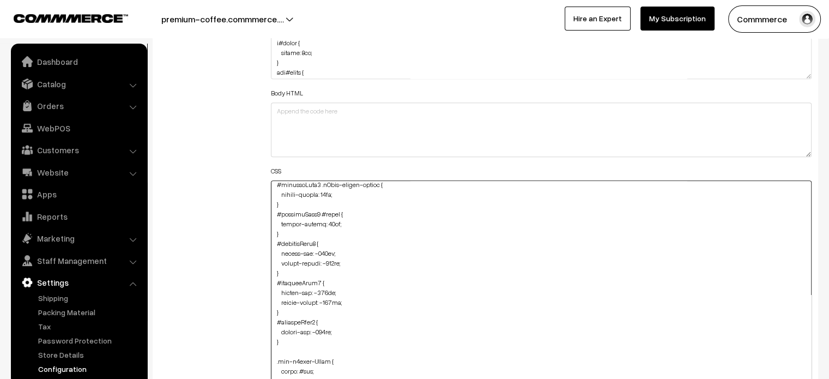
scroll to position [1131, 0]
drag, startPoint x: 807, startPoint y: 229, endPoint x: 813, endPoint y: 404, distance: 175.0
click at [497, 275] on textarea at bounding box center [541, 294] width 541 height 229
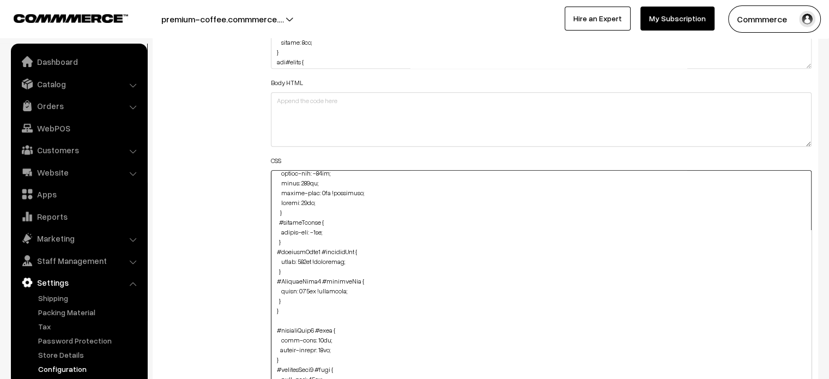
scroll to position [632, 0]
click at [304, 289] on textarea at bounding box center [541, 284] width 541 height 229
click at [305, 258] on textarea at bounding box center [541, 284] width 541 height 229
type textarea "#productType4 #button2 { height: 40px; width: 253px; } #ProductType5 { margin-t…"
click at [206, 235] on div "Additional HTML/JS/CSS" at bounding box center [207, 279] width 112 height 564
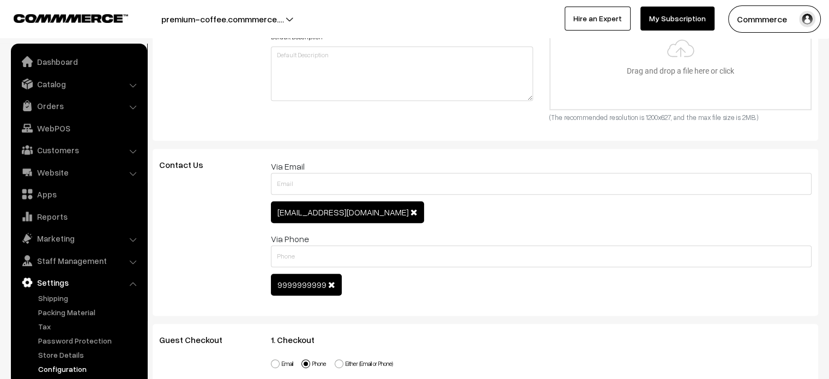
scroll to position [0, 0]
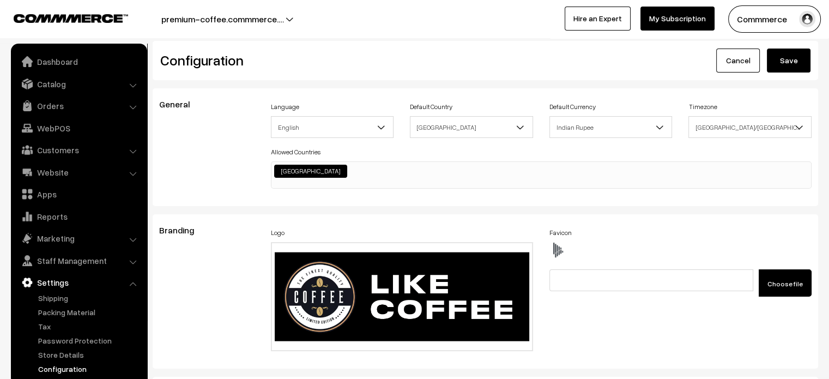
click at [795, 53] on button "Save" at bounding box center [788, 60] width 44 height 24
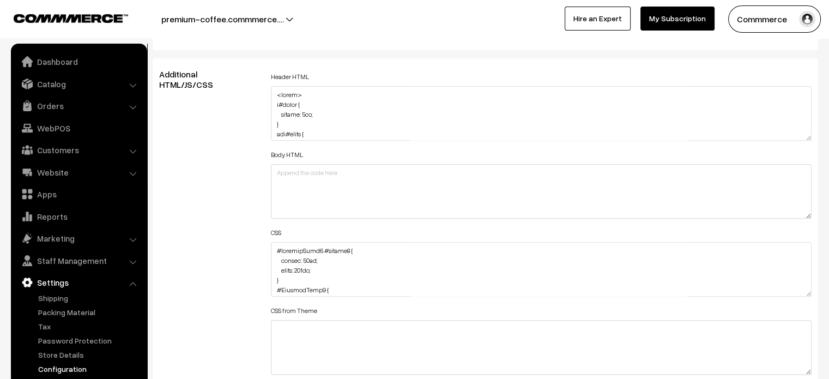
scroll to position [1268, 0]
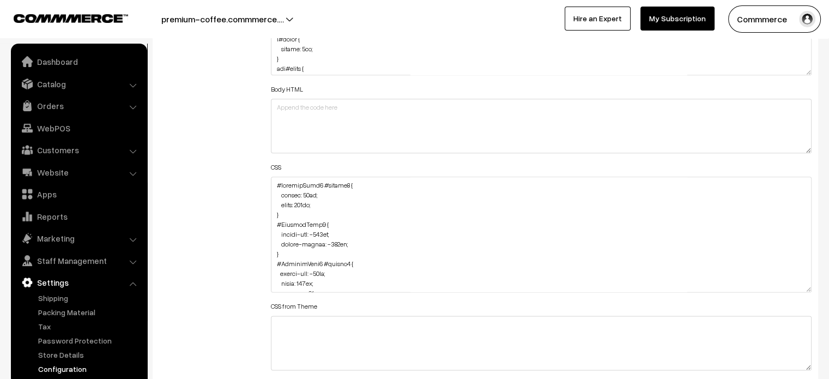
drag, startPoint x: 809, startPoint y: 228, endPoint x: 791, endPoint y: 388, distance: 161.2
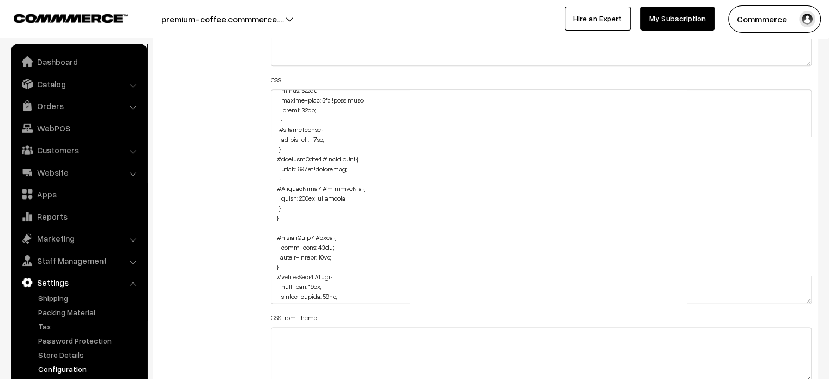
scroll to position [645, 0]
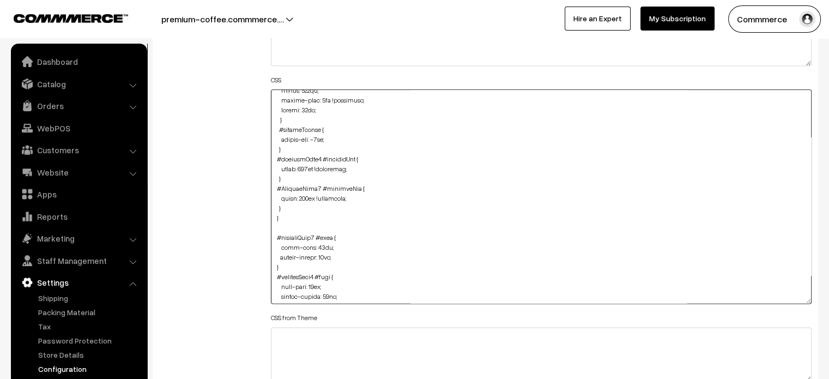
click at [303, 198] on textarea at bounding box center [541, 196] width 541 height 214
click at [304, 166] on textarea at bounding box center [541, 196] width 541 height 214
type textarea "#productType4 #button2 { height: 40px; width: 253px; } #ProductType5 { margin-t…"
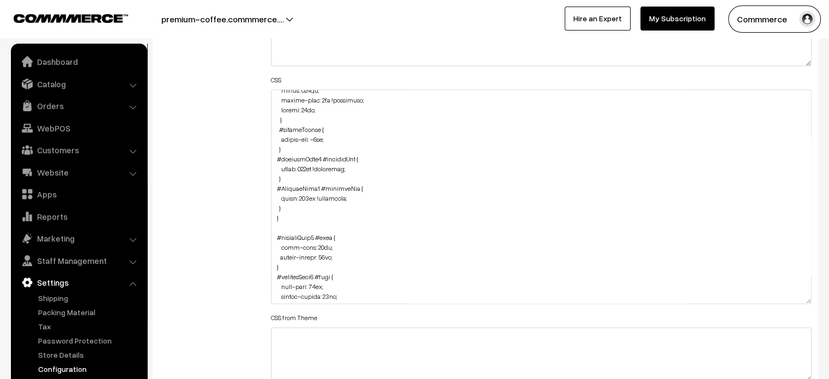
click at [203, 200] on div "Additional HTML/JS/CSS" at bounding box center [207, 191] width 112 height 549
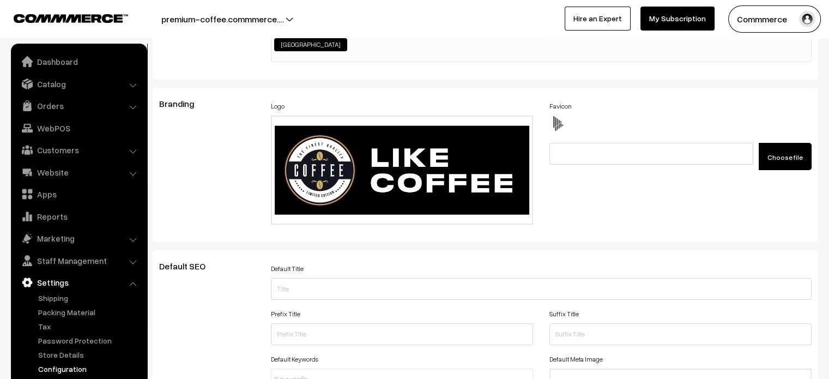
scroll to position [0, 0]
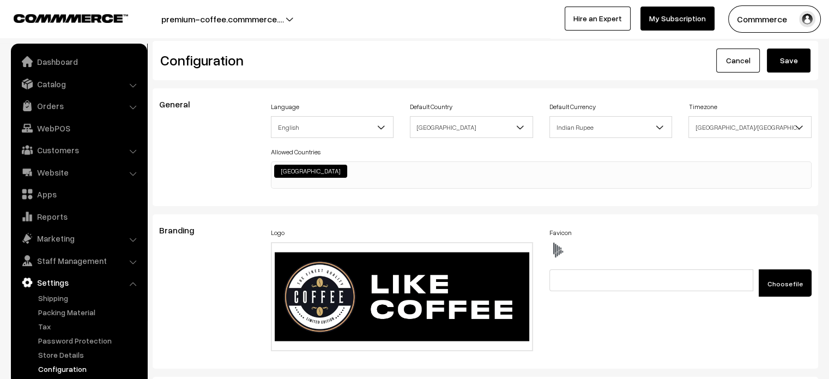
click at [788, 59] on button "Save" at bounding box center [788, 60] width 44 height 24
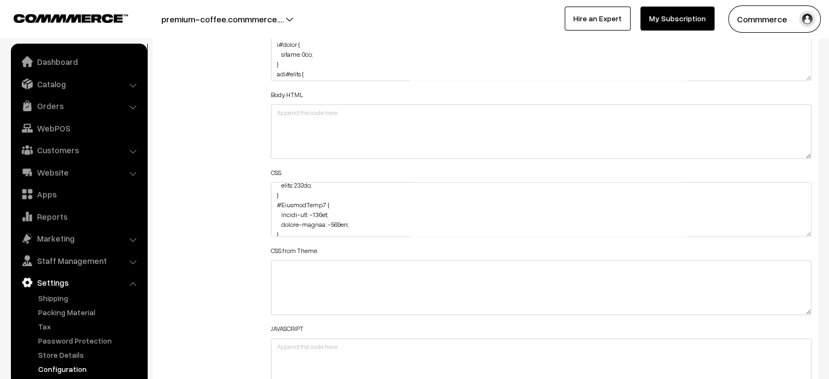
scroll to position [49, 0]
drag, startPoint x: 808, startPoint y: 231, endPoint x: 788, endPoint y: 404, distance: 174.3
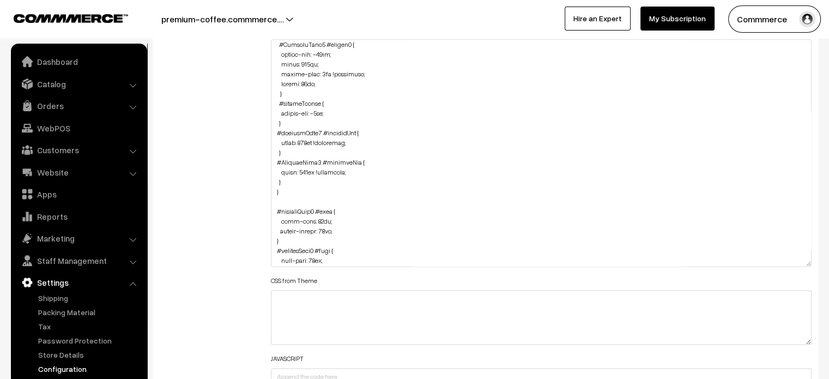
scroll to position [620, 0]
click at [291, 182] on textarea at bounding box center [541, 152] width 541 height 227
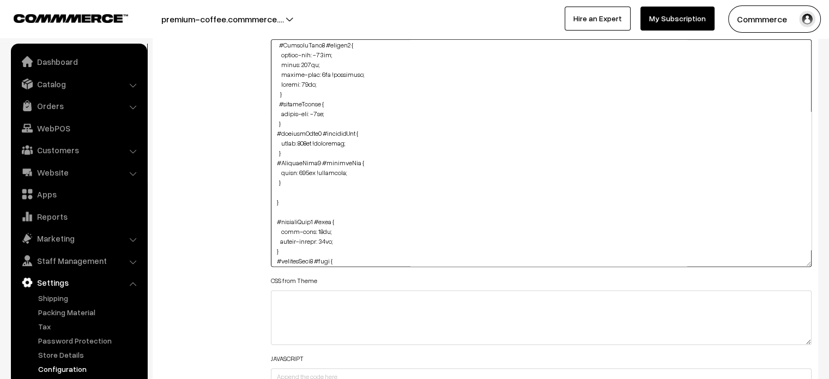
paste textarea "#productType4 { margin-left: -5px; }"
click at [277, 209] on textarea at bounding box center [541, 152] width 541 height 227
drag, startPoint x: 316, startPoint y: 171, endPoint x: 344, endPoint y: 172, distance: 27.8
click at [344, 172] on textarea at bounding box center [541, 152] width 541 height 227
click at [326, 202] on textarea at bounding box center [541, 152] width 541 height 227
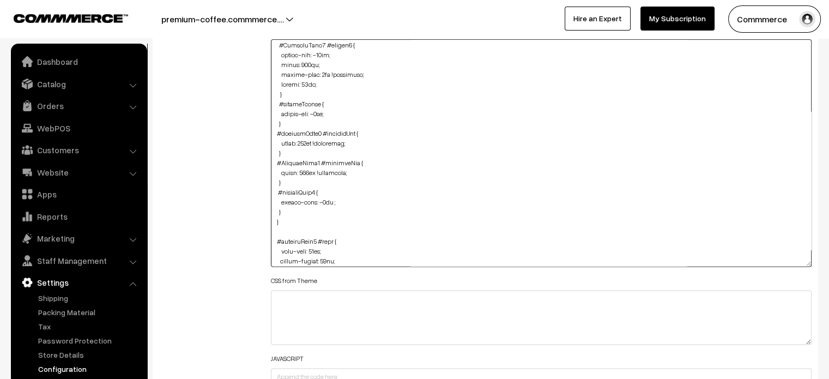
paste textarea "!important"
type textarea "#productType4 #button2 { height: 40px; width: 253px; } #ProductType5 { margin-t…"
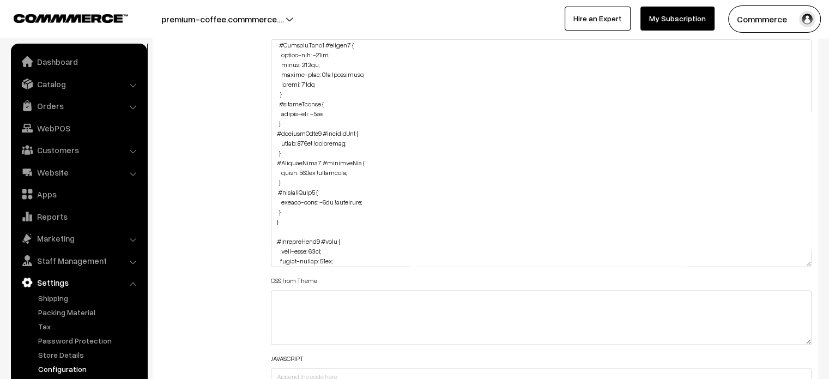
click at [232, 193] on div "Additional HTML/JS/CSS" at bounding box center [207, 148] width 112 height 562
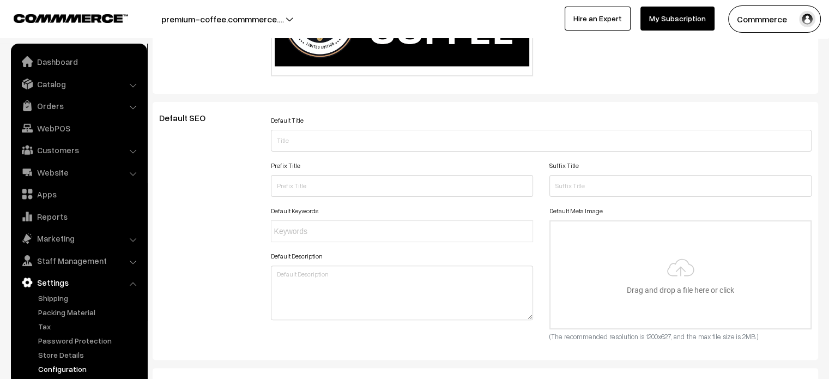
scroll to position [0, 0]
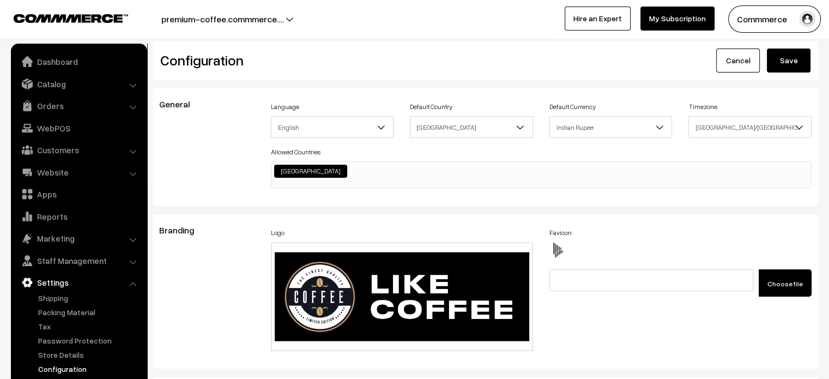
click at [804, 66] on button "Save" at bounding box center [788, 60] width 44 height 24
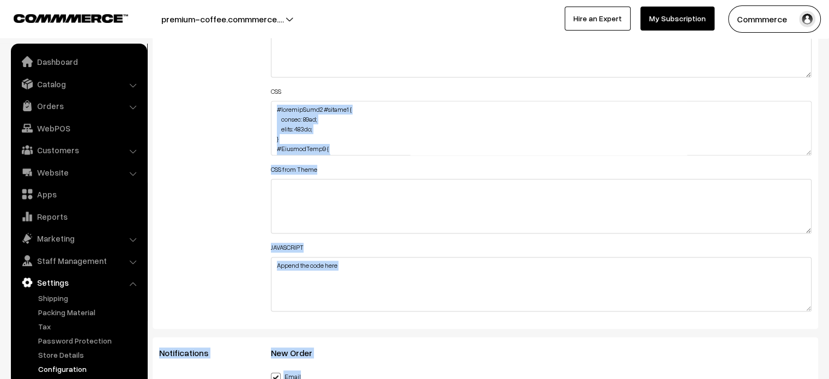
scroll to position [1553, 0]
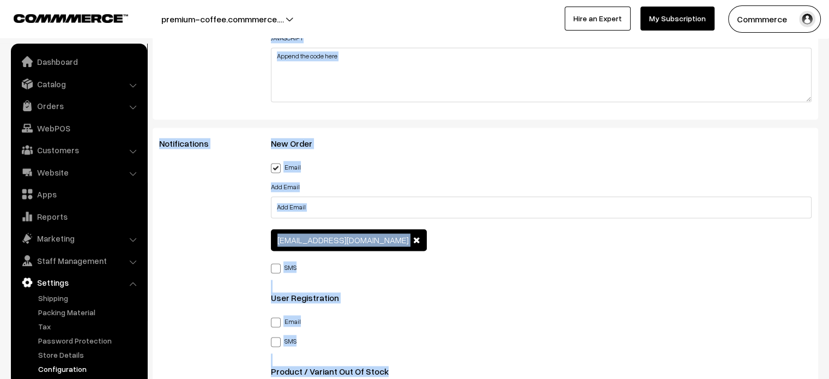
drag, startPoint x: 811, startPoint y: 150, endPoint x: 728, endPoint y: 404, distance: 267.2
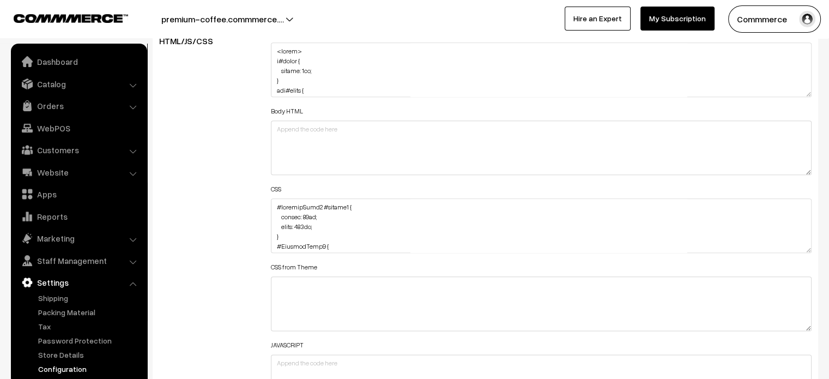
scroll to position [1257, 0]
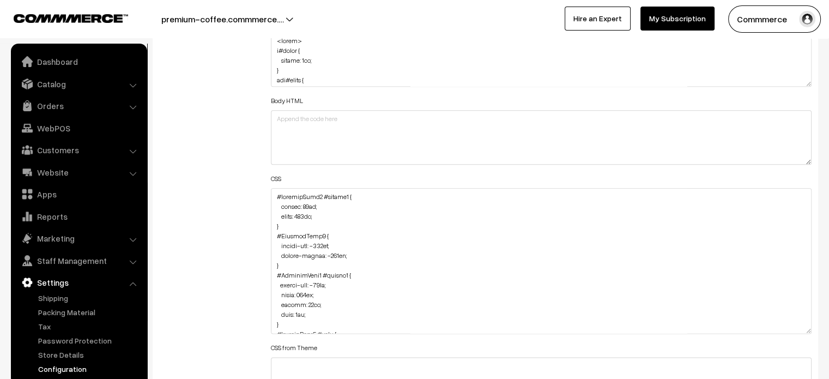
drag, startPoint x: 806, startPoint y: 236, endPoint x: 726, endPoint y: 404, distance: 186.2
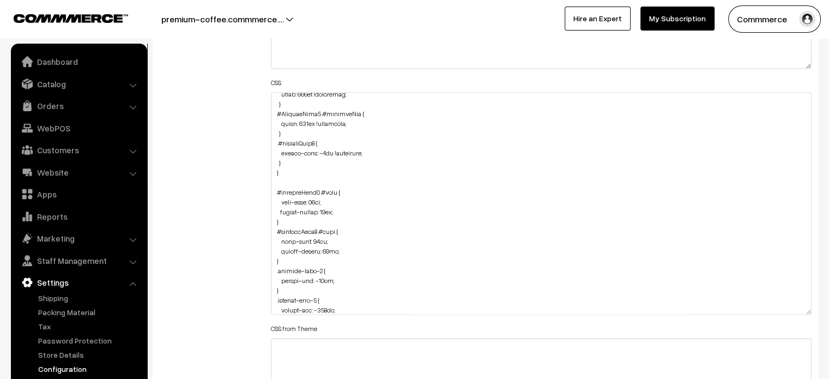
scroll to position [728, 0]
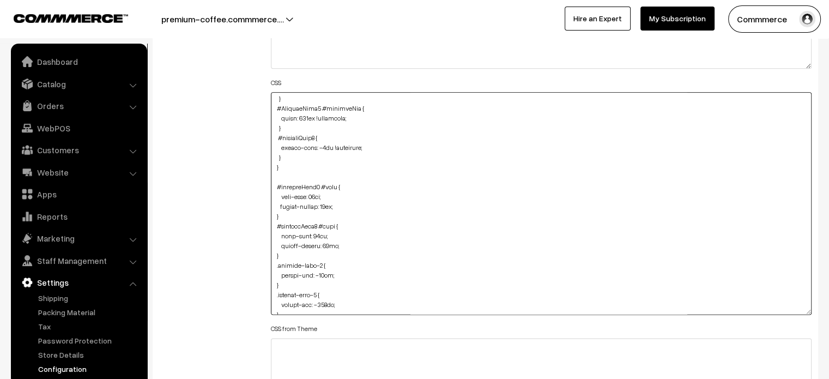
click at [320, 148] on textarea at bounding box center [541, 203] width 541 height 222
type textarea "#productType4 #button2 { height: 40px; width: 253px; } #ProductType5 { margin-t…"
click at [240, 147] on div "Additional HTML/JS/CSS" at bounding box center [207, 197] width 112 height 557
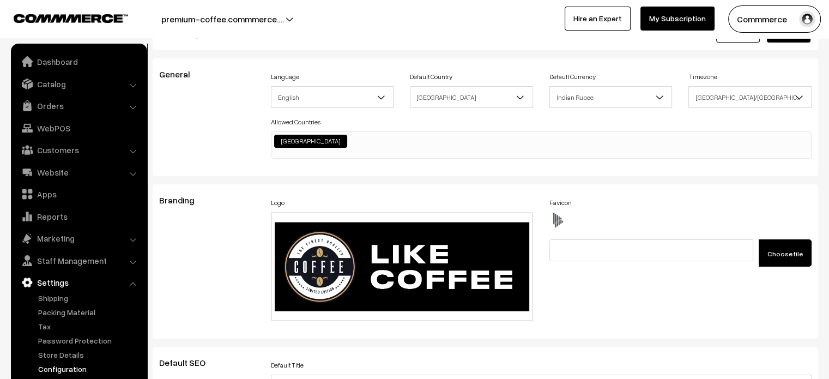
scroll to position [0, 0]
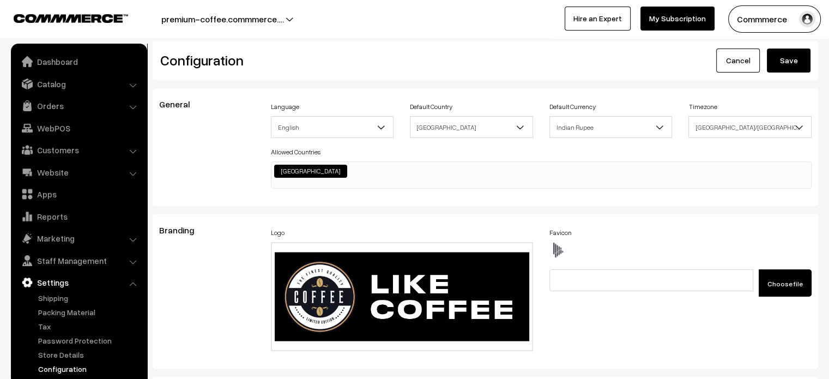
click at [786, 62] on button "Save" at bounding box center [788, 60] width 44 height 24
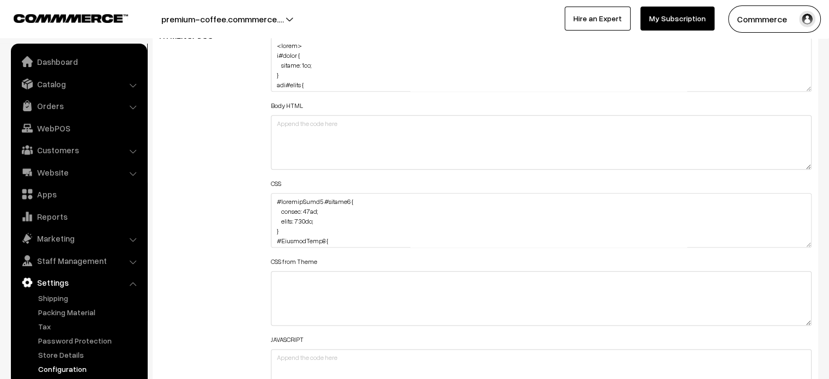
scroll to position [1252, 0]
drag, startPoint x: 807, startPoint y: 244, endPoint x: 778, endPoint y: 404, distance: 163.3
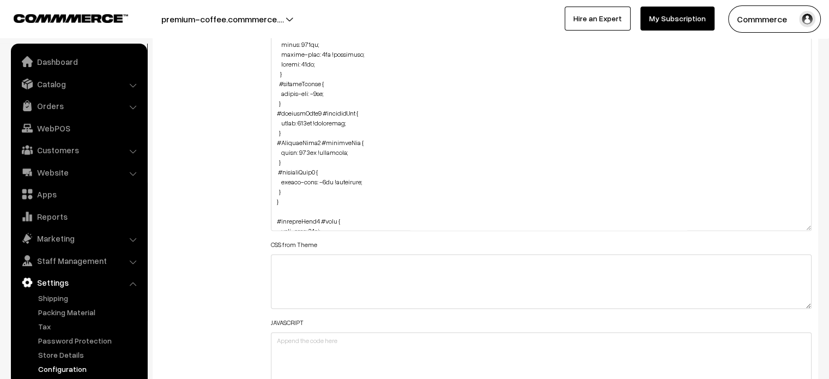
scroll to position [616, 0]
click at [294, 191] on textarea at bounding box center [541, 122] width 541 height 215
paste textarea "margin-left: -7px !important;"
paste textarea "#ProductType5 { margin-top: -110px; margin-bottom: -110px; margin-left: -7px !i…"
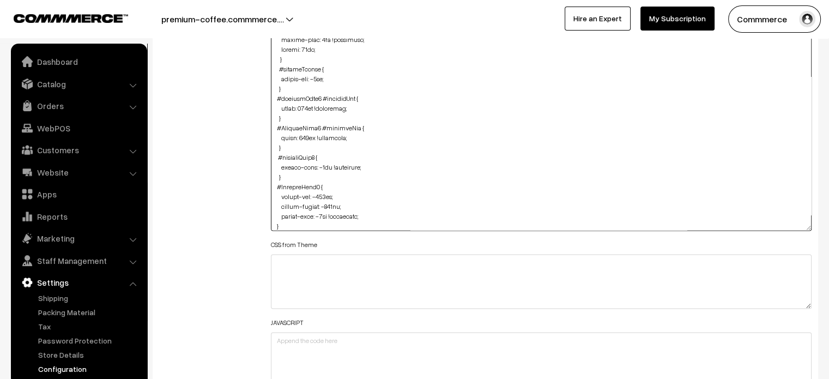
drag, startPoint x: 279, startPoint y: 196, endPoint x: 347, endPoint y: 207, distance: 69.0
click at [347, 207] on textarea at bounding box center [541, 122] width 541 height 215
click at [272, 203] on textarea at bounding box center [541, 122] width 541 height 215
type textarea "#productType4 #button2 { height: 40px; width: 253px; } #ProductType5 { margin-t…"
click at [245, 200] on div "Additional HTML/JS/CSS" at bounding box center [207, 118] width 112 height 550
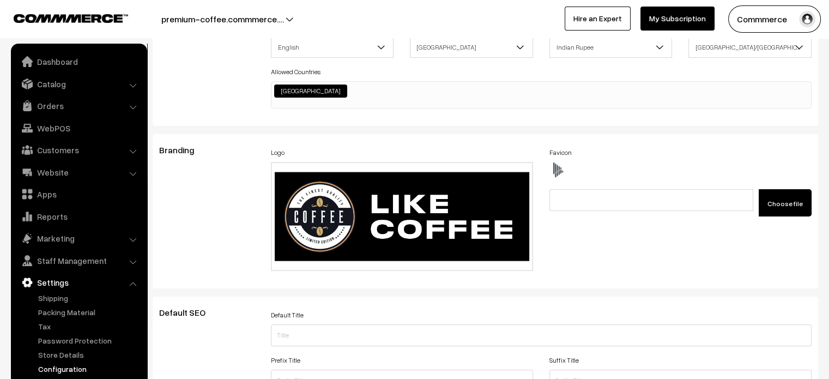
scroll to position [0, 0]
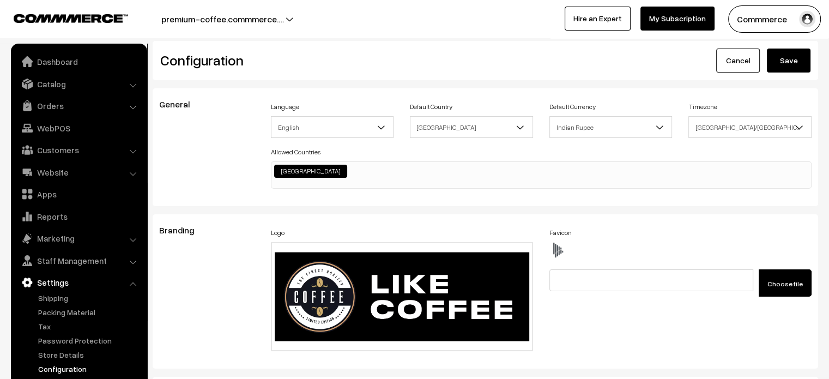
click at [791, 62] on button "Save" at bounding box center [788, 60] width 44 height 24
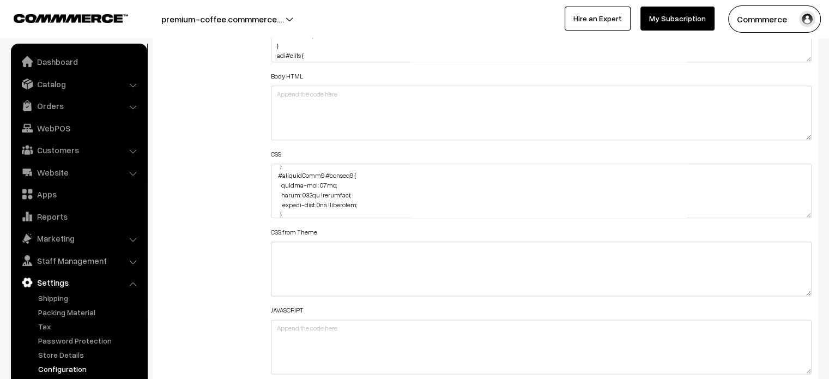
scroll to position [565, 0]
click at [307, 191] on textarea at bounding box center [541, 190] width 541 height 54
click at [302, 191] on textarea at bounding box center [541, 190] width 541 height 54
click at [222, 221] on div "Additional HTML/JS/CSS" at bounding box center [207, 185] width 112 height 389
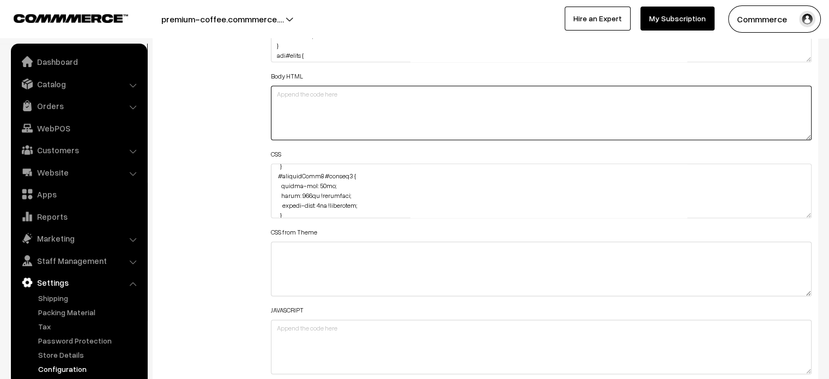
click at [630, 125] on textarea at bounding box center [541, 113] width 541 height 54
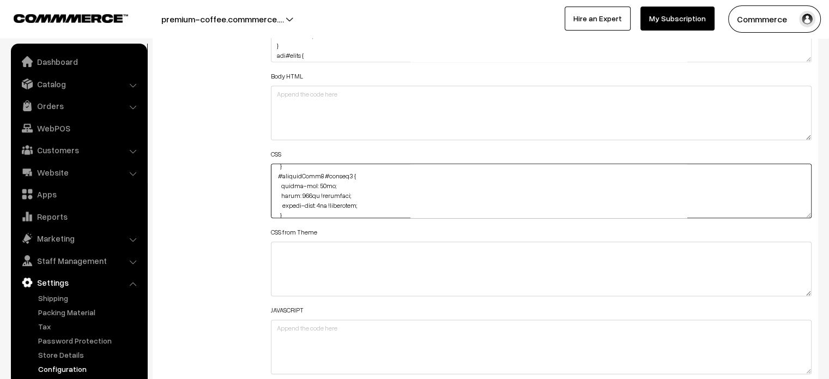
click at [303, 192] on textarea at bounding box center [541, 190] width 541 height 54
drag, startPoint x: 810, startPoint y: 212, endPoint x: 814, endPoint y: 404, distance: 192.3
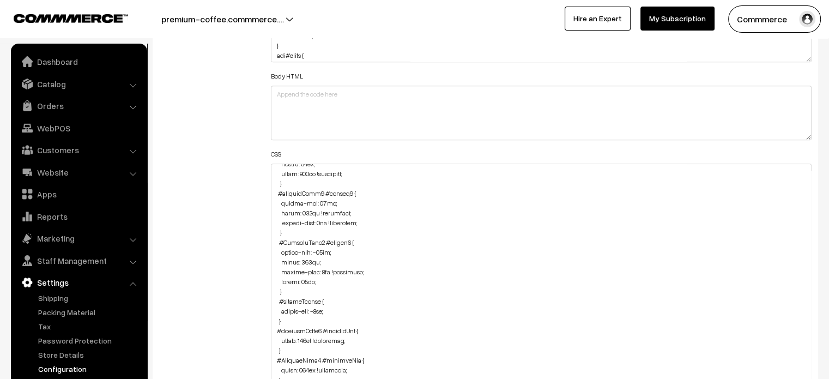
scroll to position [545, 0]
click at [303, 211] on textarea at bounding box center [541, 286] width 541 height 246
type textarea "#productType4 #button2 { height: 40px; width: 253px; } #ProductType5 { margin-t…"
click at [231, 203] on div "Additional HTML/JS/CSS" at bounding box center [207, 281] width 112 height 581
click at [319, 223] on textarea at bounding box center [541, 286] width 541 height 246
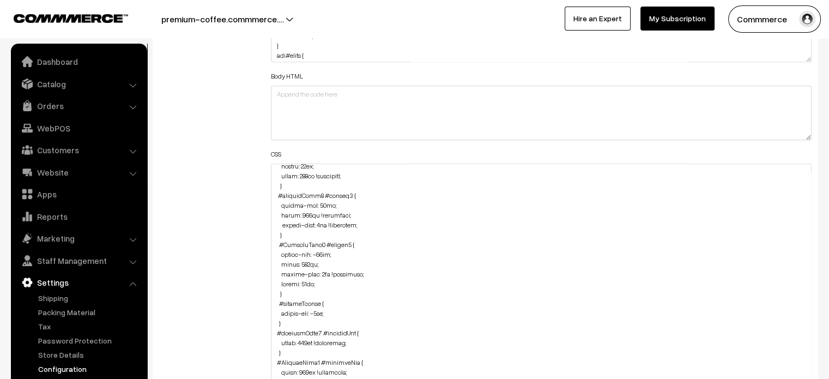
click at [254, 208] on div "Additional HTML/JS/CSS" at bounding box center [207, 281] width 112 height 581
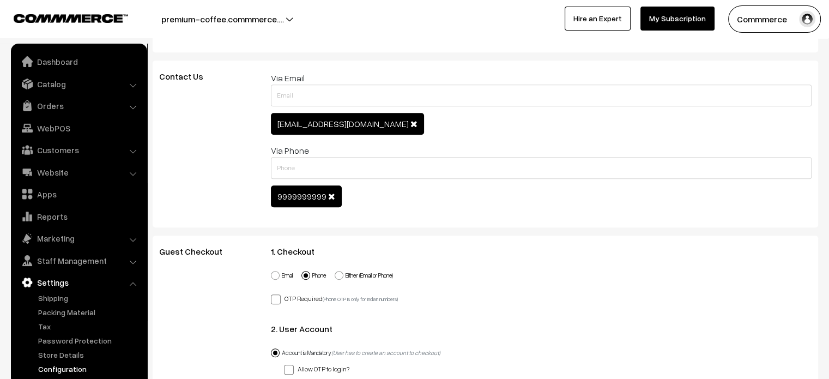
scroll to position [0, 0]
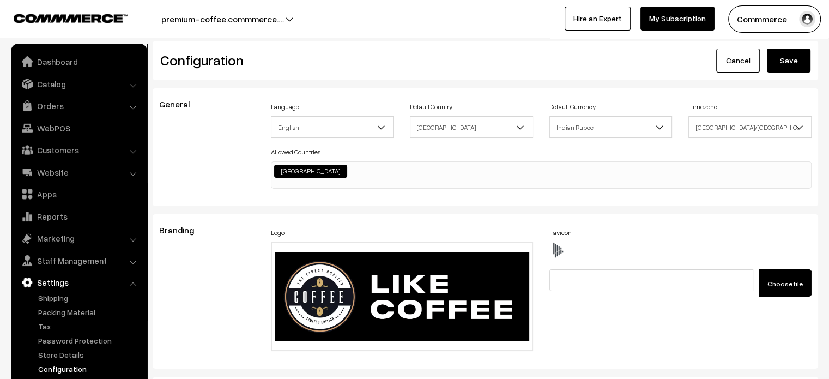
click at [787, 60] on button "Save" at bounding box center [788, 60] width 44 height 24
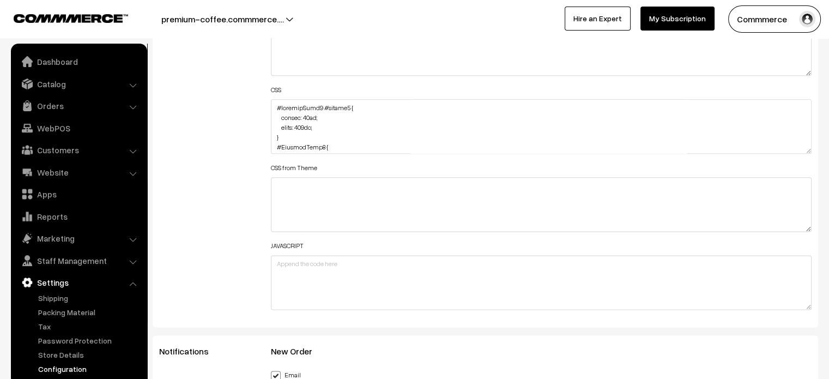
scroll to position [550, 0]
click at [307, 147] on textarea at bounding box center [541, 126] width 541 height 54
type textarea "#productType4 #button2 { height: 40px; width: 253px; } #ProductType5 { margin-t…"
click at [234, 163] on div "Additional HTML/JS/CSS" at bounding box center [207, 120] width 112 height 389
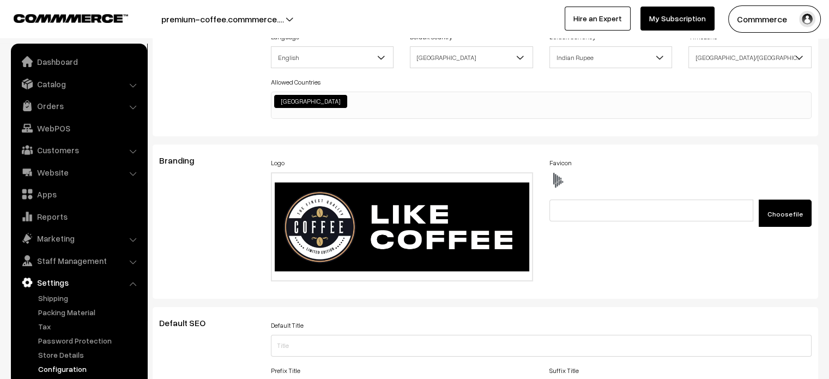
scroll to position [0, 0]
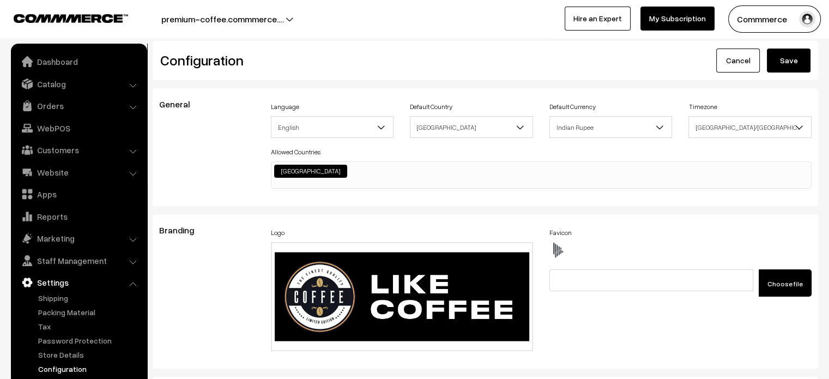
click at [794, 65] on button "Save" at bounding box center [788, 60] width 44 height 24
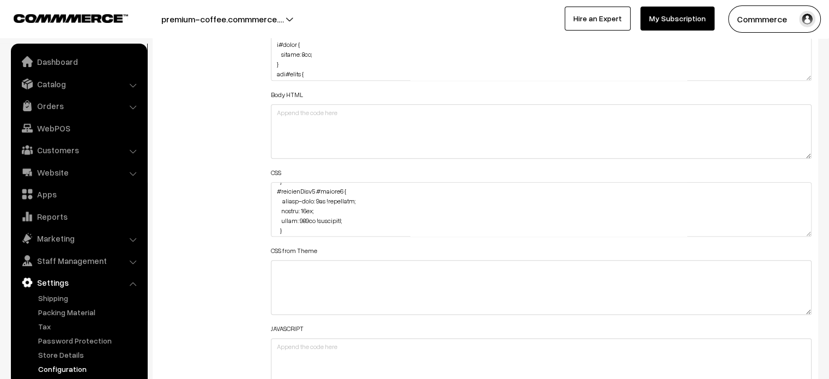
scroll to position [522, 0]
click at [303, 214] on textarea at bounding box center [541, 209] width 541 height 54
type textarea "#productType4 #button2 { height: 40px; width: 253px; } #ProductType5 { margin-t…"
click at [217, 216] on div "Additional HTML/JS/CSS" at bounding box center [207, 203] width 112 height 389
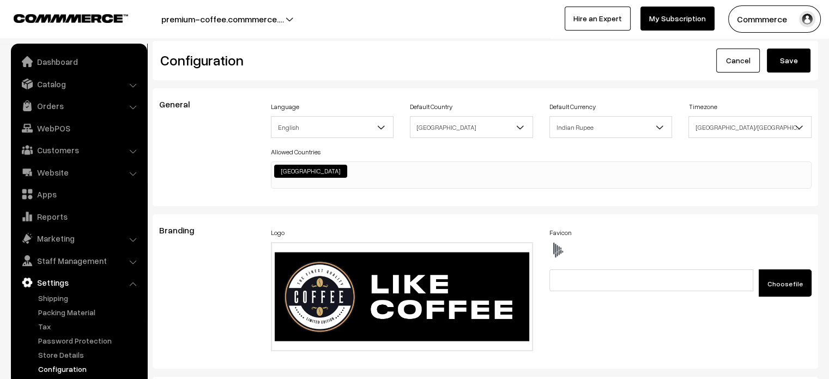
scroll to position [0, 0]
click at [789, 62] on button "Save" at bounding box center [788, 60] width 44 height 24
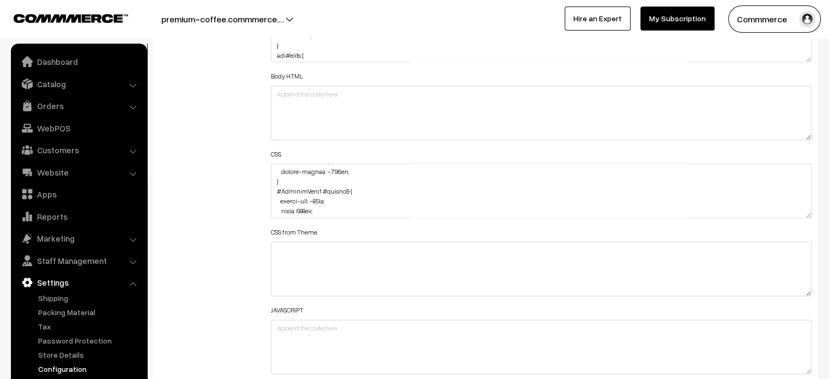
scroll to position [599, 0]
click at [306, 205] on textarea at bounding box center [541, 190] width 541 height 54
type textarea "#productType4 #button2 { height: 40px; width: 253px; } #ProductType5 { margin-t…"
click at [254, 202] on div "Additional HTML/JS/CSS" at bounding box center [207, 185] width 112 height 389
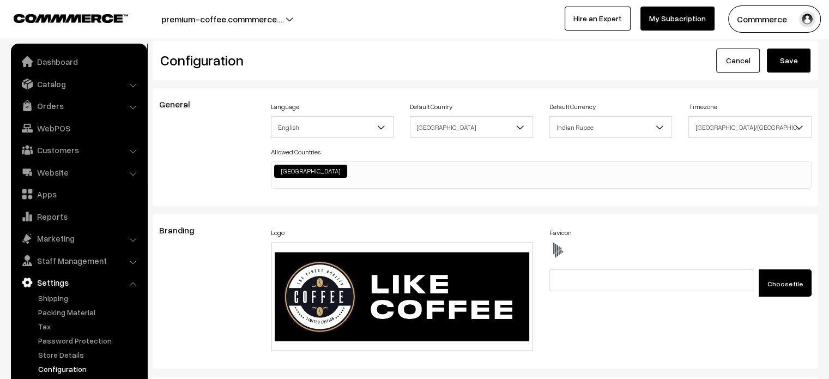
scroll to position [0, 0]
click at [787, 64] on button "Save" at bounding box center [788, 60] width 44 height 24
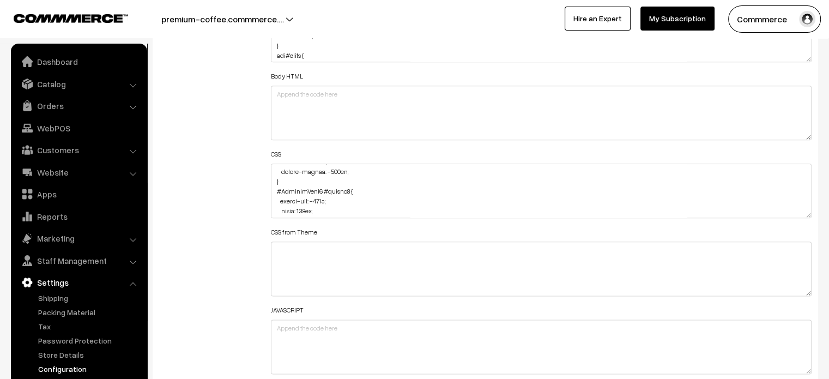
scroll to position [599, 0]
click at [309, 204] on textarea at bounding box center [541, 190] width 541 height 54
click at [306, 200] on textarea at bounding box center [541, 190] width 541 height 54
type textarea "#productType4 #button2 { height: 40px; width: 253px; } #ProductType5 { margin-t…"
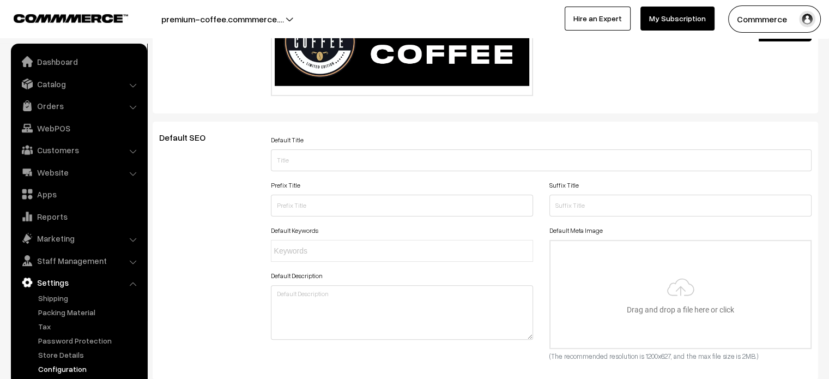
scroll to position [0, 0]
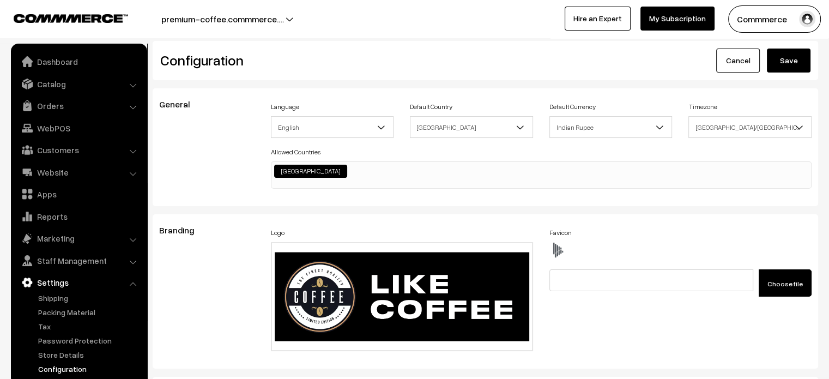
click at [780, 65] on button "Save" at bounding box center [788, 60] width 44 height 24
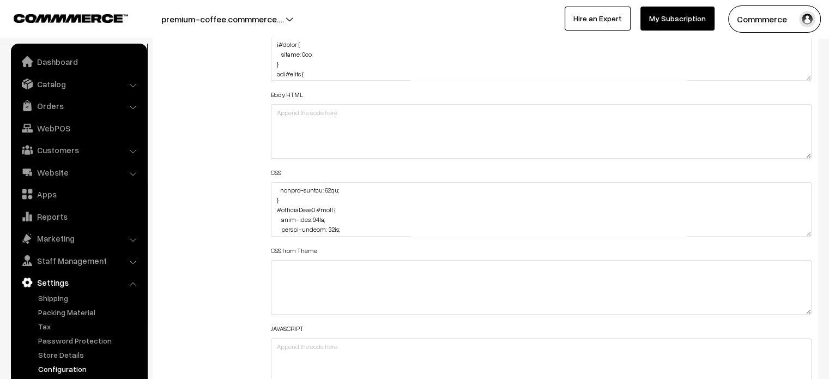
scroll to position [746, 0]
click at [320, 217] on textarea at bounding box center [541, 209] width 541 height 54
click at [325, 200] on textarea at bounding box center [541, 209] width 541 height 54
type textarea "#productType4 #button2 { height: 40px; width: 253px; } #ProductType5 { margin-t…"
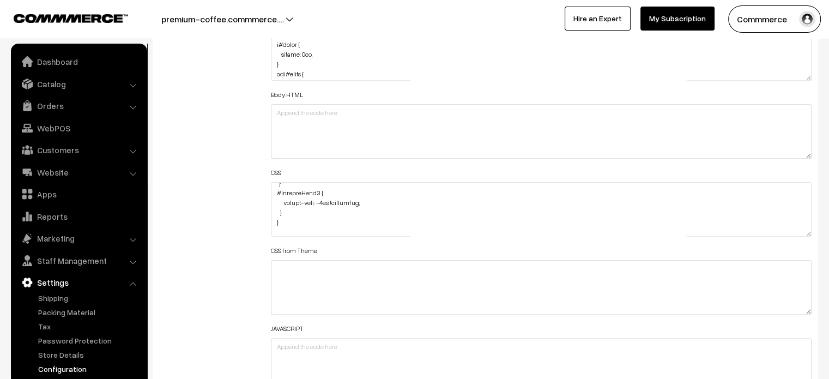
click at [241, 187] on div "Additional HTML/JS/CSS" at bounding box center [207, 203] width 112 height 389
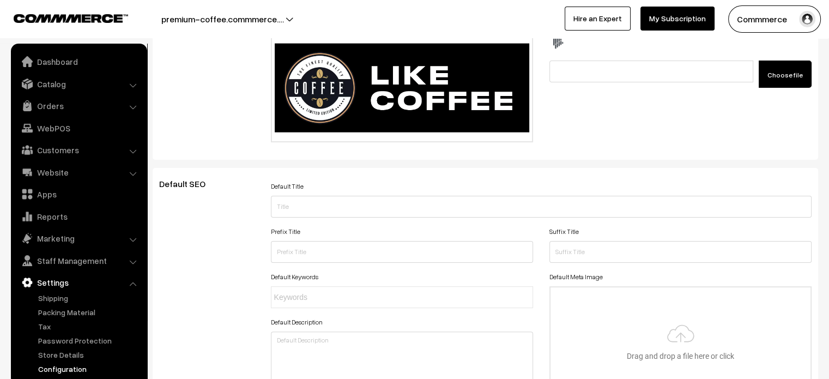
scroll to position [0, 0]
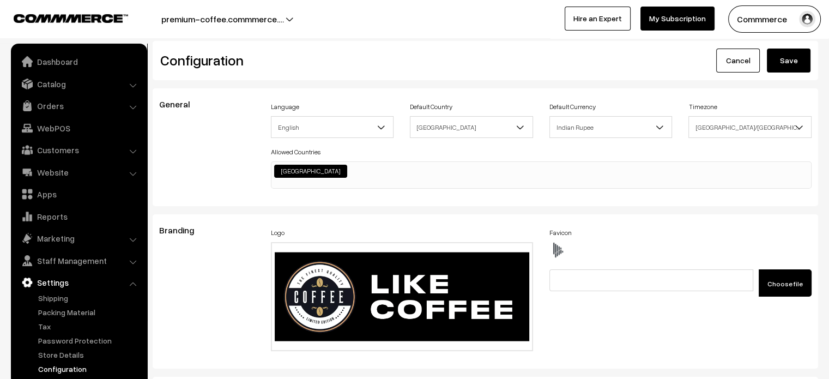
click at [784, 56] on button "Save" at bounding box center [788, 60] width 44 height 24
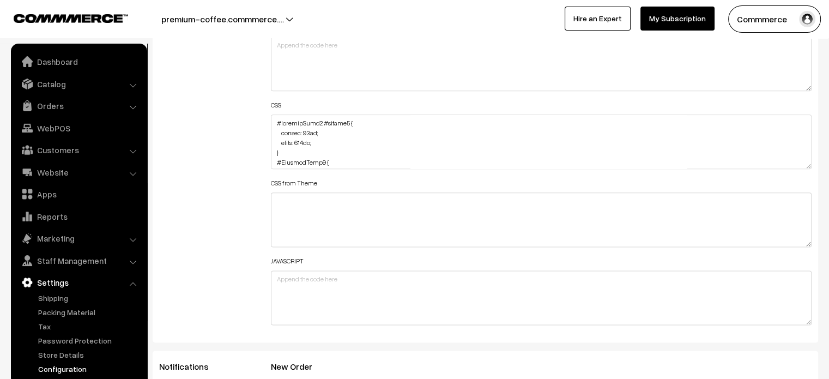
scroll to position [1331, 0]
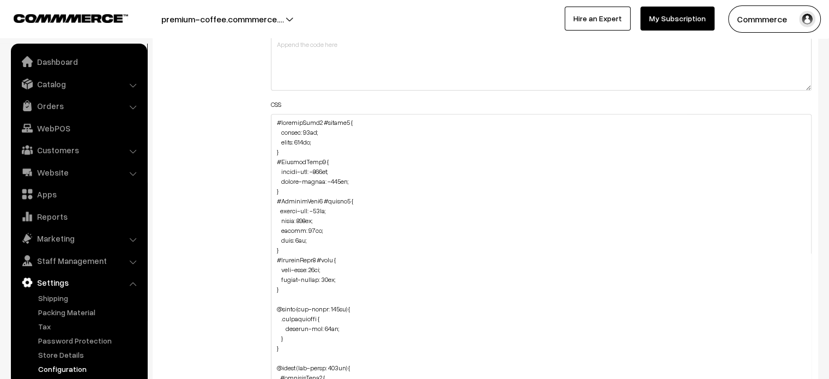
drag, startPoint x: 809, startPoint y: 163, endPoint x: 745, endPoint y: 404, distance: 249.1
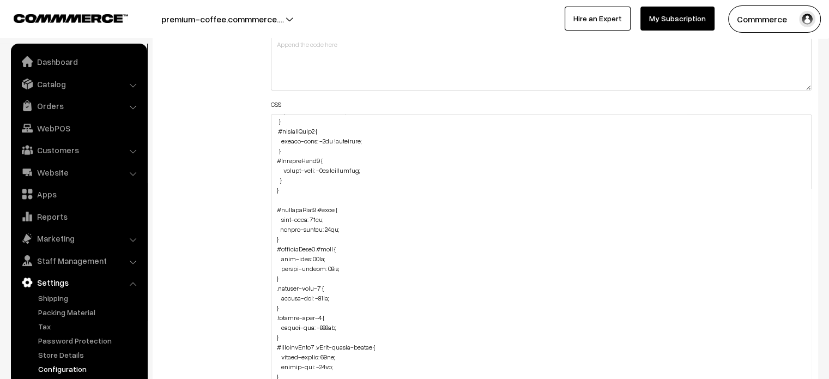
scroll to position [734, 0]
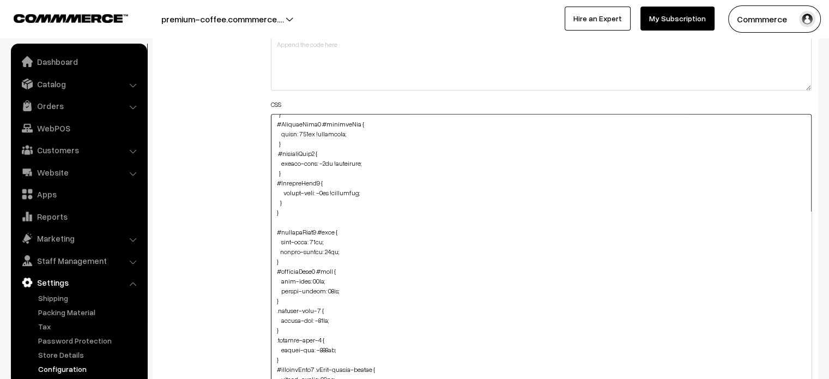
click at [293, 203] on textarea at bounding box center [541, 261] width 541 height 295
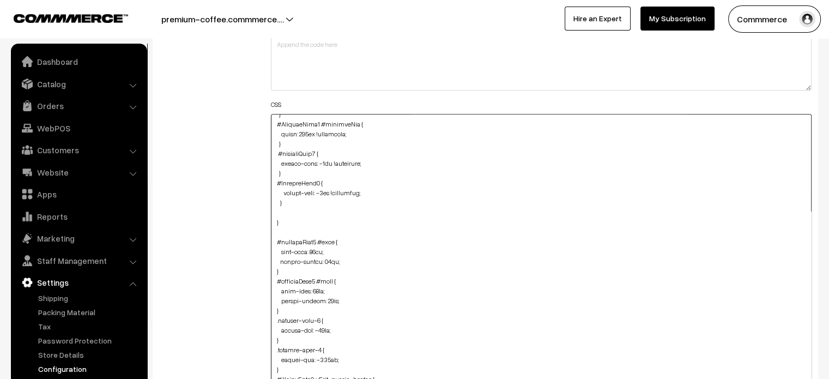
paste textarea ".productListWrap #productBtn2 { width: 165px; margin-left: -3px; }"
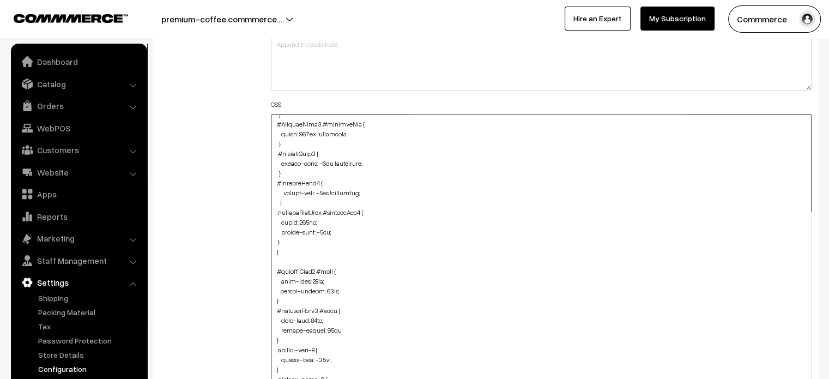
click at [273, 239] on textarea at bounding box center [541, 261] width 541 height 295
type textarea "#productType4 #button2 { height: 40px; width: 253px; } #ProductType5 { margin-t…"
click at [235, 241] on div "Additional HTML/JS/CSS" at bounding box center [207, 256] width 112 height 630
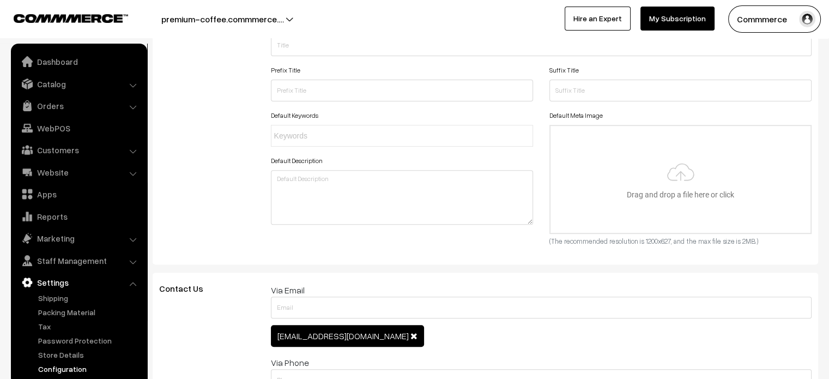
scroll to position [0, 0]
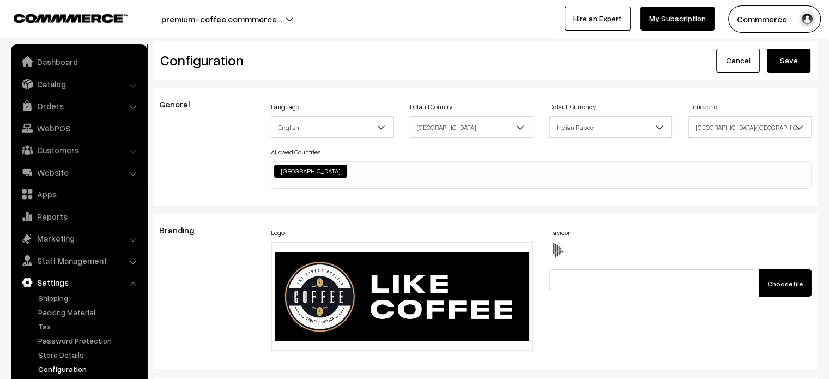
click at [794, 66] on button "Save" at bounding box center [788, 60] width 44 height 24
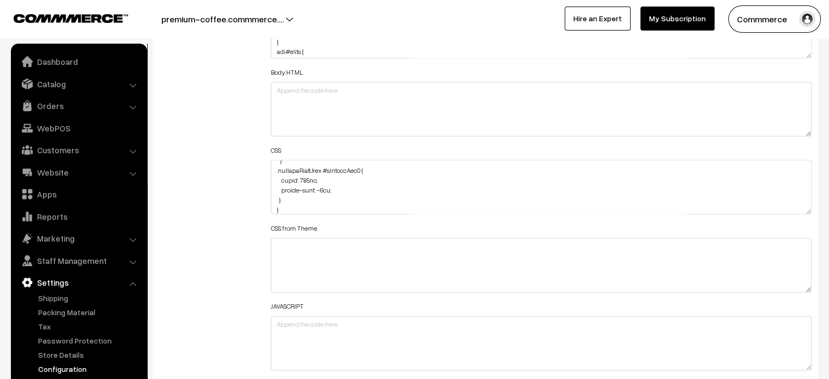
scroll to position [821, 0]
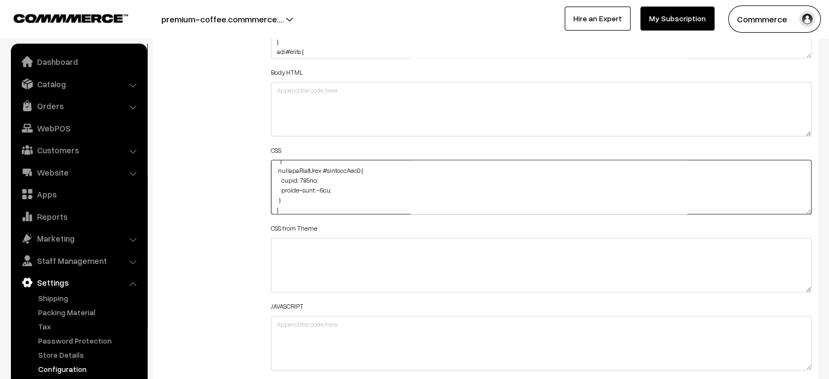
click at [307, 178] on textarea at bounding box center [541, 187] width 541 height 54
type textarea "#productType4 #button2 { height: 40px; width: 253px; } #ProductType5 { margin-t…"
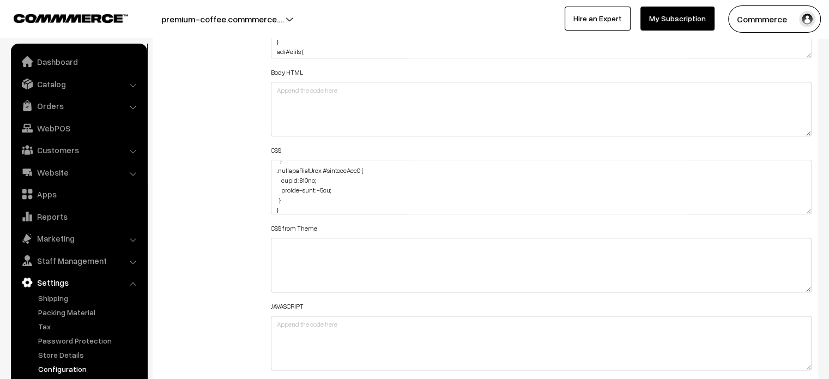
click at [244, 194] on div "Additional HTML/JS/CSS" at bounding box center [207, 181] width 112 height 389
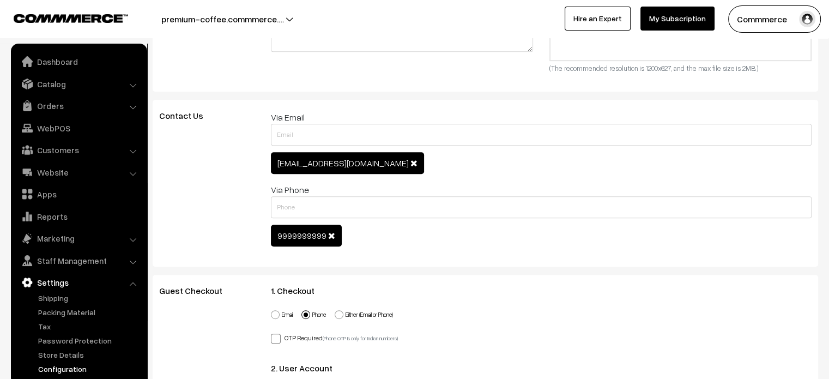
scroll to position [0, 0]
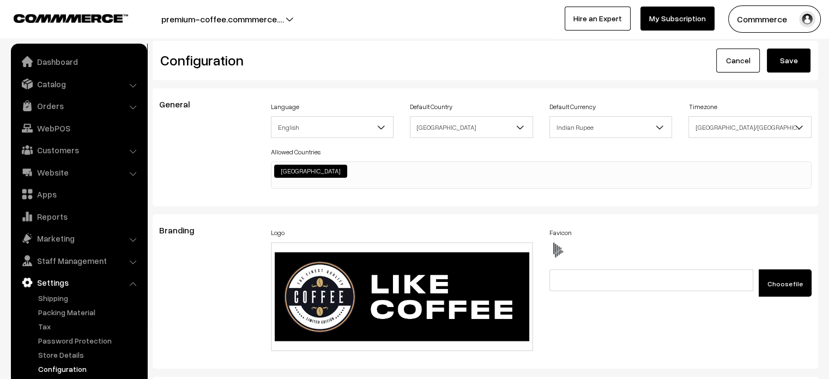
click at [770, 56] on button "Save" at bounding box center [788, 60] width 44 height 24
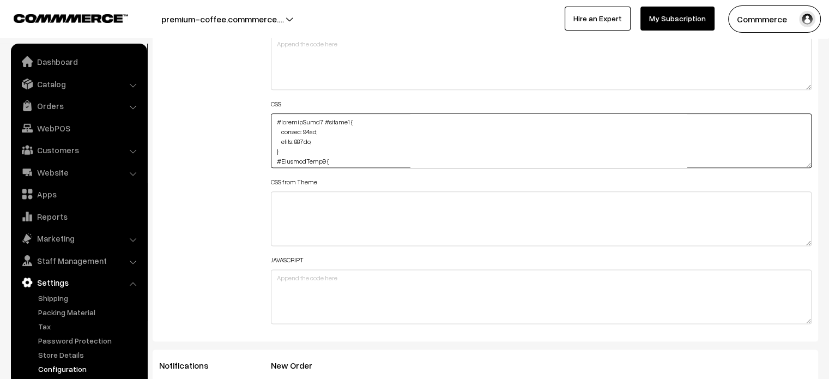
scroll to position [46, 0]
click at [806, 162] on div "Header HTML Body HTML CSS CSS from Theme JAVASCRIPT" at bounding box center [541, 132] width 541 height 383
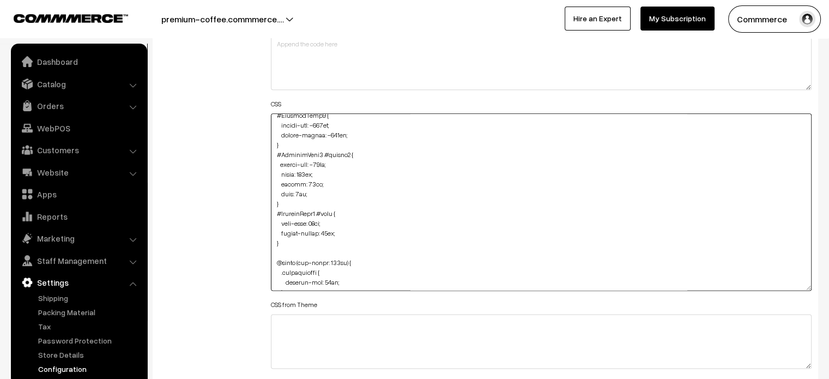
drag, startPoint x: 806, startPoint y: 162, endPoint x: 826, endPoint y: 364, distance: 202.5
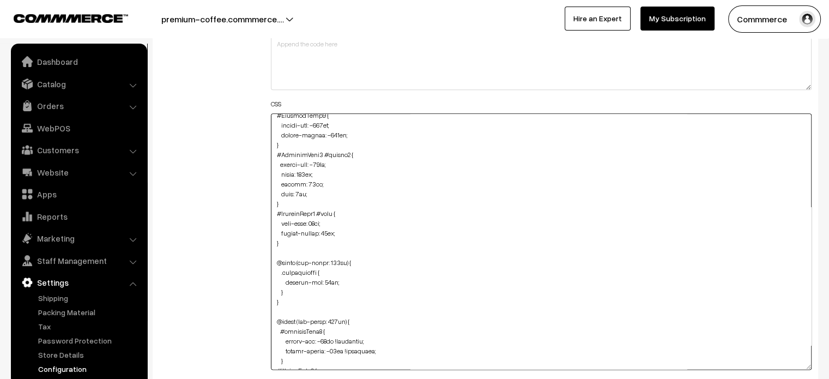
click at [382, 217] on textarea at bounding box center [541, 241] width 541 height 256
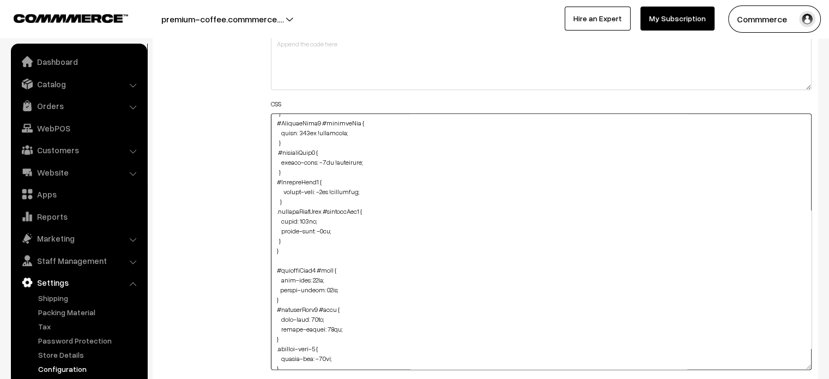
scroll to position [735, 0]
click at [288, 238] on textarea at bounding box center [541, 241] width 541 height 256
paste textarea ".cList #productText { margin-top: -25px; text-align: center; }"
click at [272, 276] on textarea at bounding box center [541, 241] width 541 height 256
type textarea "#productType4 #button2 { height: 40px; width: 253px; } #ProductType5 { margin-t…"
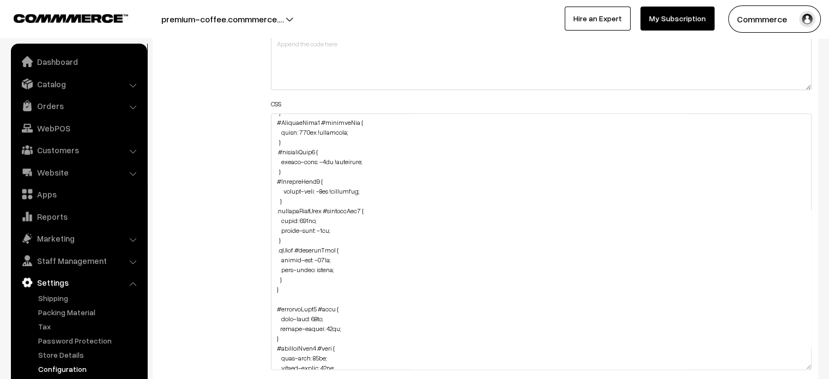
click at [233, 257] on div "Additional HTML/JS/CSS" at bounding box center [207, 236] width 112 height 591
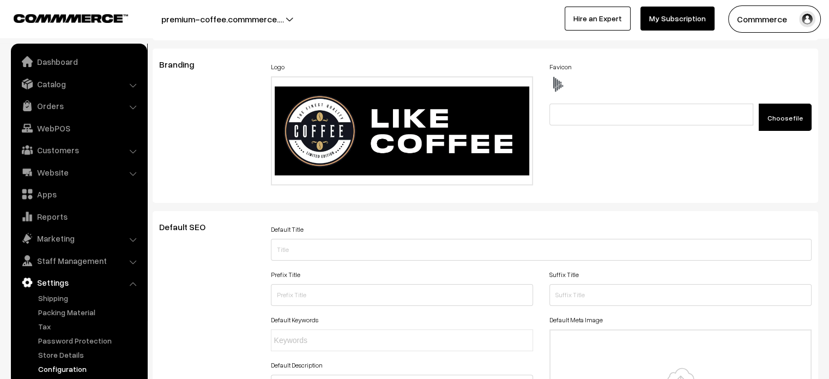
scroll to position [0, 0]
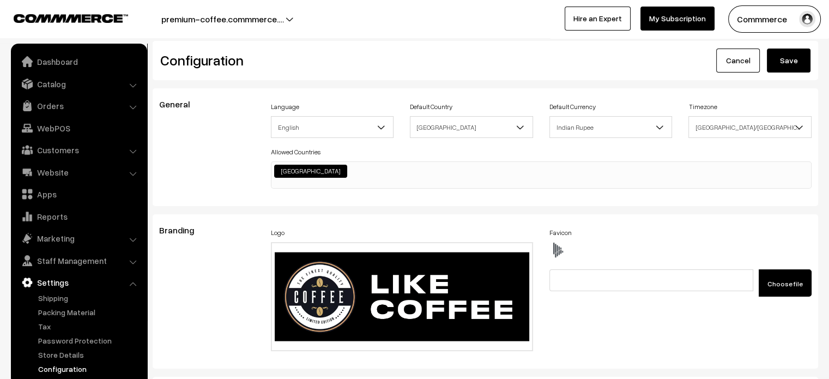
click at [779, 58] on button "Save" at bounding box center [788, 60] width 44 height 24
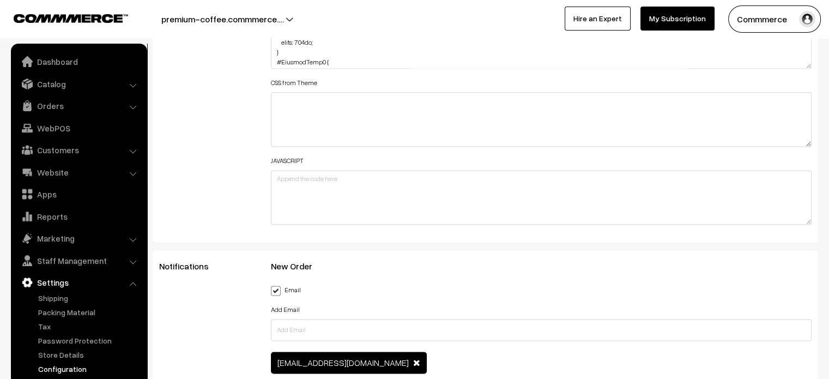
scroll to position [1305, 0]
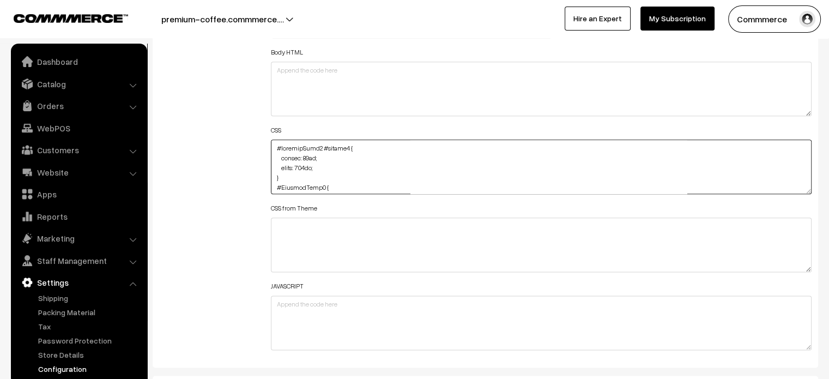
click at [273, 152] on textarea at bounding box center [541, 166] width 541 height 54
click at [273, 145] on textarea at bounding box center [541, 166] width 541 height 54
paste textarea ".cList #productText { text-align: center; }"
type textarea ".cList #productText { text-align: center; } #productType4 #button2 { height: 40…"
click at [237, 133] on div "Additional HTML/JS/CSS" at bounding box center [207, 161] width 112 height 389
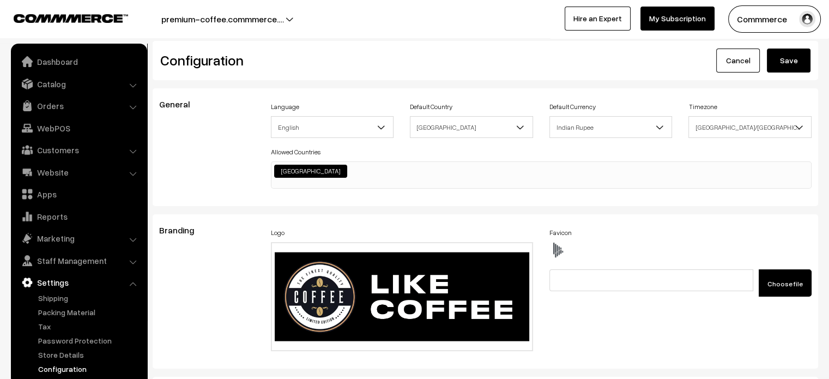
scroll to position [0, 0]
click at [781, 57] on button "Save" at bounding box center [788, 60] width 44 height 24
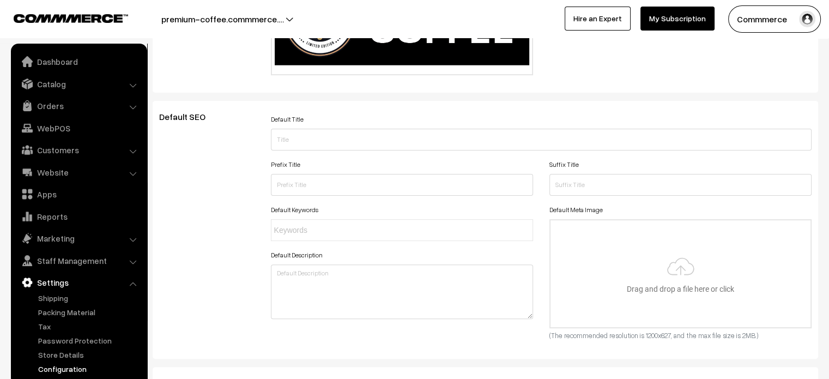
scroll to position [277, 0]
click at [63, 364] on link "Configuration" at bounding box center [89, 368] width 108 height 11
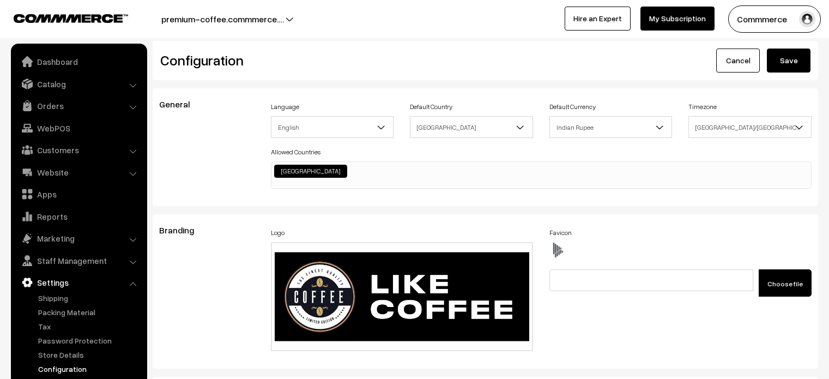
click at [59, 357] on link "Store Details" at bounding box center [89, 354] width 108 height 11
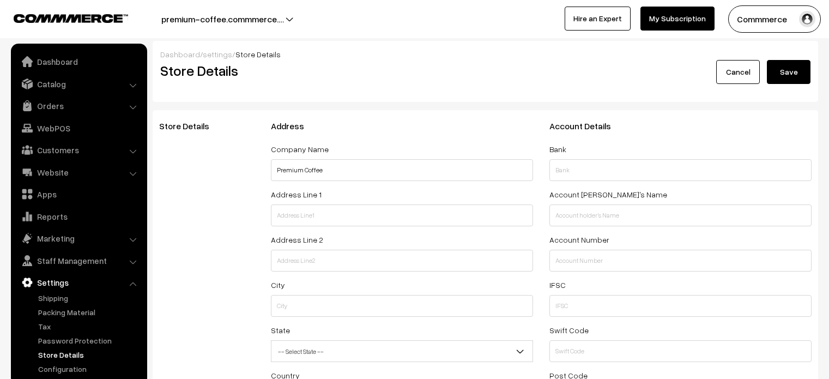
select select "99"
click at [59, 363] on link "Configuration" at bounding box center [89, 368] width 108 height 11
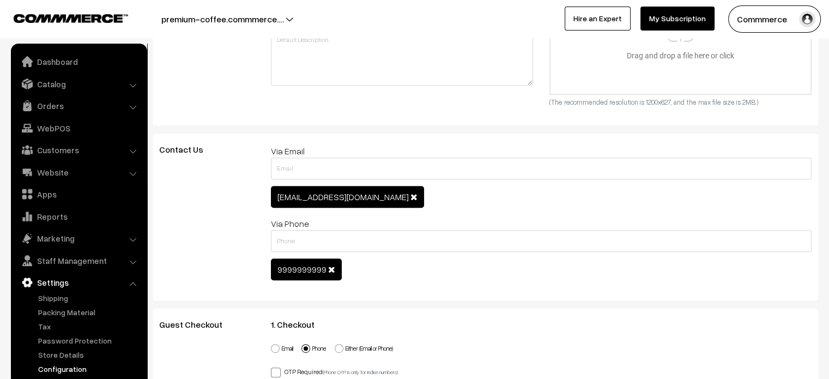
scroll to position [510, 0]
click at [332, 270] on span at bounding box center [331, 268] width 7 height 9
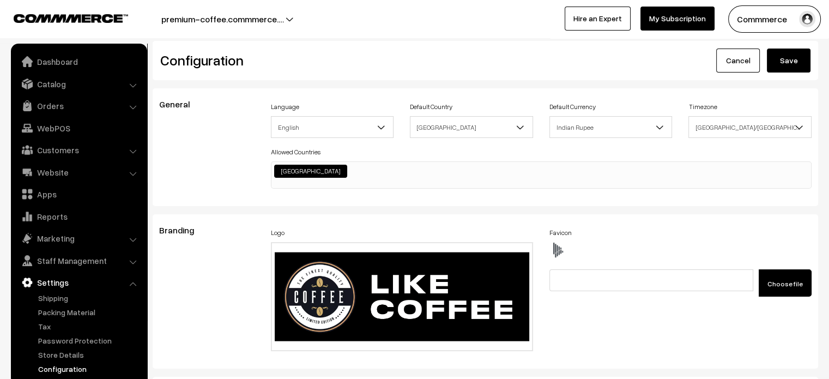
scroll to position [835, 0]
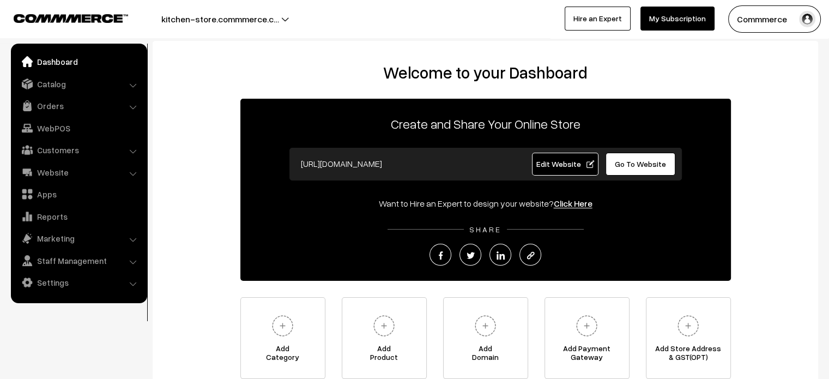
click at [627, 165] on span "Go To Website" at bounding box center [639, 163] width 51 height 9
click at [43, 283] on link "Settings" at bounding box center [79, 282] width 130 height 20
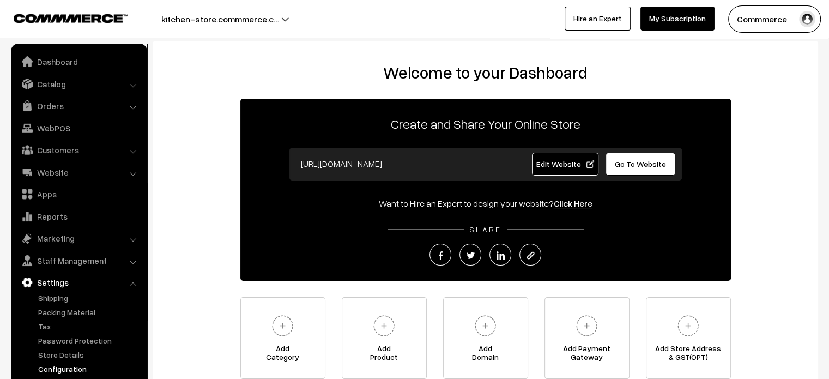
click at [81, 372] on link "Configuration" at bounding box center [89, 368] width 108 height 11
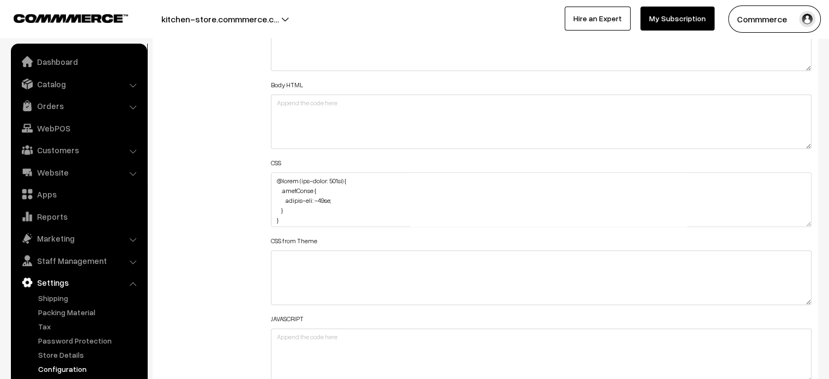
scroll to position [1273, 0]
drag, startPoint x: 808, startPoint y: 221, endPoint x: 782, endPoint y: 396, distance: 177.3
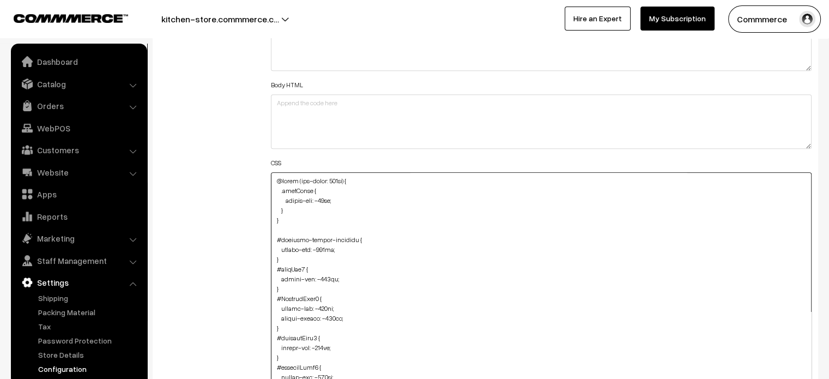
click at [295, 210] on textarea at bounding box center [541, 286] width 541 height 229
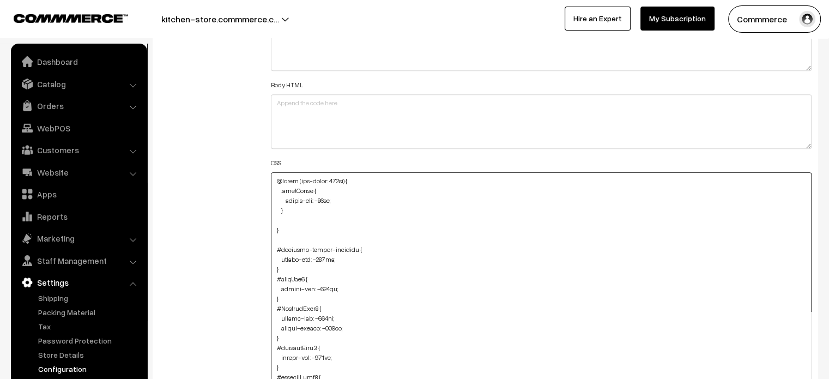
paste textarea "#productType3 #button2 { width: 140px; }"
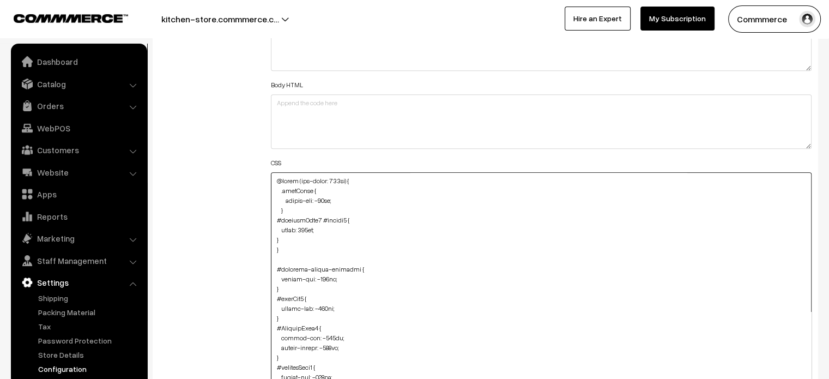
click at [271, 237] on textarea at bounding box center [541, 286] width 541 height 229
type textarea "@media (max-width: 767px) { .cartCount { margin-top: -18px; } #productType3 #bu…"
click at [248, 224] on div "Additional HTML/JS/CSS" at bounding box center [207, 281] width 112 height 564
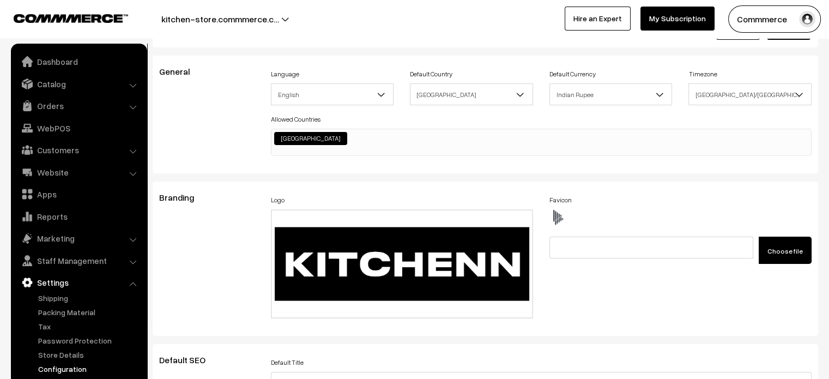
scroll to position [0, 0]
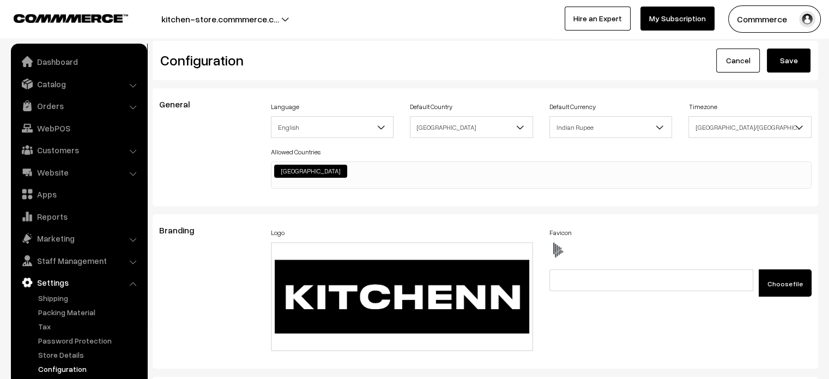
click at [791, 68] on button "Save" at bounding box center [788, 60] width 44 height 24
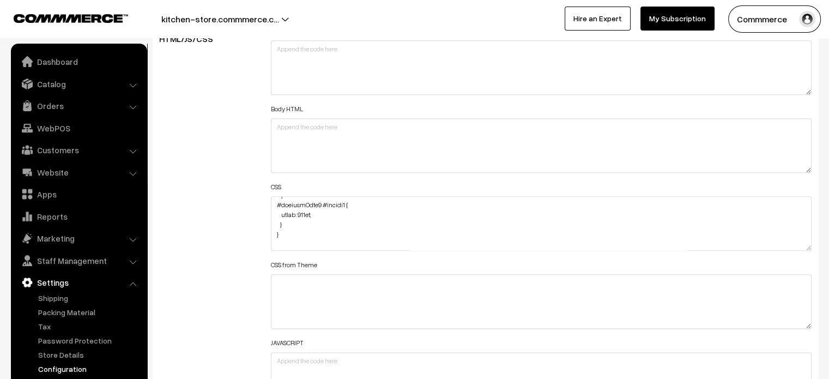
scroll to position [44, 0]
click at [292, 219] on textarea at bounding box center [541, 223] width 541 height 54
paste textarea "#productType4 #button2 { width: 140px; }"
click at [275, 241] on textarea at bounding box center [541, 223] width 541 height 54
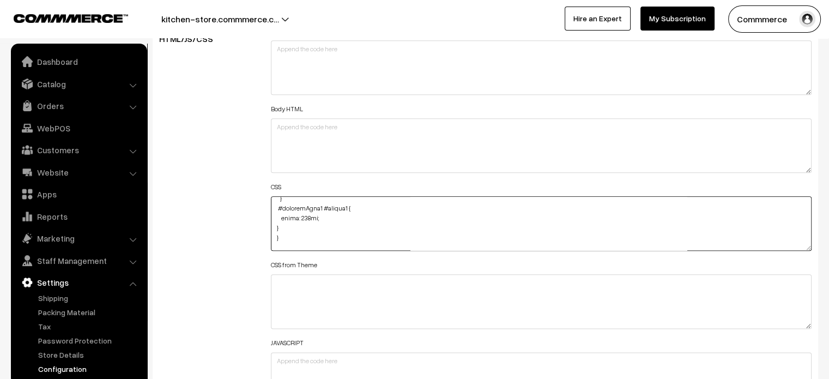
scroll to position [66, 0]
type textarea "@media (max-width: 767px) { .cartCount { margin-top: -18px; } #productType3 #bu…"
click at [220, 226] on div "Additional HTML/JS/CSS" at bounding box center [207, 217] width 112 height 389
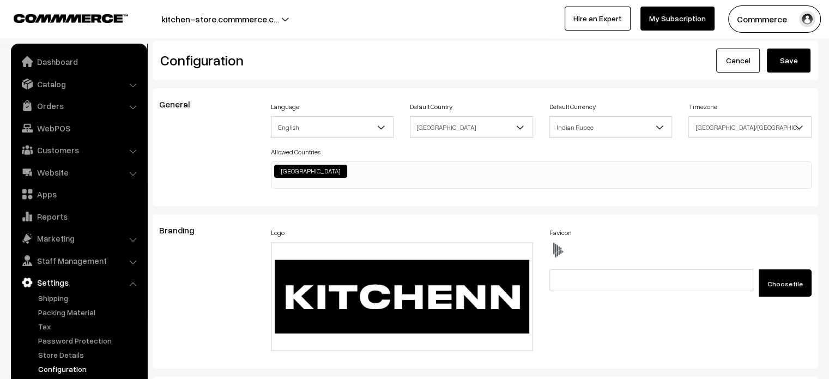
scroll to position [0, 0]
click at [795, 75] on div "Configuration Cancel Save" at bounding box center [485, 60] width 665 height 39
click at [794, 70] on button "Save" at bounding box center [788, 60] width 44 height 24
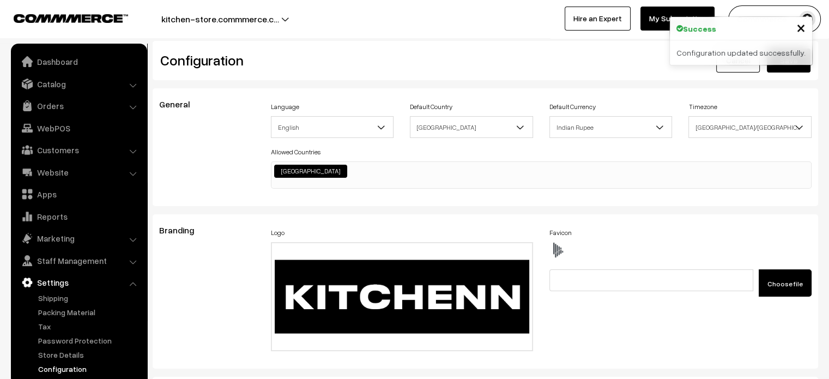
scroll to position [835, 0]
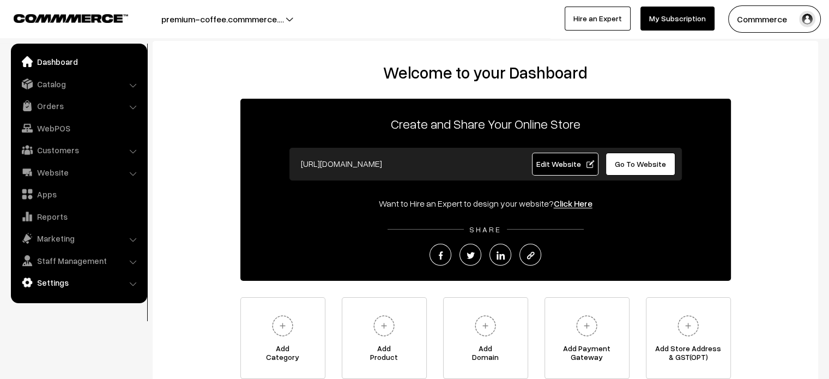
click at [82, 284] on link "Settings" at bounding box center [79, 282] width 130 height 20
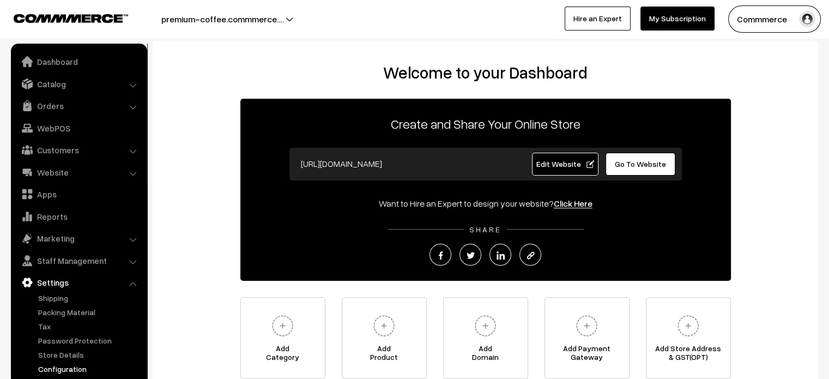
click at [80, 368] on link "Configuration" at bounding box center [89, 368] width 108 height 11
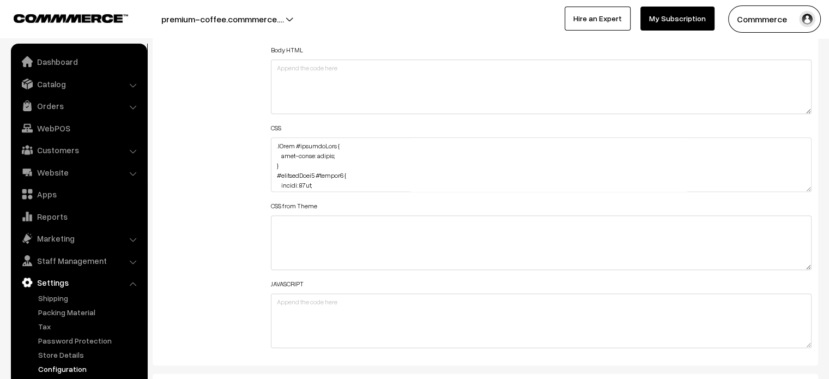
scroll to position [1310, 0]
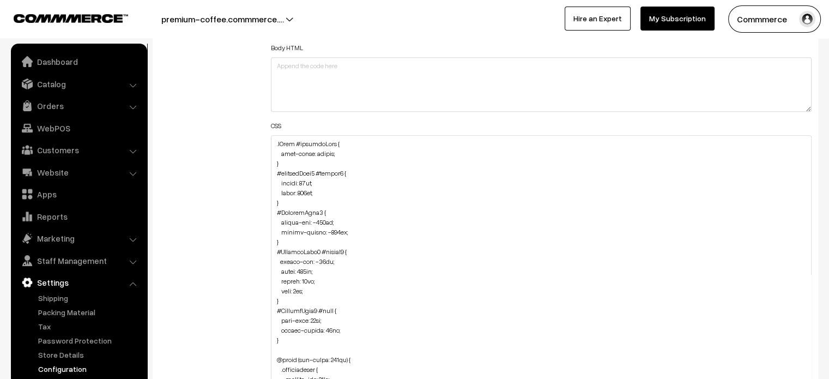
drag, startPoint x: 807, startPoint y: 187, endPoint x: 762, endPoint y: 404, distance: 222.1
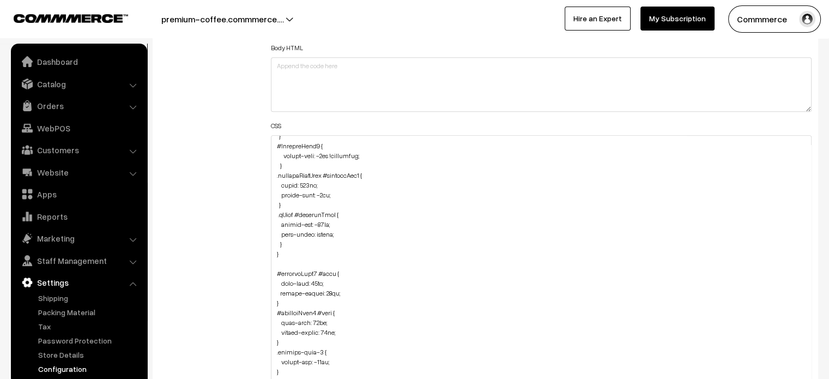
scroll to position [823, 0]
click at [302, 241] on textarea at bounding box center [541, 270] width 541 height 271
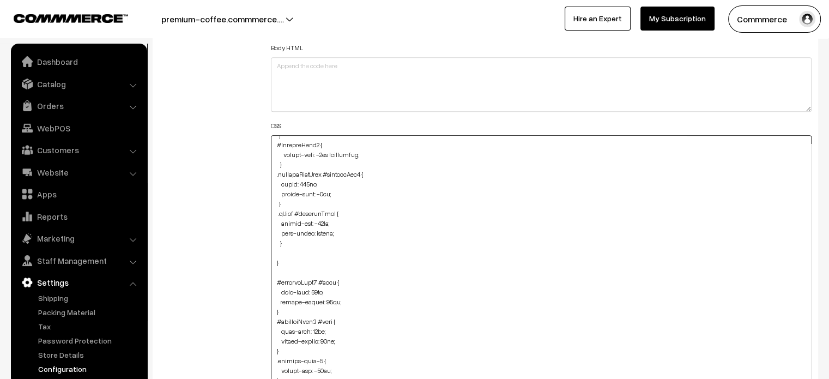
paste textarea ".related-product-slider #button2 { width: 150px; }"
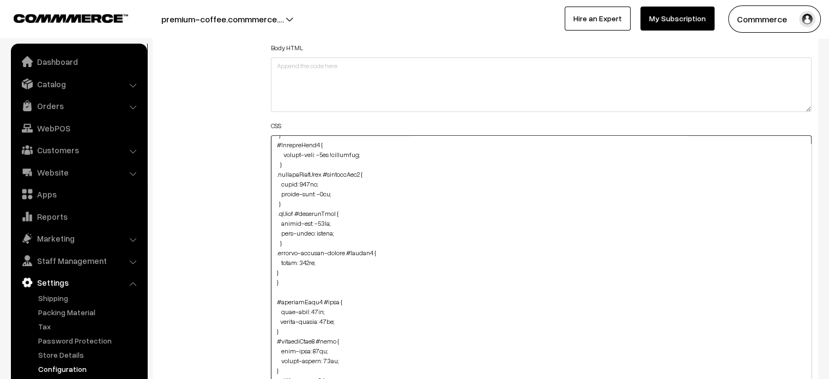
click at [275, 272] on textarea at bounding box center [541, 270] width 541 height 271
type textarea ".cList #productText { text-align: center; } #productType4 #button2 { height: 40…"
click at [248, 249] on div "Additional HTML/JS/CSS" at bounding box center [207, 265] width 112 height 606
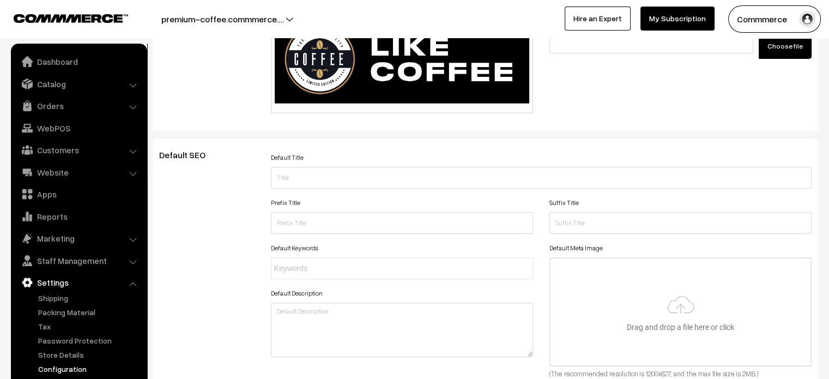
scroll to position [0, 0]
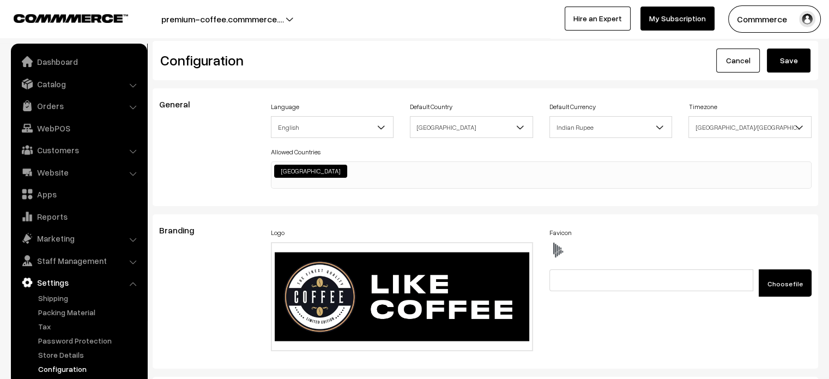
click at [813, 62] on div "Cancel Save" at bounding box center [651, 60] width 333 height 24
click at [799, 62] on button "Save" at bounding box center [788, 60] width 44 height 24
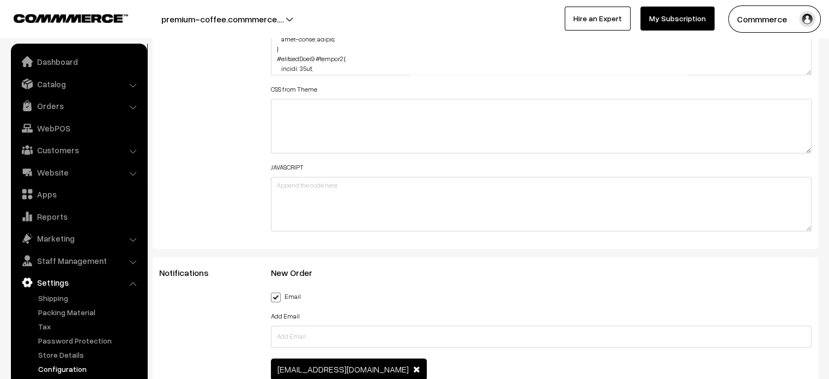
scroll to position [1414, 0]
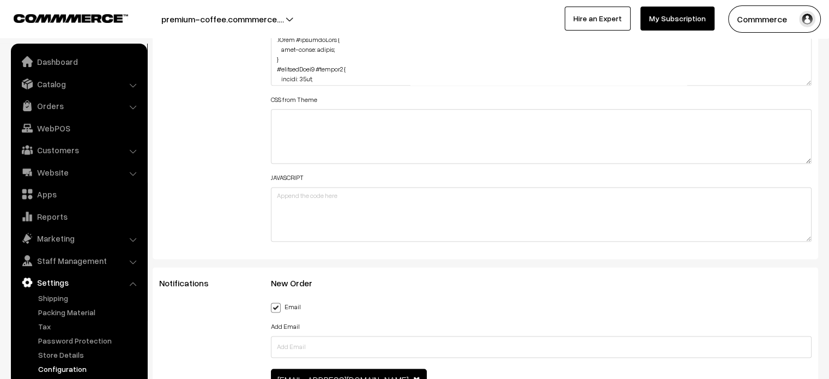
click at [808, 77] on div "Header HTML Body HTML CSS CSS from Theme JAVASCRIPT" at bounding box center [541, 52] width 557 height 389
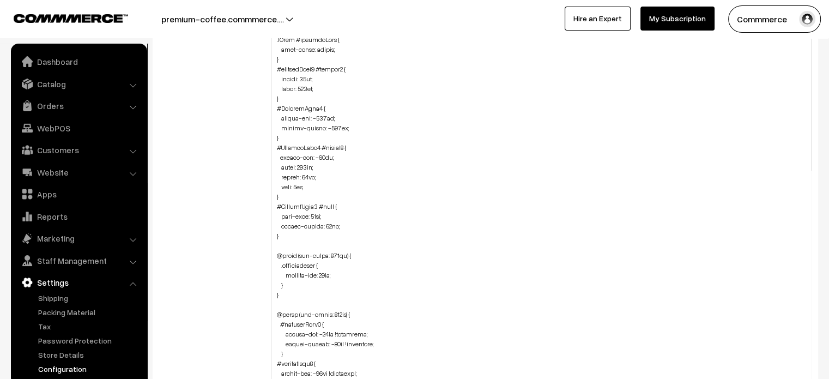
drag, startPoint x: 808, startPoint y: 77, endPoint x: 787, endPoint y: 404, distance: 327.6
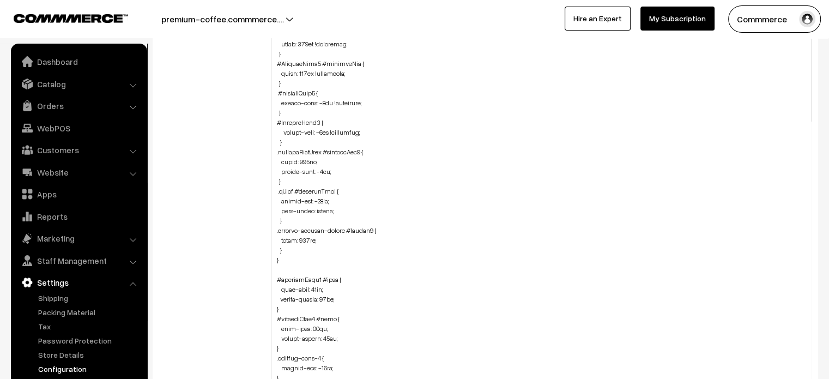
scroll to position [743, 0]
click at [289, 244] on textarea at bounding box center [541, 221] width 541 height 381
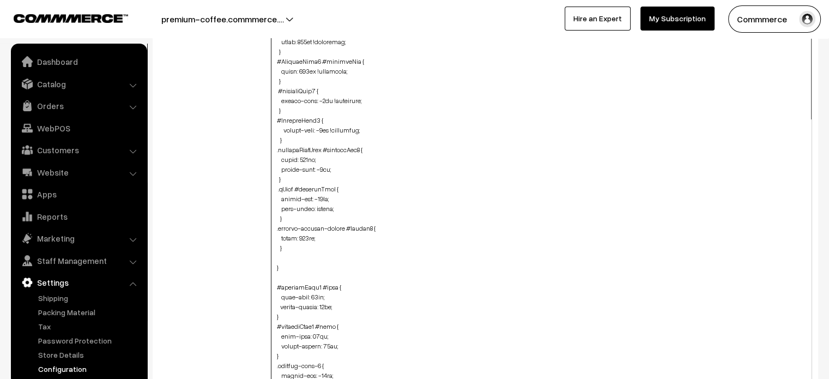
paste textarea ".customer-review-box { margin-bottom: -50px; }"
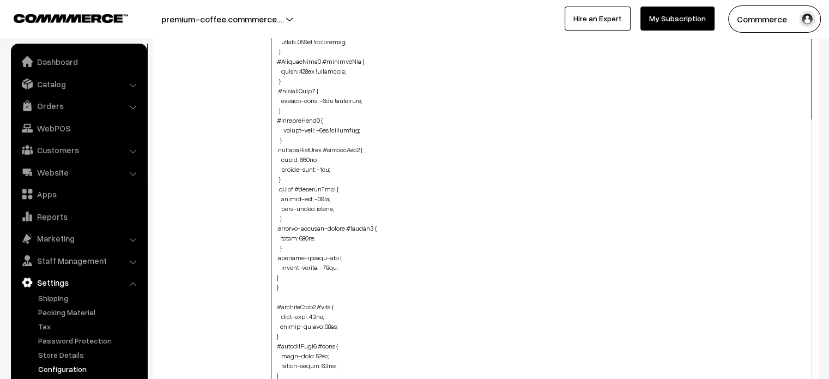
click at [272, 273] on textarea at bounding box center [541, 221] width 541 height 381
type textarea ".cList #productText { text-align: center; } #productType4 #button2 { height: 40…"
click at [241, 274] on div "Additional HTML/JS/CSS" at bounding box center [207, 216] width 112 height 716
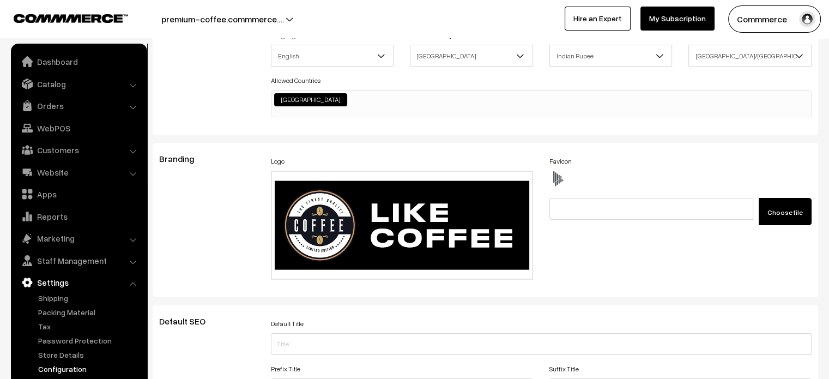
scroll to position [0, 0]
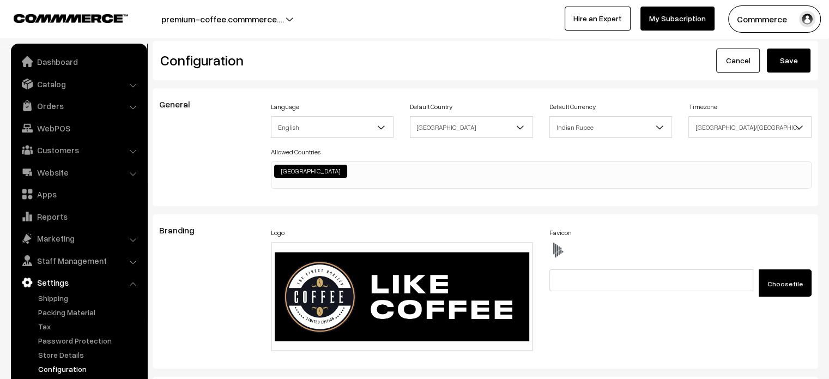
click at [787, 66] on button "Save" at bounding box center [788, 60] width 44 height 24
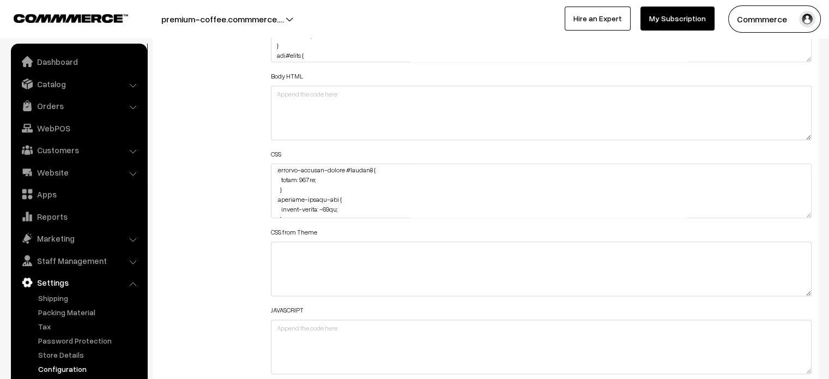
scroll to position [948, 0]
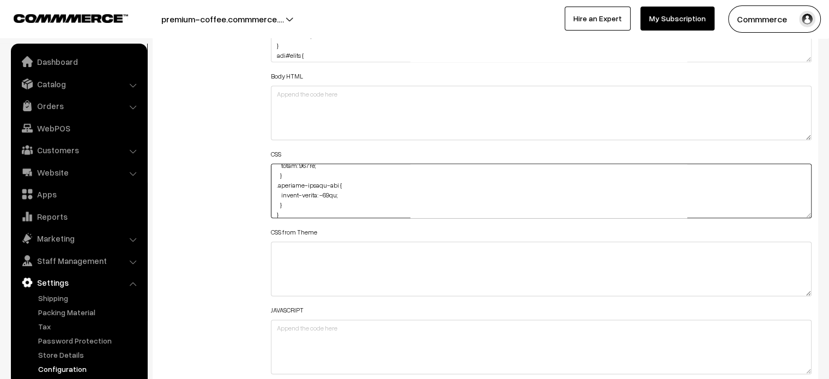
drag, startPoint x: 286, startPoint y: 204, endPoint x: 273, endPoint y: 185, distance: 23.3
click at [273, 185] on textarea at bounding box center [541, 190] width 541 height 54
type textarea ".cList #productText { text-align: center; } #productType4 #button2 { height: 40…"
click at [248, 185] on div "Additional HTML/JS/CSS" at bounding box center [207, 185] width 112 height 389
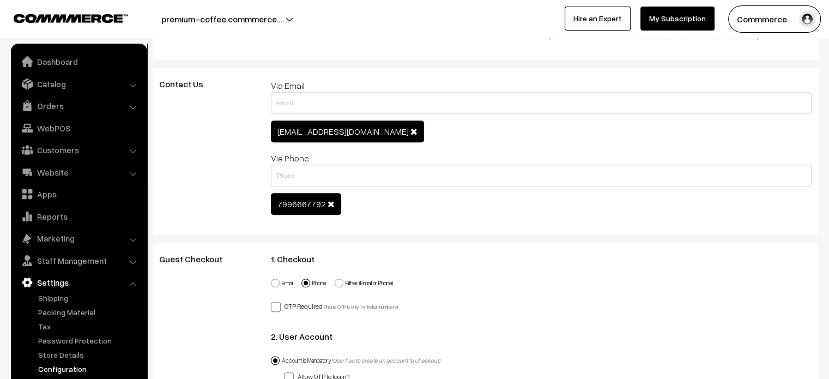
scroll to position [0, 0]
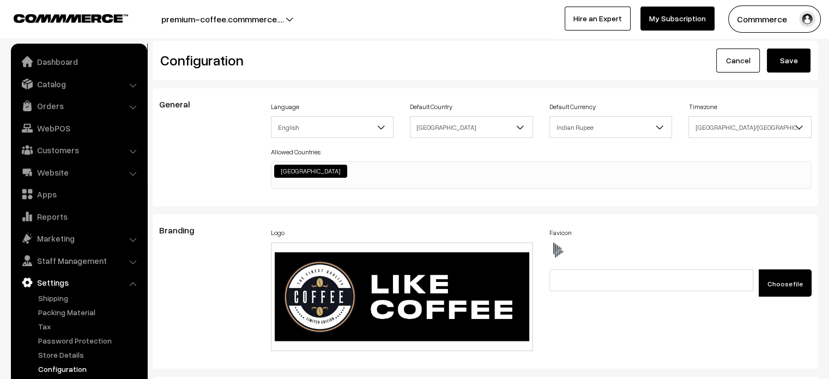
click at [789, 60] on button "Save" at bounding box center [788, 60] width 44 height 24
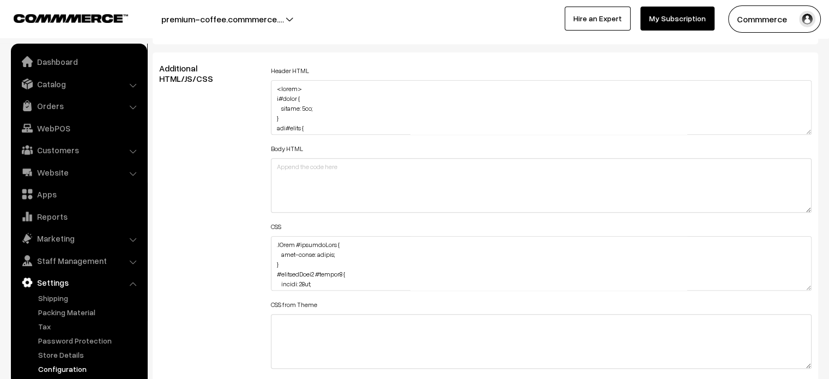
scroll to position [1220, 0]
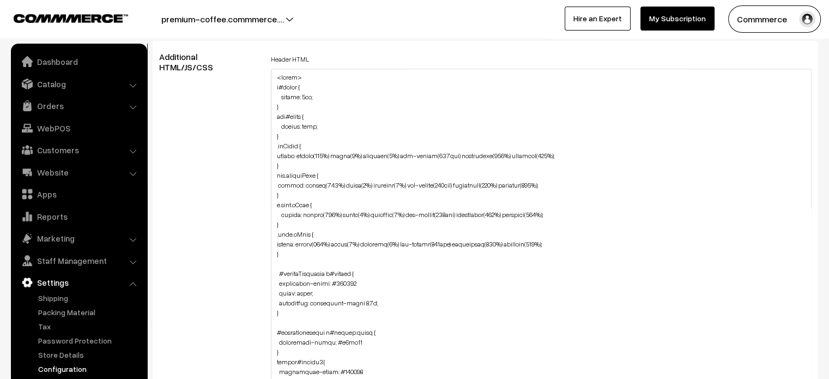
drag, startPoint x: 808, startPoint y: 119, endPoint x: 723, endPoint y: 404, distance: 297.2
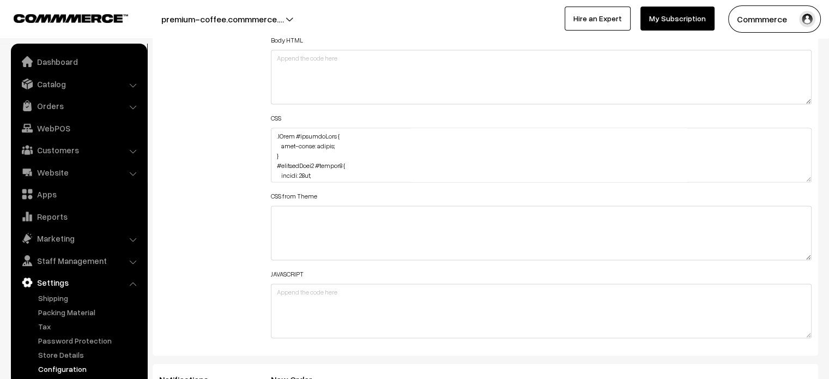
scroll to position [1603, 0]
drag, startPoint x: 809, startPoint y: 174, endPoint x: 818, endPoint y: 404, distance: 230.0
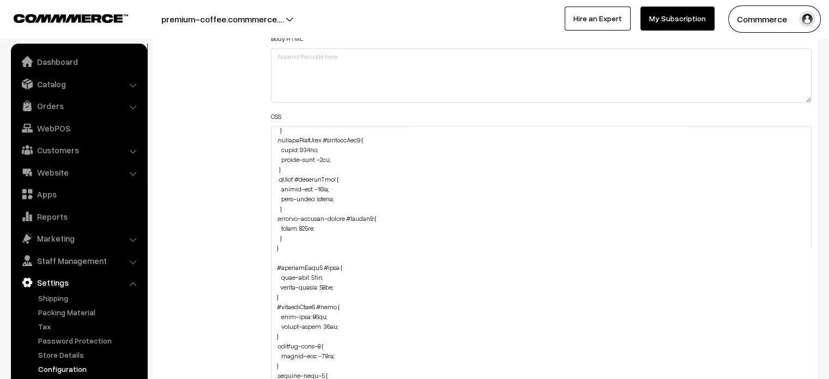
scroll to position [848, 0]
click at [300, 237] on textarea at bounding box center [541, 268] width 541 height 284
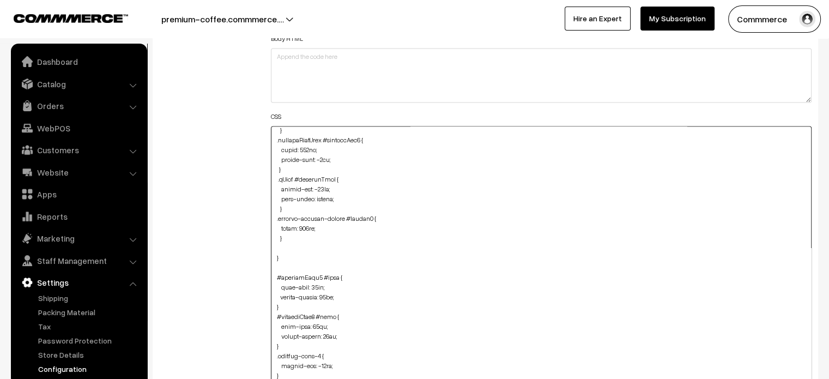
paste textarea ".product-list-container .customer-review-box { margin-bottom: -75px; }"
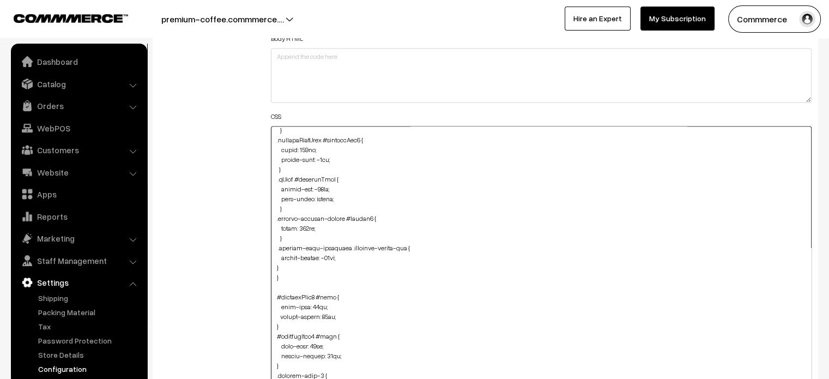
click at [273, 266] on textarea at bounding box center [541, 268] width 541 height 284
type textarea ".cList #productText { text-align: center; } #productType4 #button2 { height: 40…"
click at [214, 216] on div "Additional HTML/JS/CSS" at bounding box center [207, 120] width 112 height 903
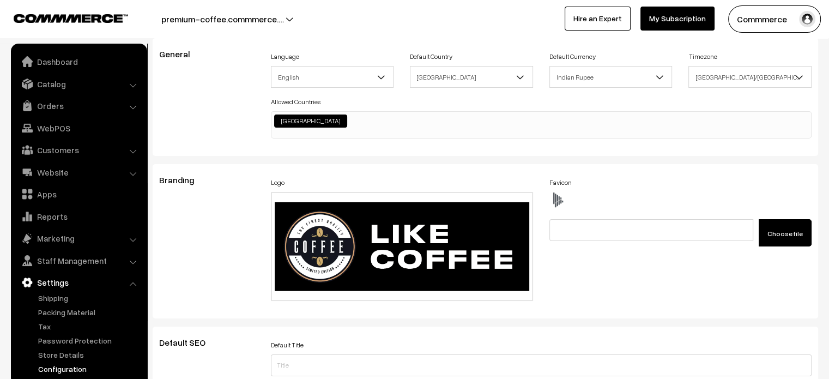
scroll to position [0, 0]
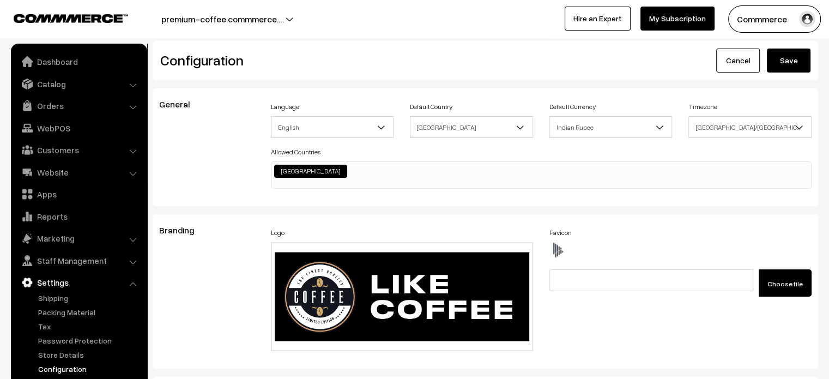
click at [786, 67] on button "Save" at bounding box center [788, 60] width 44 height 24
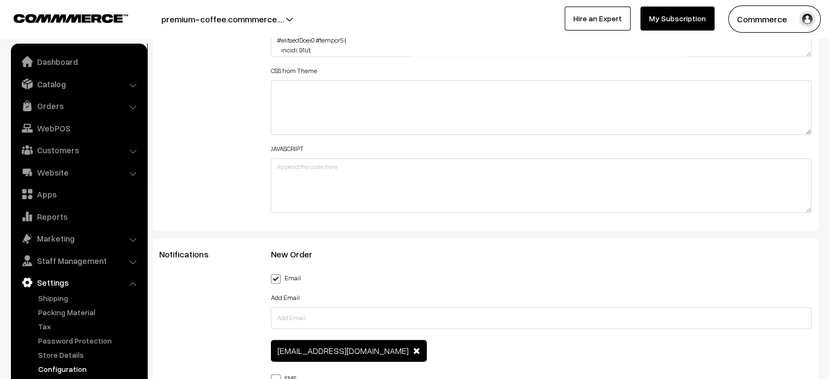
scroll to position [1457, 0]
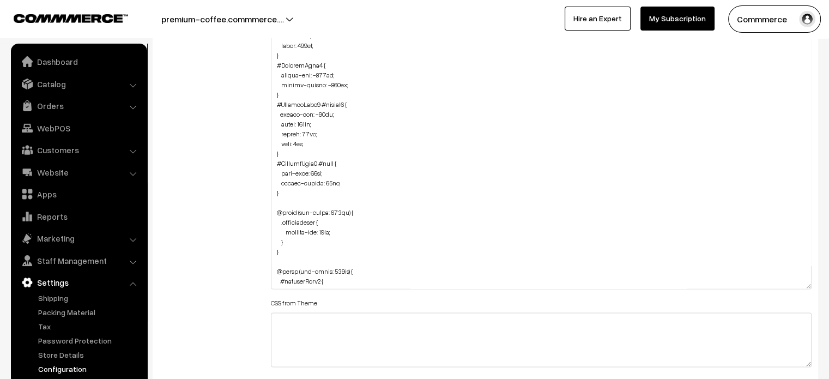
drag, startPoint x: 808, startPoint y: 39, endPoint x: 809, endPoint y: 298, distance: 259.3
click at [809, 289] on textarea at bounding box center [541, 138] width 541 height 301
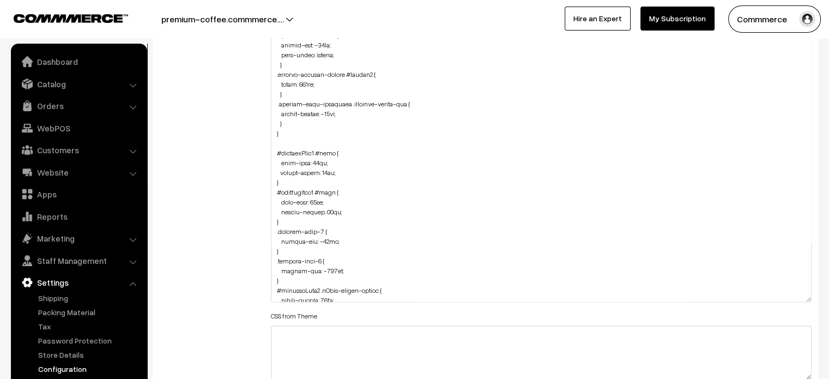
scroll to position [776, 0]
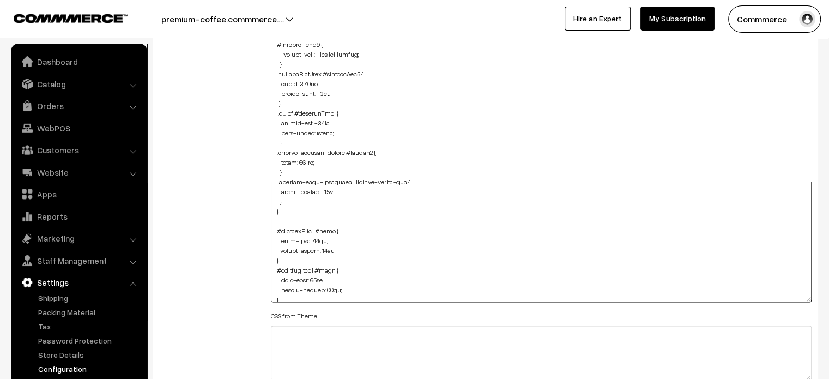
click at [342, 51] on textarea at bounding box center [541, 145] width 541 height 314
click at [343, 191] on textarea at bounding box center [541, 145] width 541 height 314
paste textarea "!important"
type textarea ".cList #productText { text-align: center; } #productType4 #button2 { height: 40…"
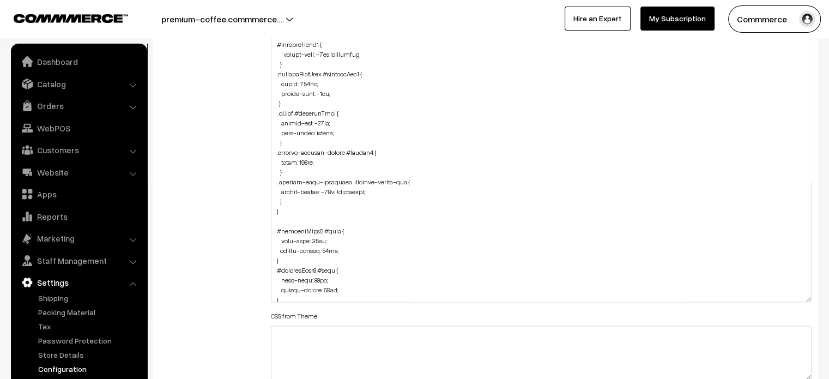
click at [223, 189] on div "Additional HTML/JS/CSS" at bounding box center [207, 139] width 112 height 649
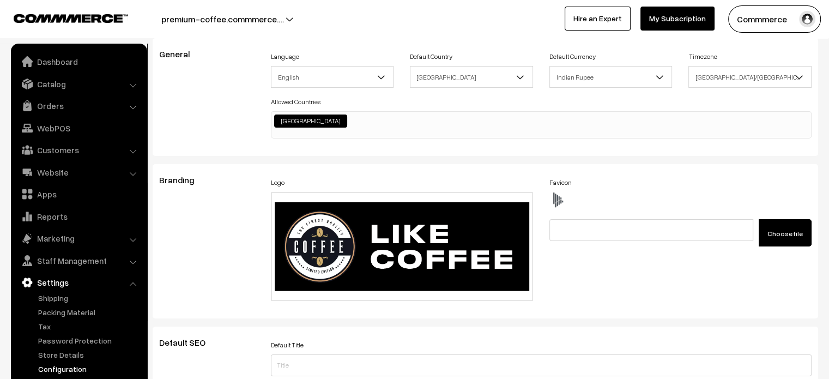
scroll to position [0, 0]
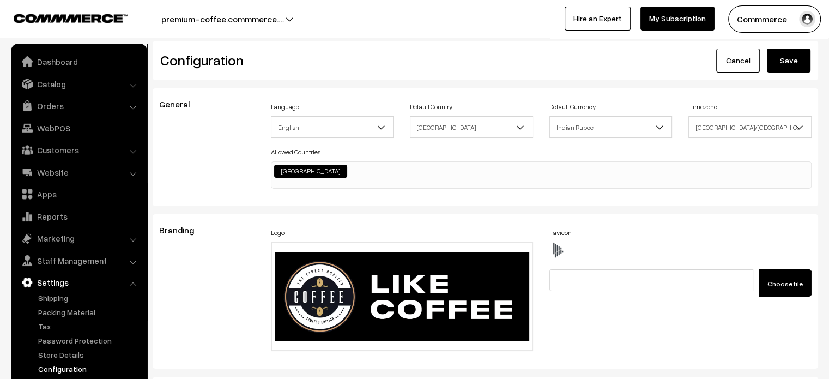
click at [798, 61] on button "Save" at bounding box center [788, 60] width 44 height 24
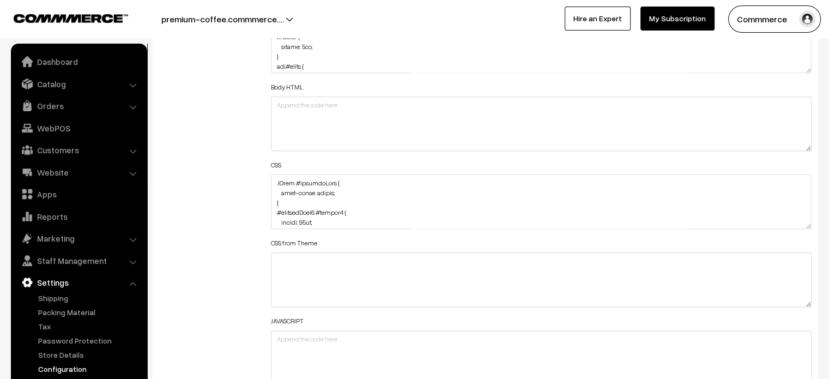
scroll to position [1270, 0]
drag, startPoint x: 808, startPoint y: 222, endPoint x: 783, endPoint y: 404, distance: 183.7
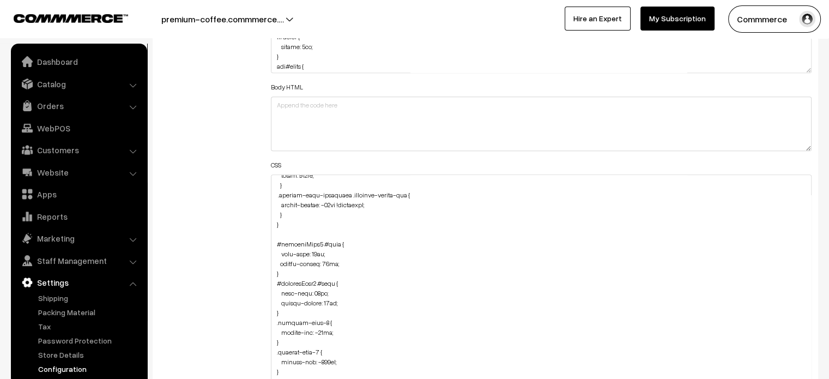
scroll to position [950, 0]
drag, startPoint x: 272, startPoint y: 193, endPoint x: 296, endPoint y: 211, distance: 30.0
click at [296, 211] on textarea at bounding box center [541, 292] width 541 height 236
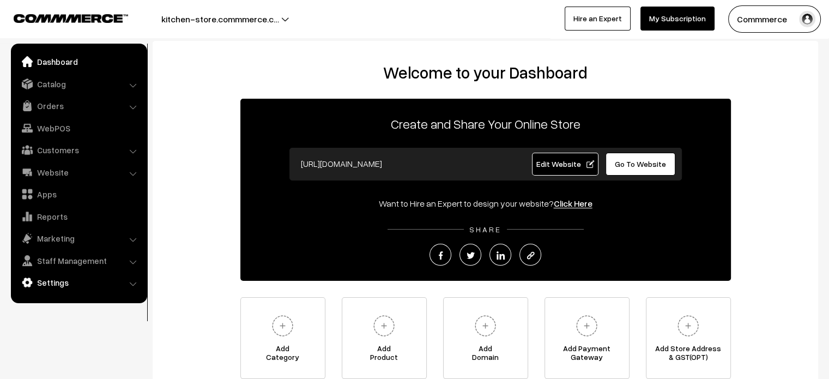
click at [39, 286] on link "Settings" at bounding box center [79, 282] width 130 height 20
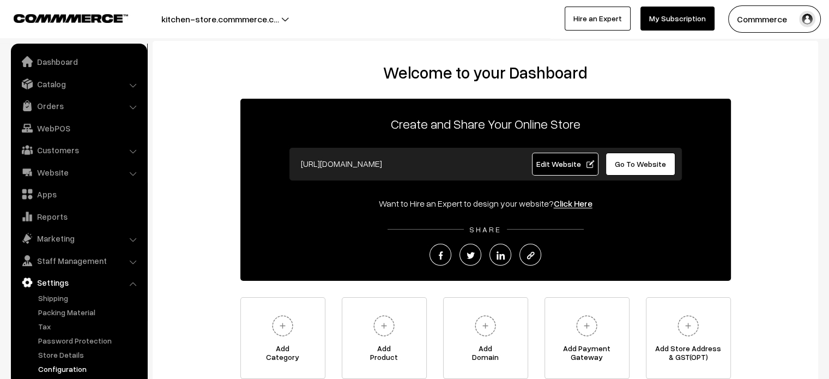
click at [71, 369] on link "Configuration" at bounding box center [89, 368] width 108 height 11
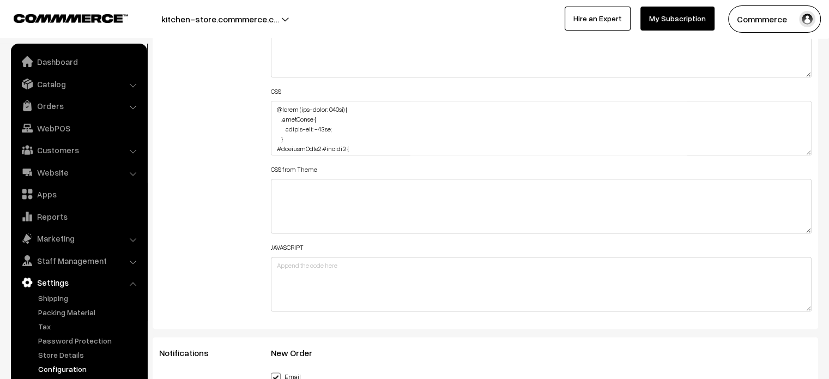
scroll to position [1352, 0]
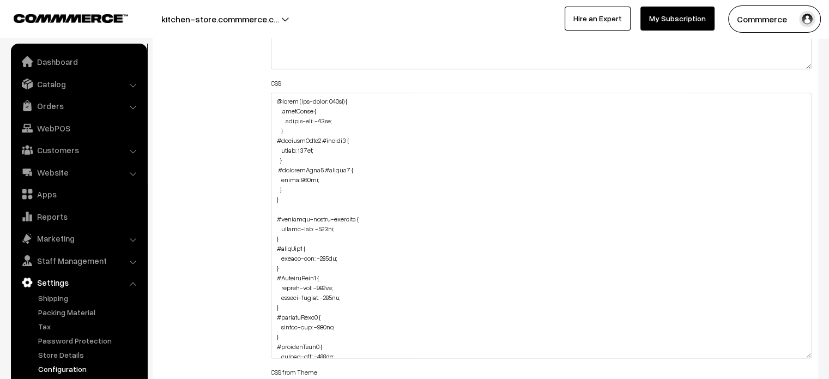
drag, startPoint x: 808, startPoint y: 139, endPoint x: 835, endPoint y: 404, distance: 266.1
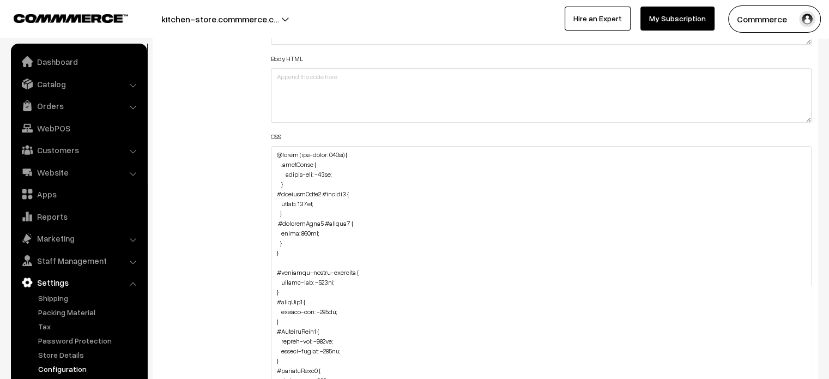
scroll to position [1299, 0]
click at [291, 242] on textarea at bounding box center [541, 305] width 541 height 319
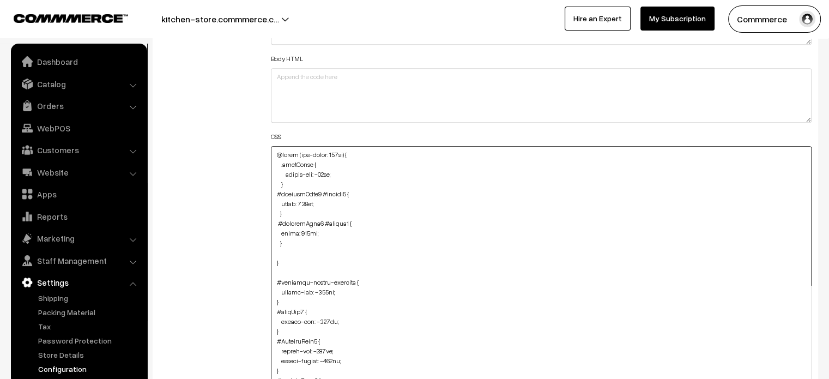
paste textarea ".product-list-container .customer-review-box { margin-bottom: -75px !important;…"
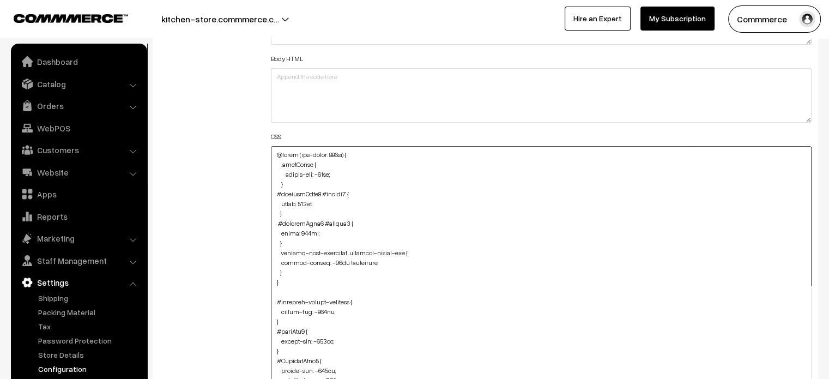
type textarea "@media (max-width: 767px) { .cartCount { margin-top: -18px; } #productType3 #bu…"
click at [233, 264] on div "Additional HTML/JS/CSS" at bounding box center [207, 300] width 112 height 654
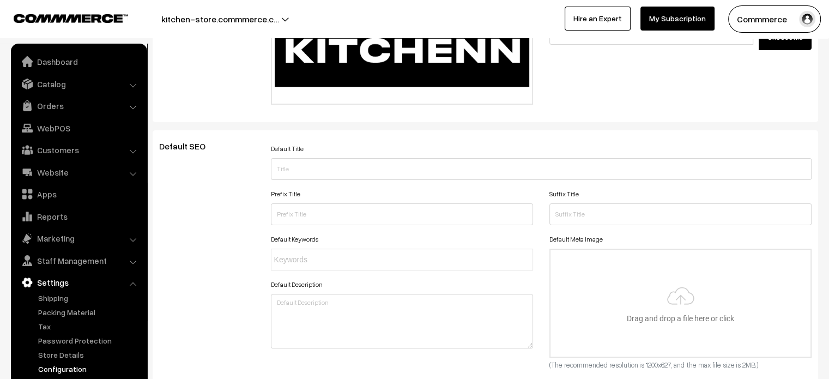
scroll to position [0, 0]
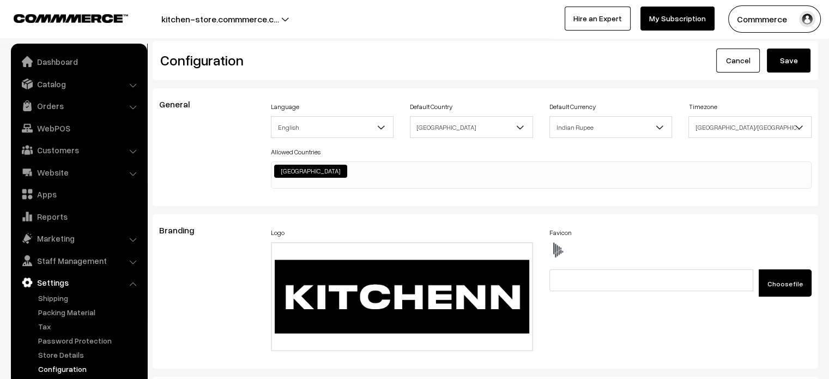
click at [795, 60] on button "Save" at bounding box center [788, 60] width 44 height 24
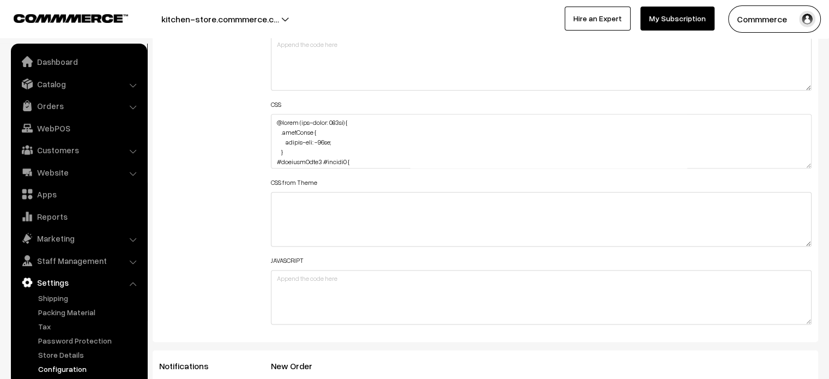
scroll to position [1331, 0]
drag, startPoint x: 806, startPoint y: 166, endPoint x: 769, endPoint y: 404, distance: 241.5
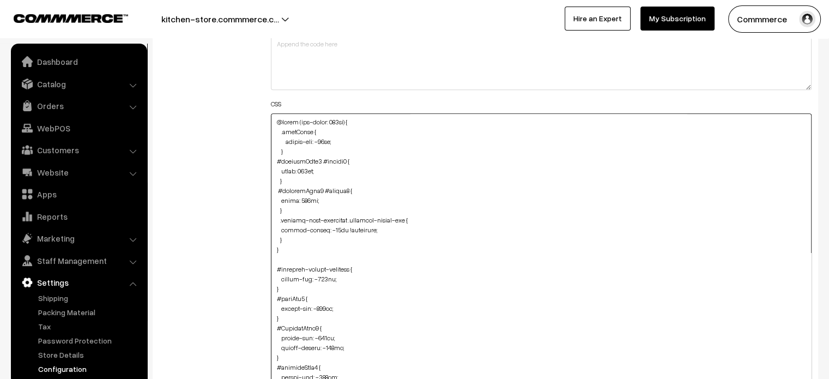
drag, startPoint x: 288, startPoint y: 239, endPoint x: 275, endPoint y: 221, distance: 21.8
click at [275, 221] on textarea at bounding box center [541, 259] width 541 height 293
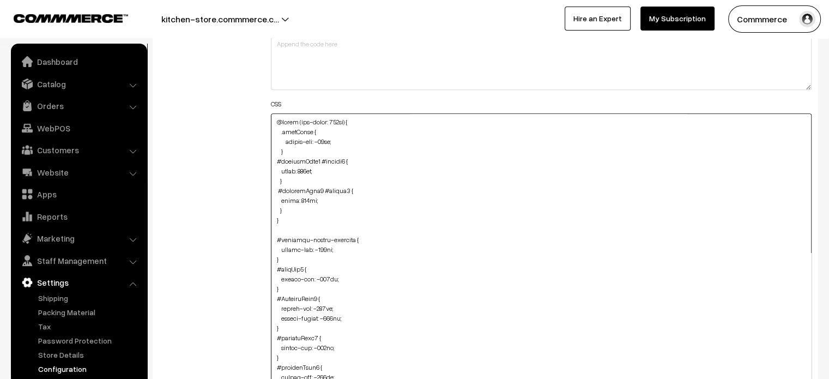
type textarea "@media (max-width: 767px) { .cartCount { margin-top: -18px; } #productType3 #bu…"
click at [252, 217] on div "Additional HTML/JS/CSS" at bounding box center [207, 255] width 112 height 628
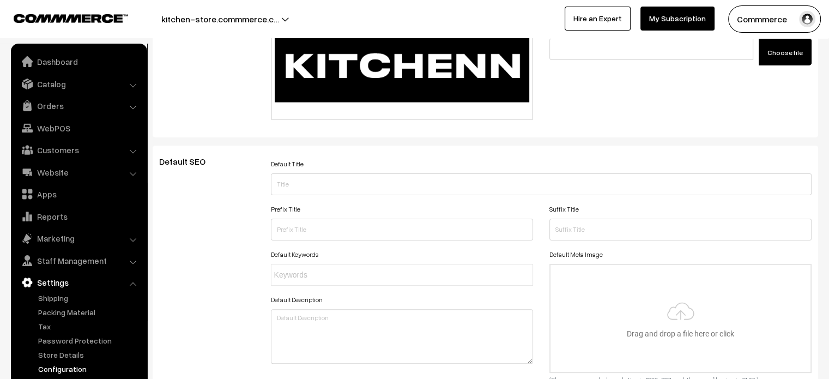
scroll to position [0, 0]
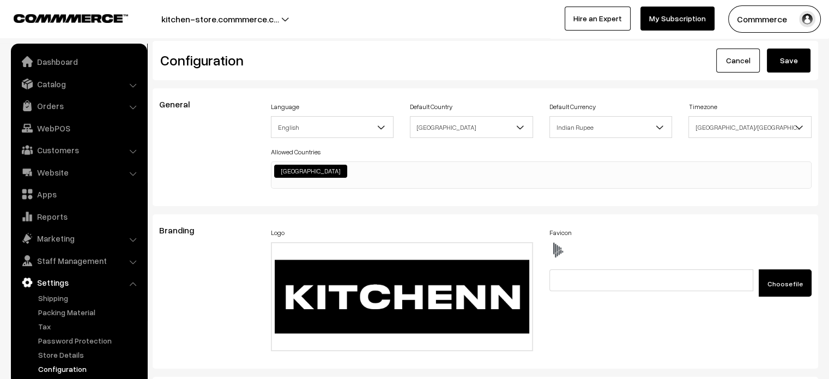
click at [784, 58] on button "Save" at bounding box center [788, 60] width 44 height 24
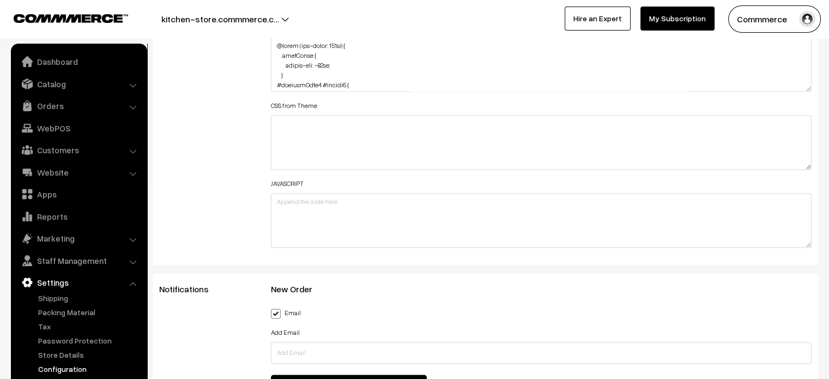
scroll to position [1405, 0]
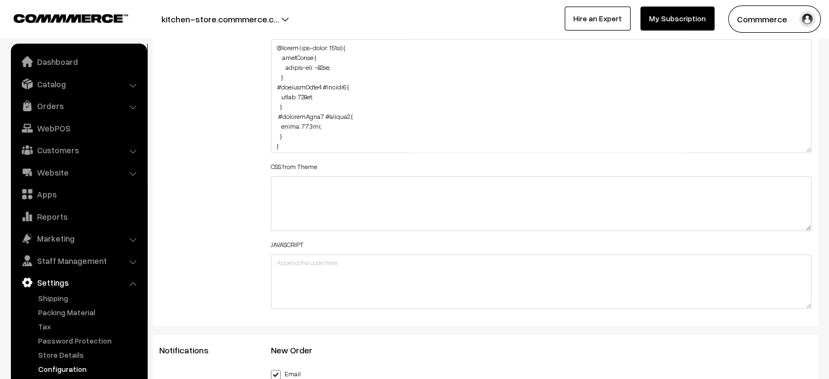
drag, startPoint x: 805, startPoint y: 89, endPoint x: 800, endPoint y: 344, distance: 255.0
click at [800, 153] on textarea at bounding box center [541, 95] width 541 height 113
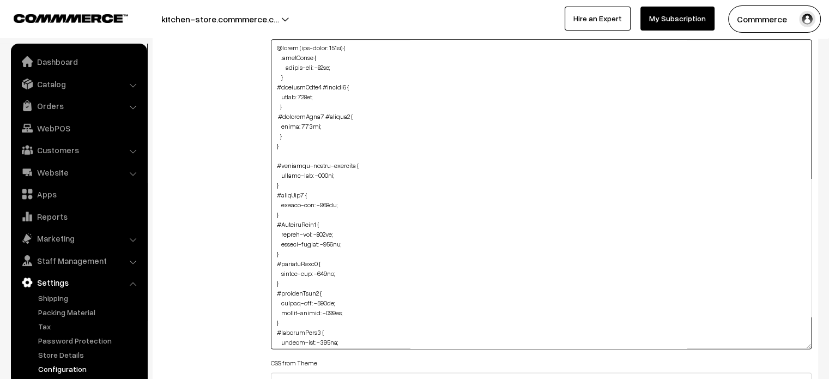
click at [289, 138] on textarea at bounding box center [541, 193] width 541 height 309
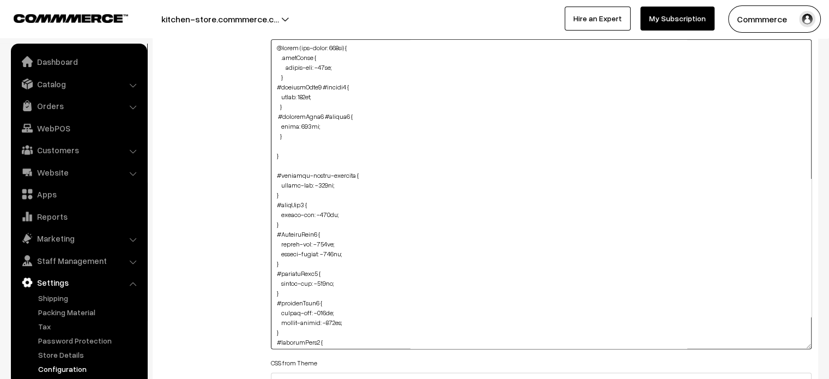
paste textarea ".customer-review-wrap { margin-bottom: -113px !important; }"
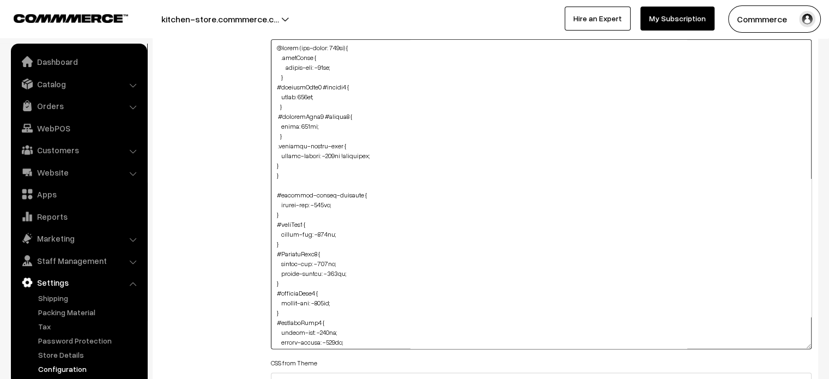
click at [273, 162] on textarea at bounding box center [541, 193] width 541 height 309
type textarea "@media (max-width: 767px) { .cartCount { margin-top: -18px; } #productType3 #bu…"
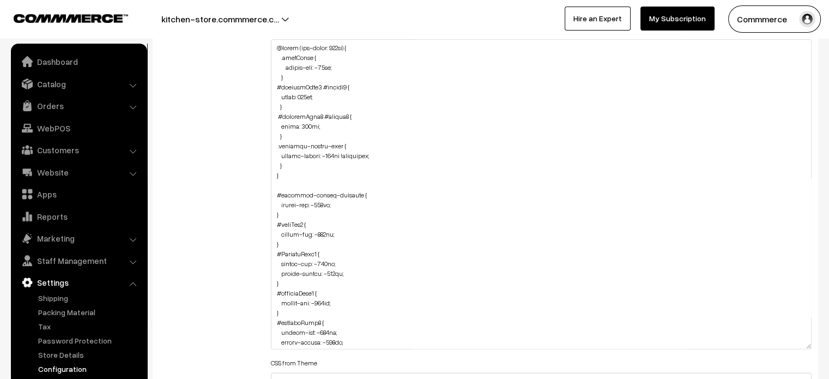
click at [238, 159] on div "Additional HTML/JS/CSS" at bounding box center [207, 189] width 112 height 644
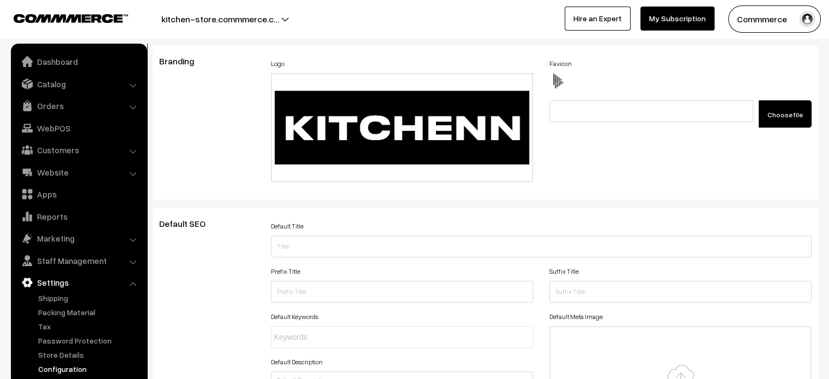
scroll to position [0, 0]
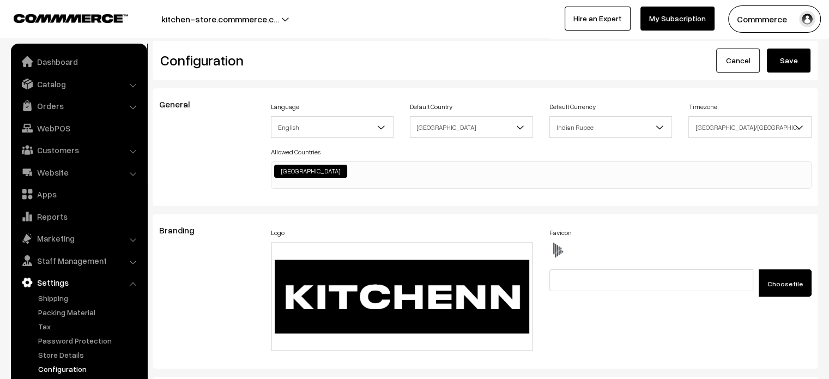
click at [798, 68] on button "Save" at bounding box center [788, 60] width 44 height 24
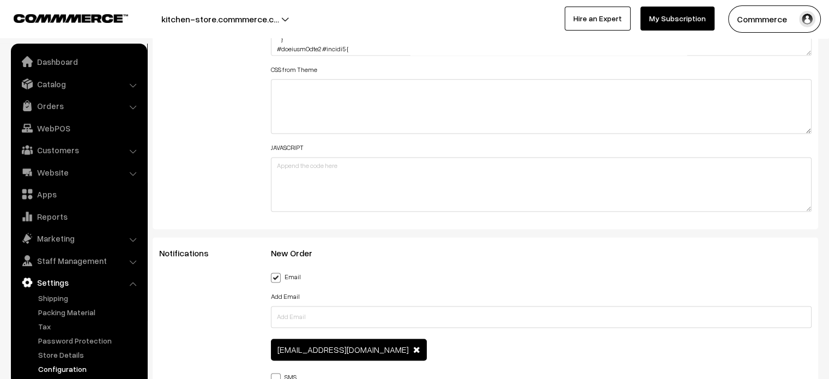
scroll to position [1436, 0]
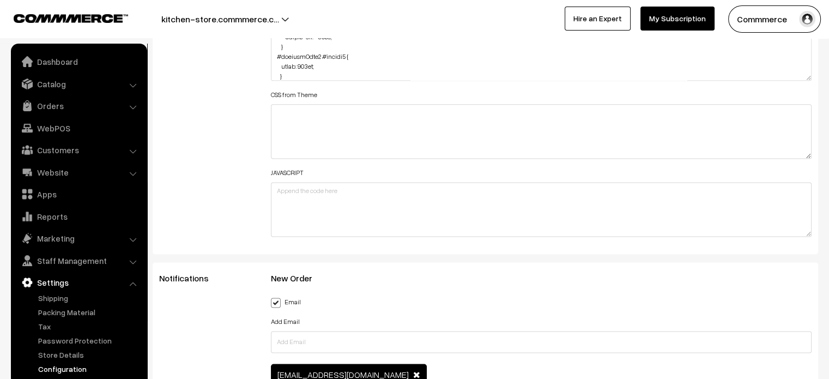
drag, startPoint x: 807, startPoint y: 60, endPoint x: 765, endPoint y: 404, distance: 346.8
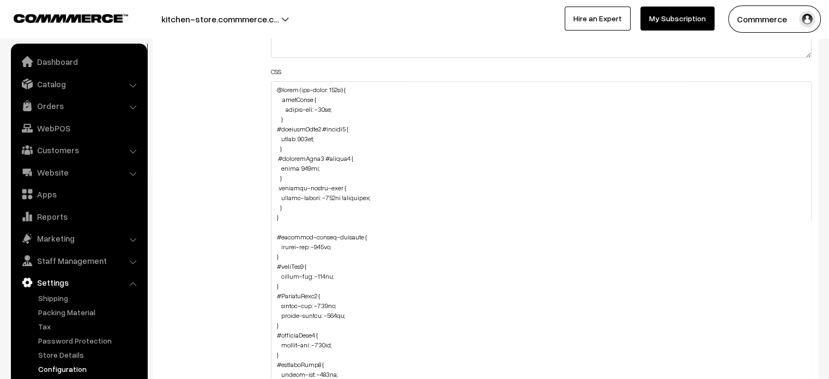
scroll to position [1363, 0]
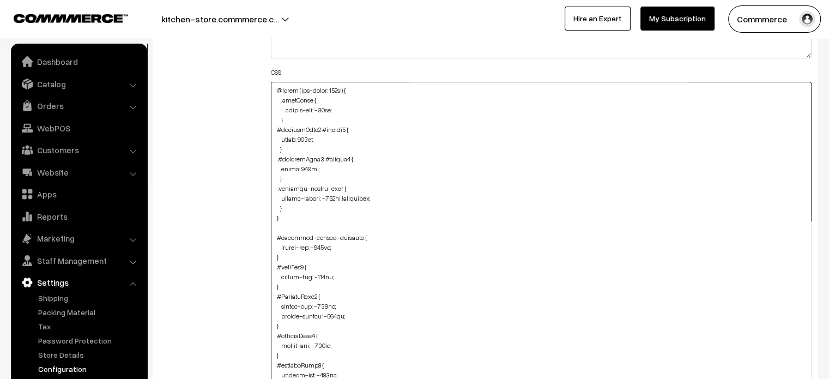
click at [304, 205] on textarea at bounding box center [541, 281] width 541 height 399
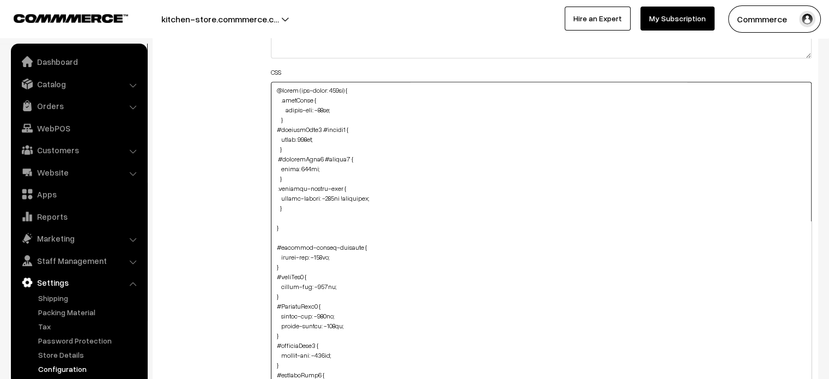
paste textarea ".related-product-slider #button2 { margin-bottom: -7px; }"
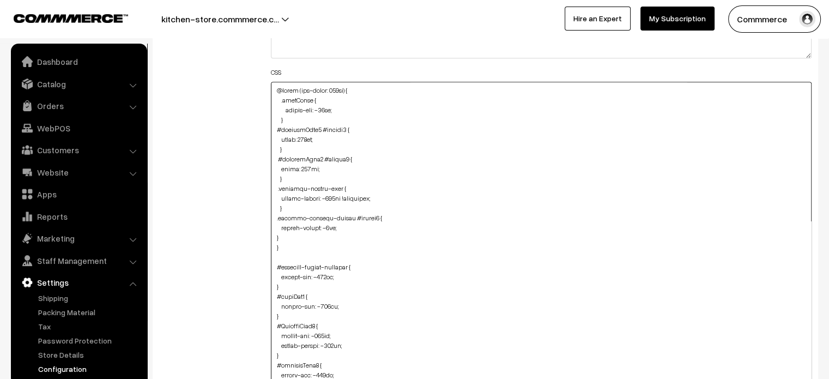
click at [277, 235] on textarea at bounding box center [541, 281] width 541 height 399
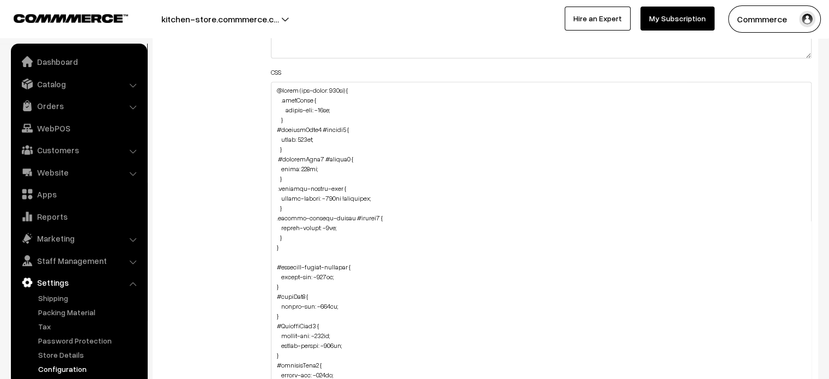
click at [253, 233] on div "Additional HTML/JS/CSS" at bounding box center [207, 276] width 112 height 734
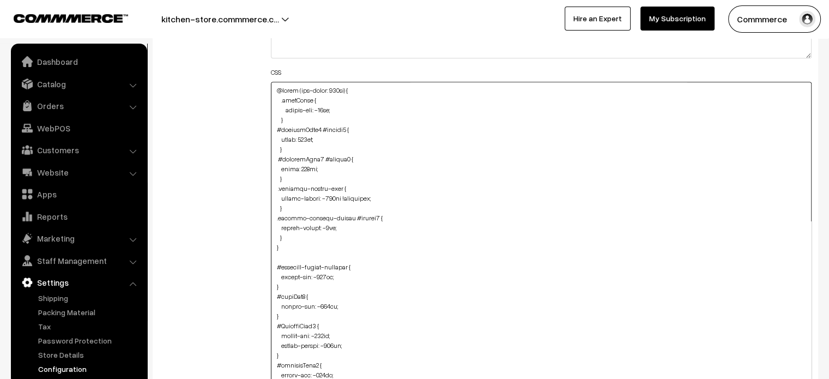
drag, startPoint x: 274, startPoint y: 218, endPoint x: 338, endPoint y: 217, distance: 63.7
click at [338, 217] on textarea at bounding box center [541, 281] width 541 height 399
click at [288, 238] on textarea at bounding box center [541, 281] width 541 height 399
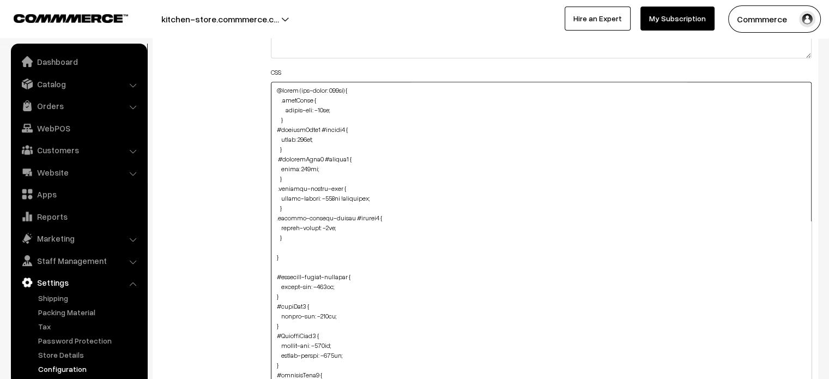
paste textarea ".related-product-slider #productPrice { font-size: small; }"
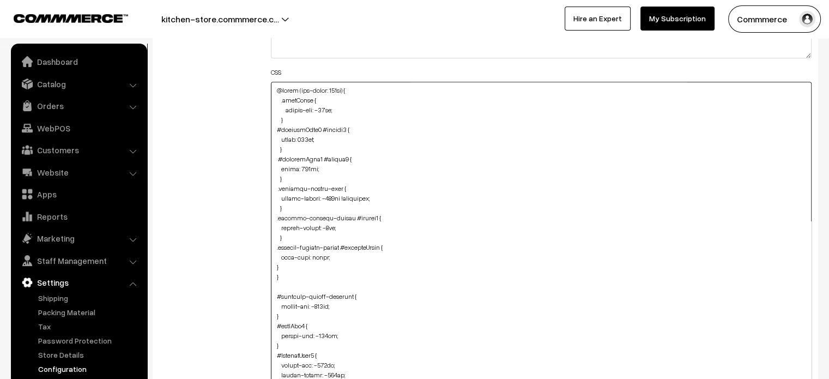
click at [271, 260] on textarea at bounding box center [541, 281] width 541 height 399
click at [274, 265] on textarea at bounding box center [541, 281] width 541 height 399
drag, startPoint x: 276, startPoint y: 248, endPoint x: 338, endPoint y: 246, distance: 62.7
click at [338, 246] on textarea at bounding box center [541, 281] width 541 height 399
click at [290, 267] on textarea at bounding box center [541, 281] width 541 height 399
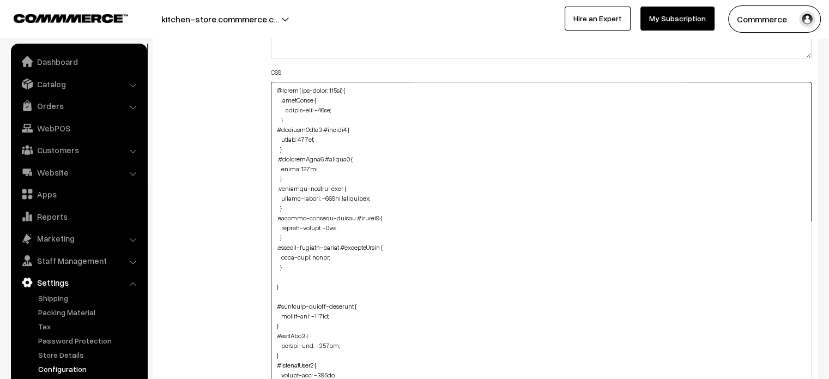
paste textarea ".related-product-slider #productText { font-size: medium; }"
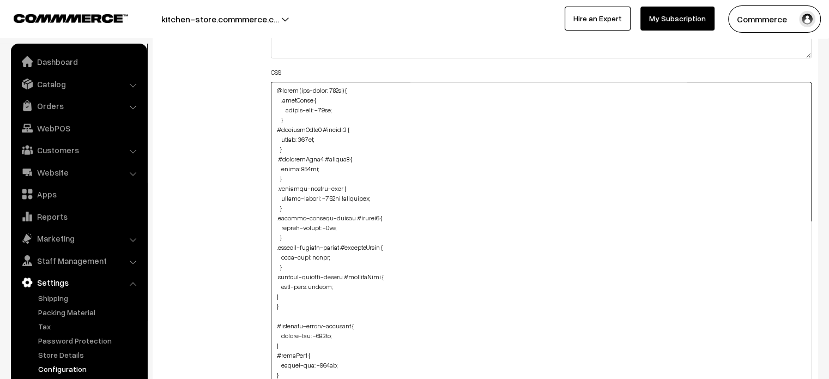
click at [275, 294] on textarea at bounding box center [541, 281] width 541 height 399
drag, startPoint x: 277, startPoint y: 246, endPoint x: 338, endPoint y: 248, distance: 61.6
click at [338, 248] on textarea at bounding box center [541, 281] width 541 height 399
click at [285, 297] on textarea at bounding box center [541, 281] width 541 height 399
paste textarea ".related-product-slider #productCard { height: 101%; padding-bottom: 28px; max-…"
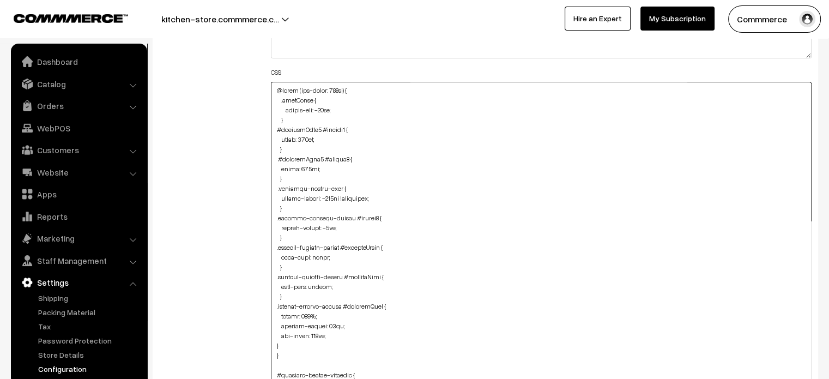
click at [340, 335] on textarea at bounding box center [541, 281] width 541 height 399
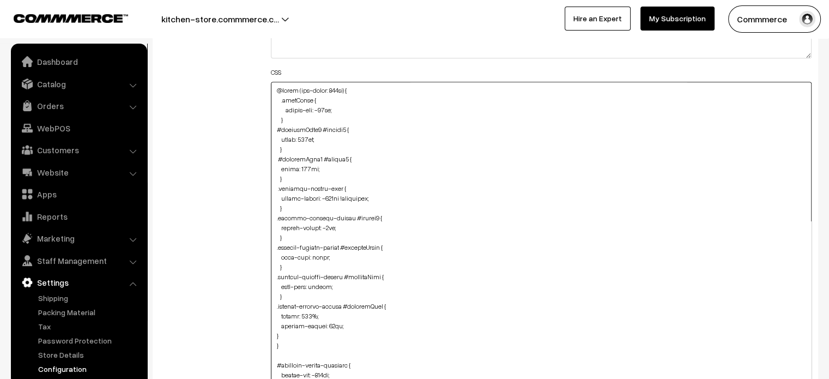
click at [320, 315] on textarea at bounding box center [541, 281] width 541 height 399
click at [275, 324] on textarea at bounding box center [541, 281] width 541 height 399
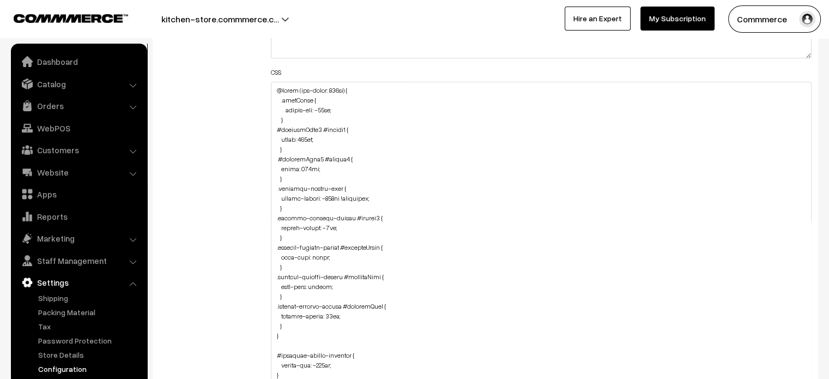
click at [249, 295] on div "Additional HTML/JS/CSS" at bounding box center [207, 276] width 112 height 734
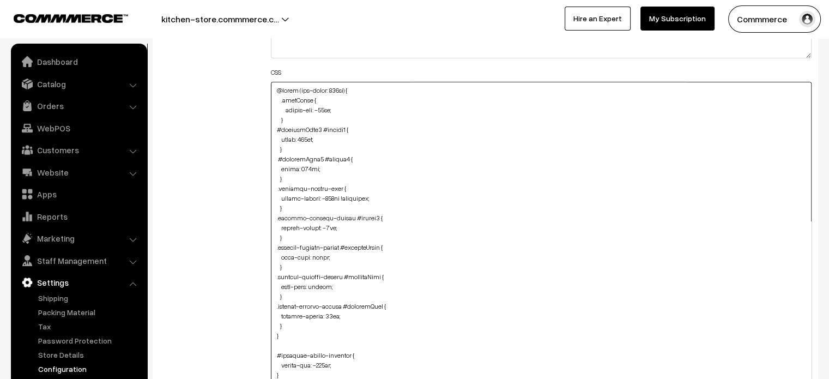
drag, startPoint x: 273, startPoint y: 218, endPoint x: 287, endPoint y: 233, distance: 20.0
click at [287, 233] on textarea at bounding box center [541, 281] width 541 height 399
type textarea "@media (max-width: 767px) { .cartCount { margin-top: -18px; } #productType3 #bu…"
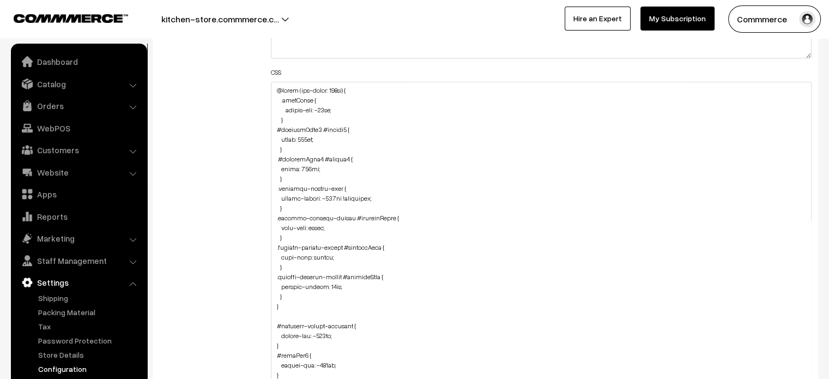
click at [244, 224] on div "Additional HTML/JS/CSS" at bounding box center [207, 276] width 112 height 734
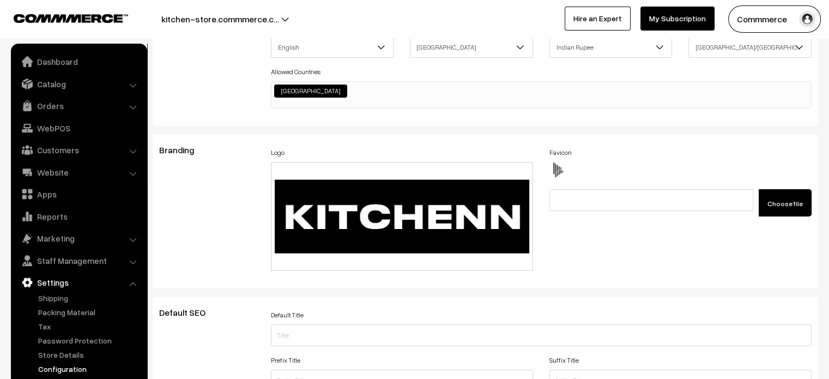
scroll to position [0, 0]
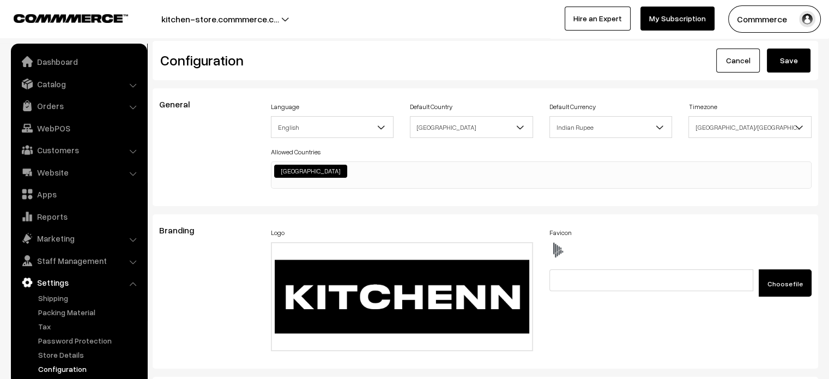
click at [801, 64] on button "Save" at bounding box center [788, 60] width 44 height 24
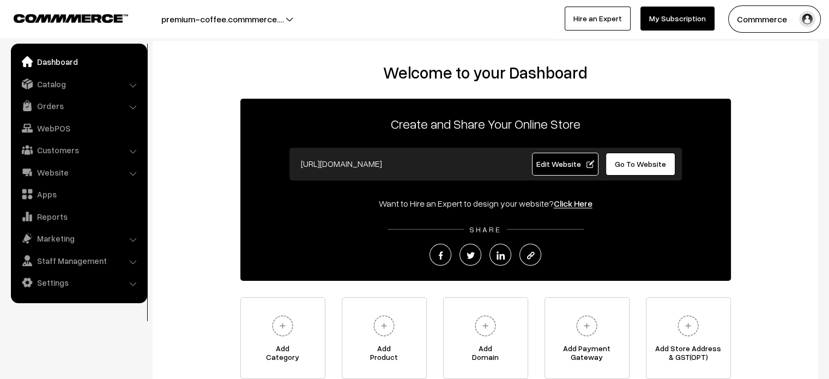
click at [564, 160] on span "Edit Website" at bounding box center [564, 163] width 58 height 9
click at [553, 163] on span "Edit Website" at bounding box center [564, 163] width 58 height 9
